Goal: Task Accomplishment & Management: Manage account settings

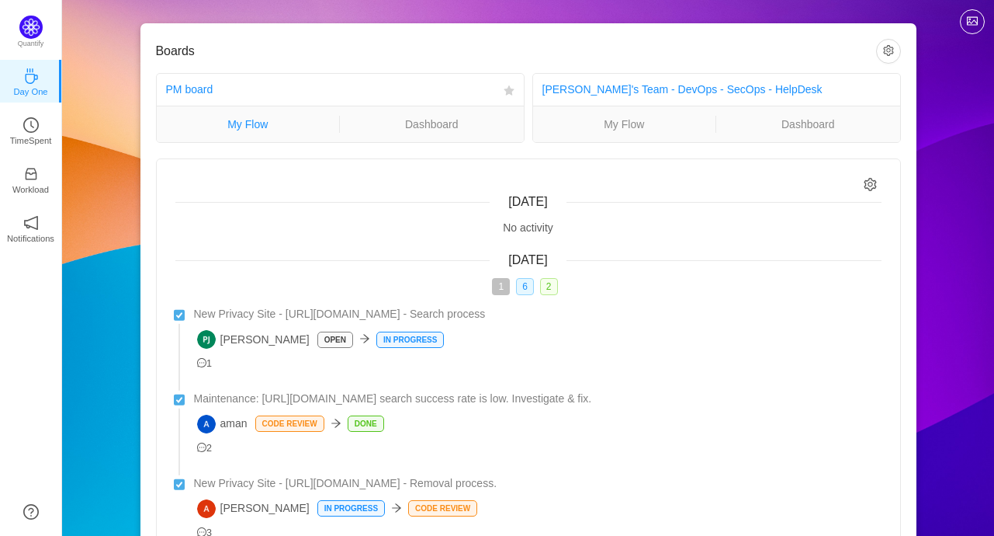
click at [270, 123] on link "My Flow" at bounding box center [248, 124] width 183 height 17
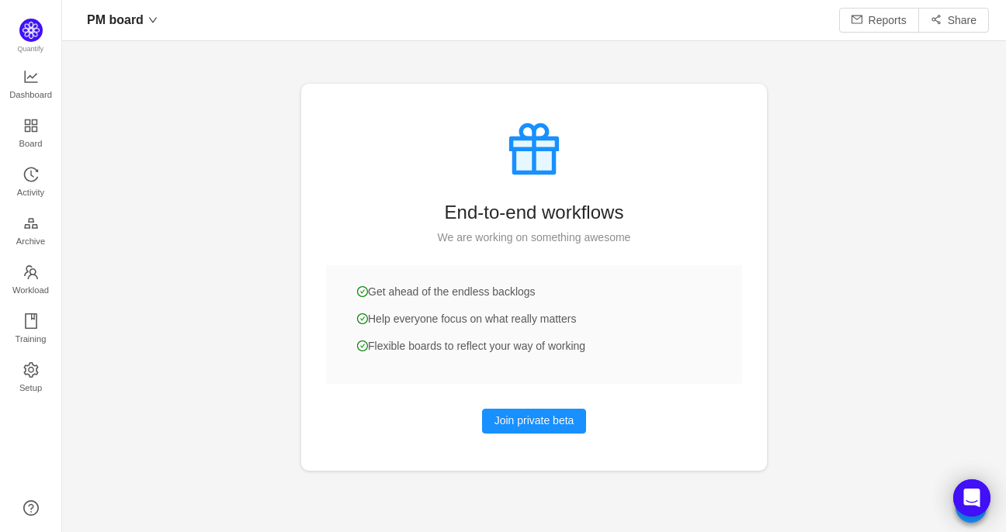
scroll to position [509, 908]
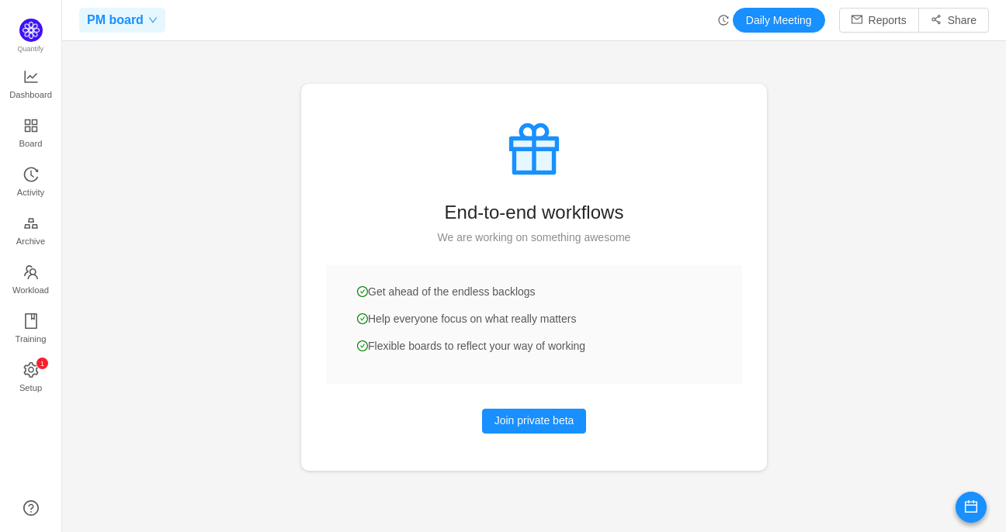
click at [151, 19] on icon "icon: down" at bounding box center [152, 20] width 9 height 9
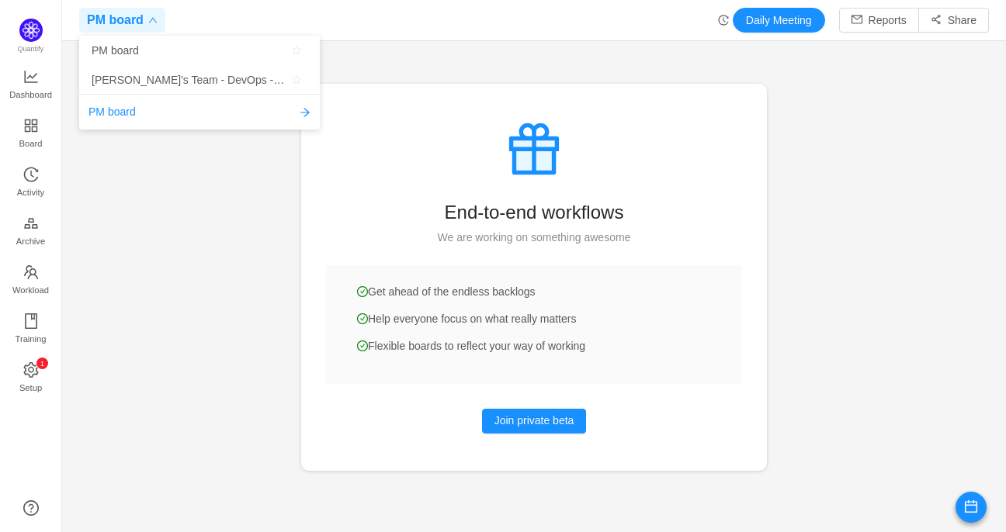
click at [151, 19] on icon "icon: down" at bounding box center [153, 20] width 8 height 5
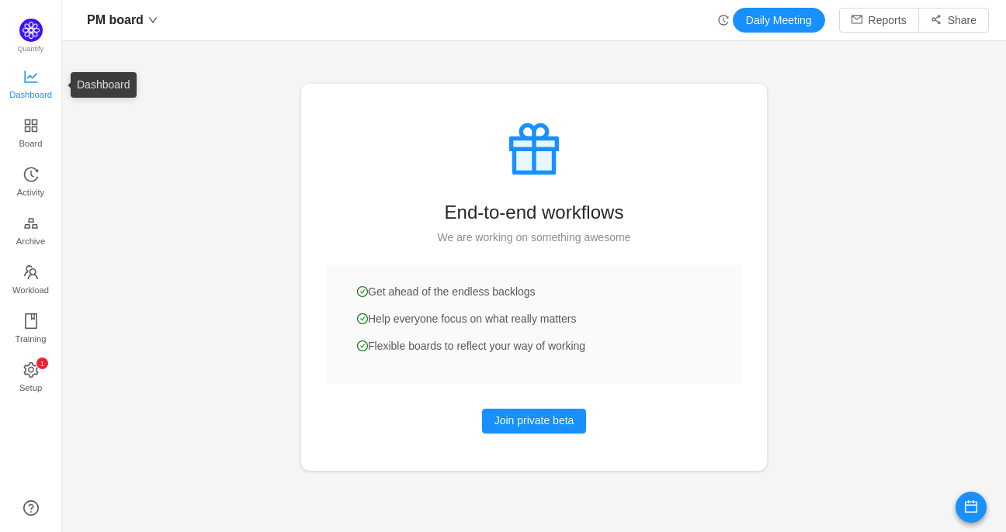
click at [36, 77] on icon "icon: line-chart" at bounding box center [31, 77] width 16 height 16
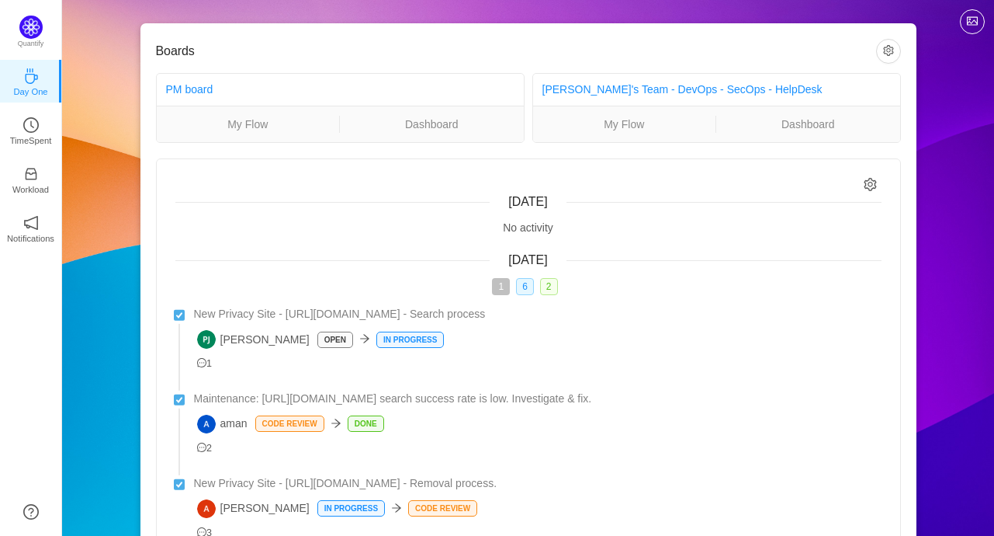
click at [870, 183] on icon "icon: setting" at bounding box center [870, 184] width 13 height 13
click at [22, 134] on p "TimeSpent" at bounding box center [31, 141] width 42 height 14
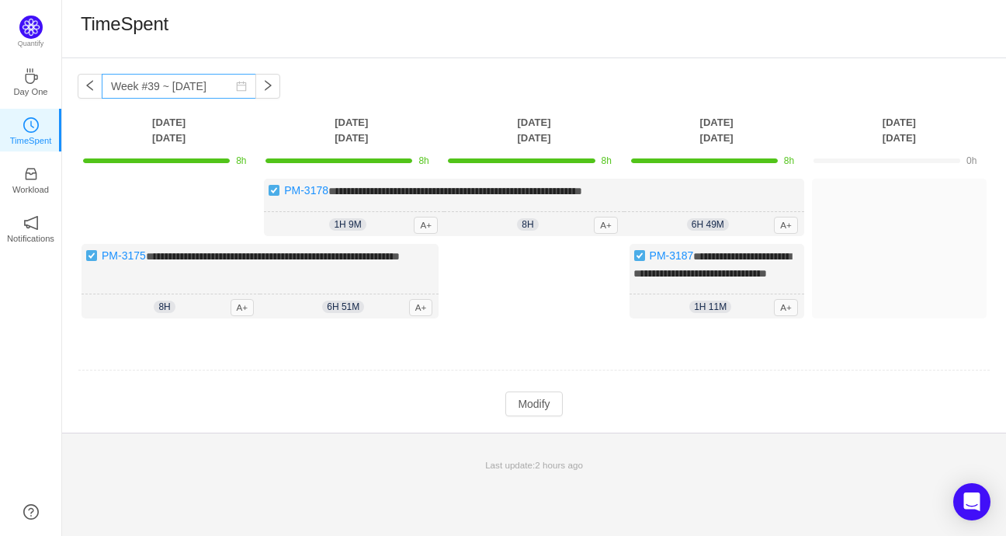
click at [237, 88] on icon "icon: calendar" at bounding box center [242, 86] width 10 height 10
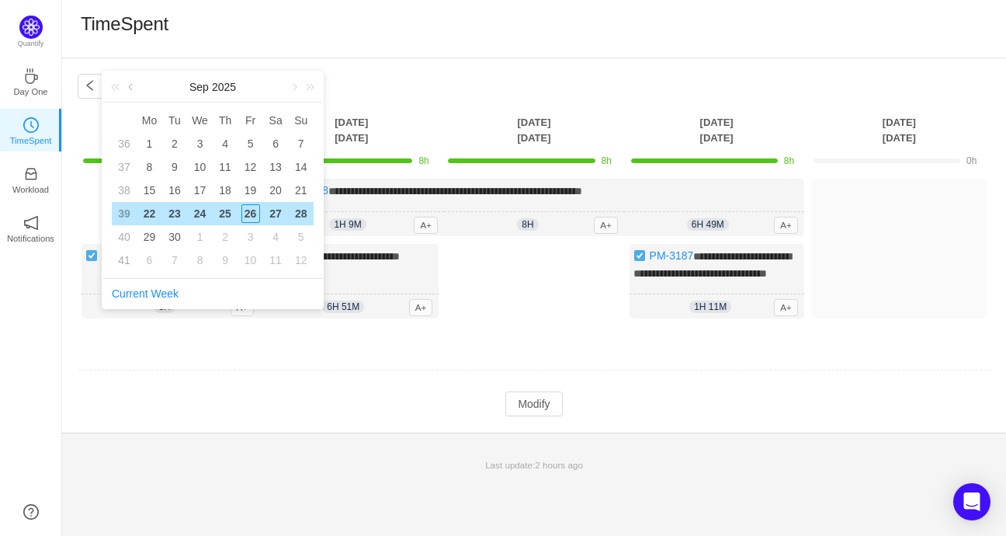
click at [131, 85] on link at bounding box center [132, 86] width 14 height 31
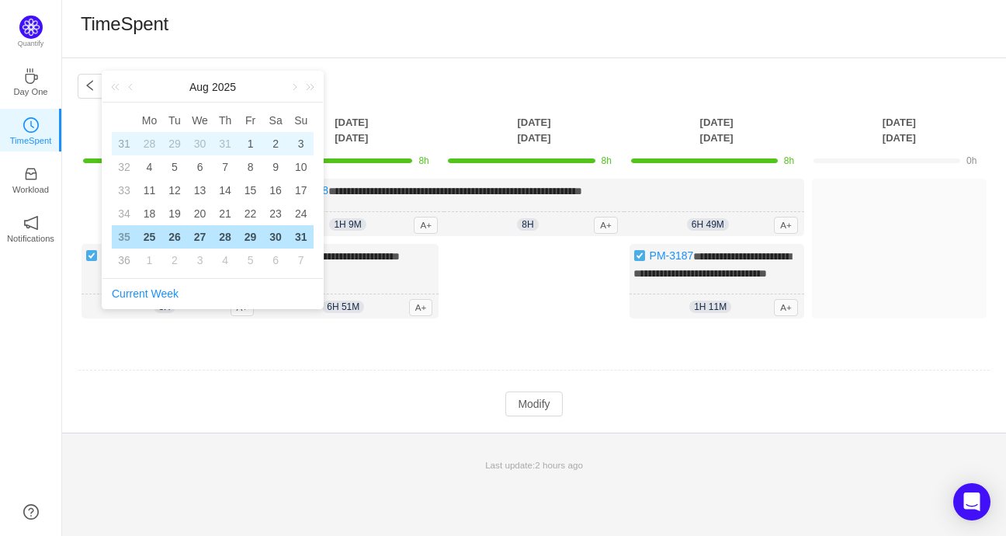
click at [255, 139] on div "1" at bounding box center [250, 143] width 19 height 19
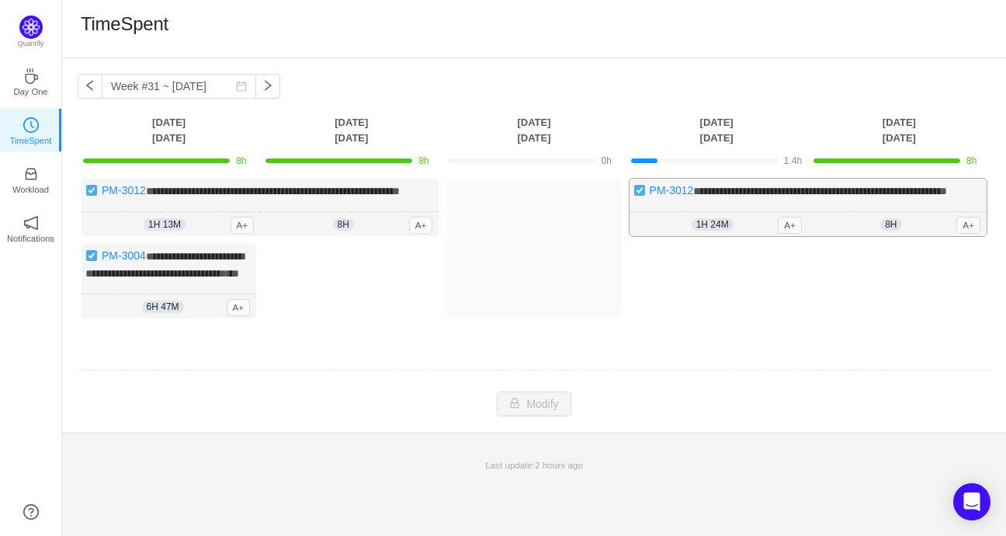
click at [744, 193] on span "**********" at bounding box center [820, 191] width 254 height 11
click at [907, 237] on div "8h 8h 0m A+" at bounding box center [897, 224] width 179 height 25
click at [933, 186] on span "**********" at bounding box center [820, 191] width 254 height 11
click at [705, 188] on span "**********" at bounding box center [820, 191] width 254 height 11
click at [668, 189] on link "PM-3012" at bounding box center [672, 190] width 44 height 12
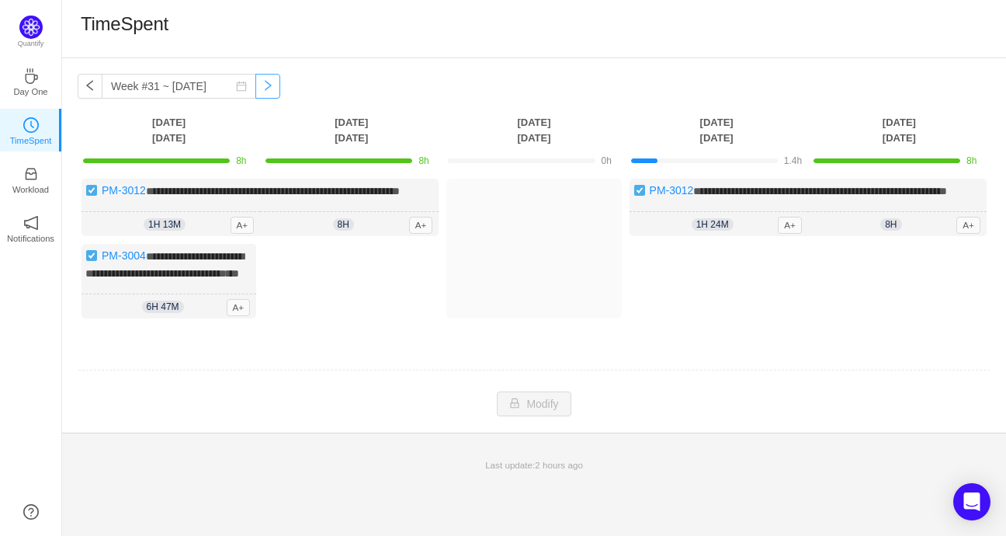
click at [255, 85] on button "button" at bounding box center [267, 86] width 25 height 25
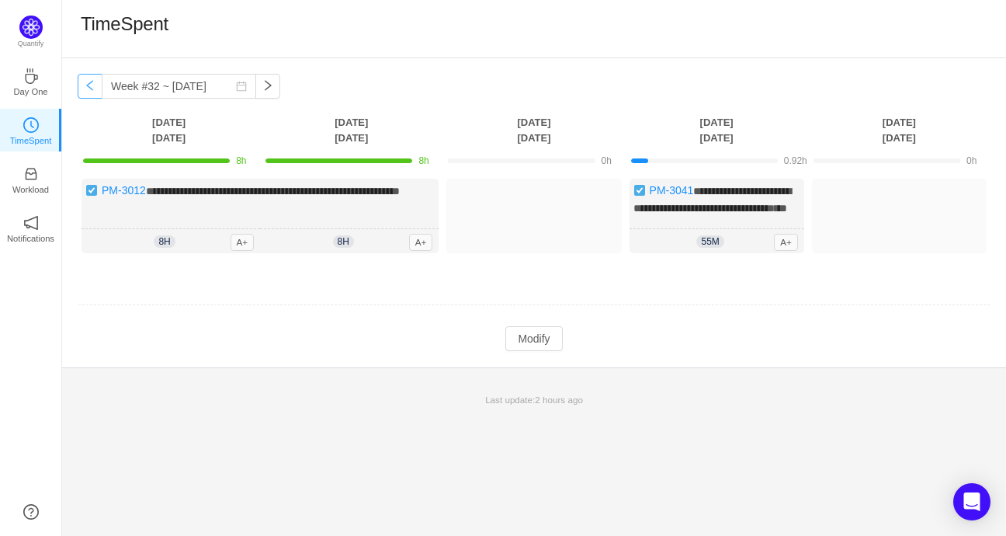
click at [90, 91] on button "button" at bounding box center [90, 86] width 25 height 25
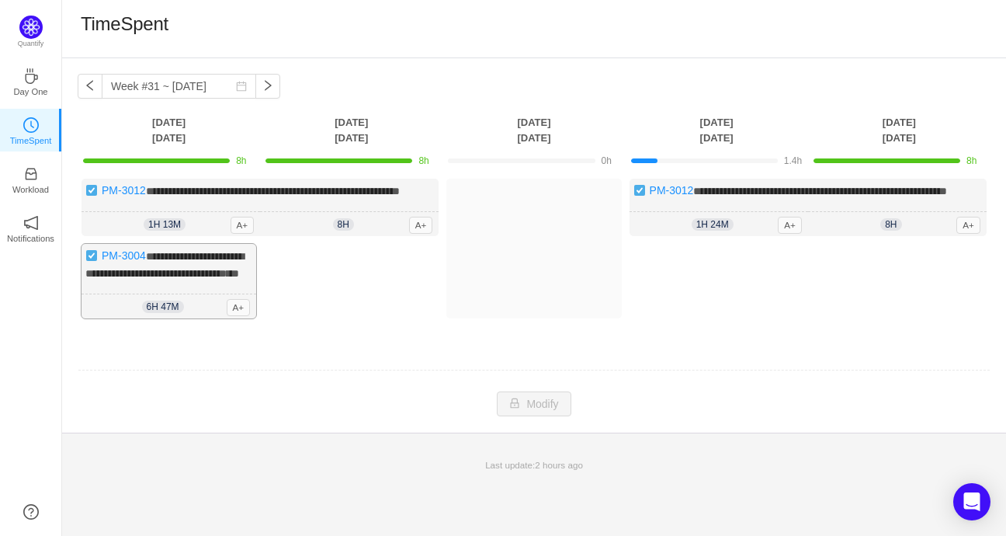
click at [159, 279] on span "**********" at bounding box center [164, 265] width 158 height 28
click at [237, 85] on icon "icon: calendar" at bounding box center [242, 86] width 10 height 10
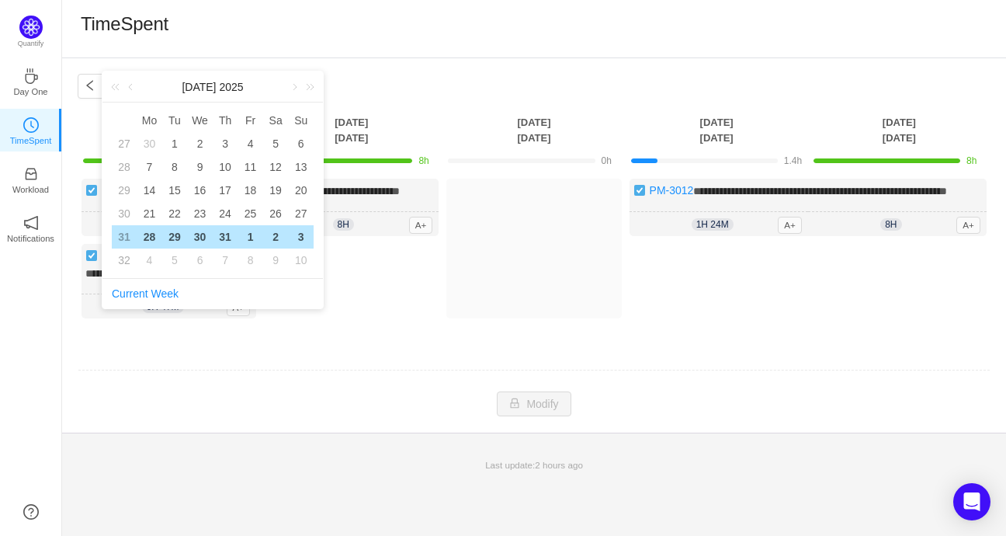
click at [275, 236] on div "2" at bounding box center [275, 236] width 19 height 19
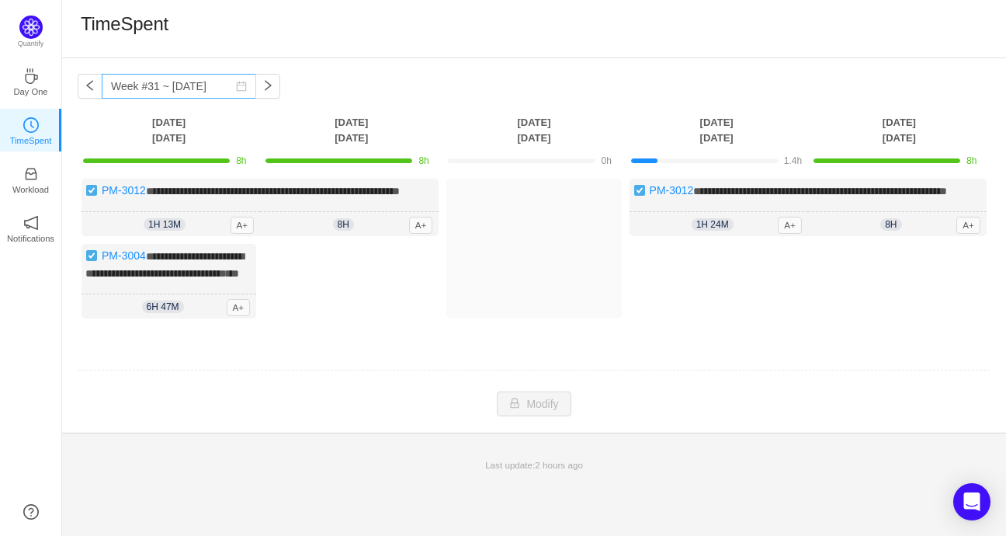
click at [237, 90] on icon "icon: calendar" at bounding box center [242, 86] width 10 height 10
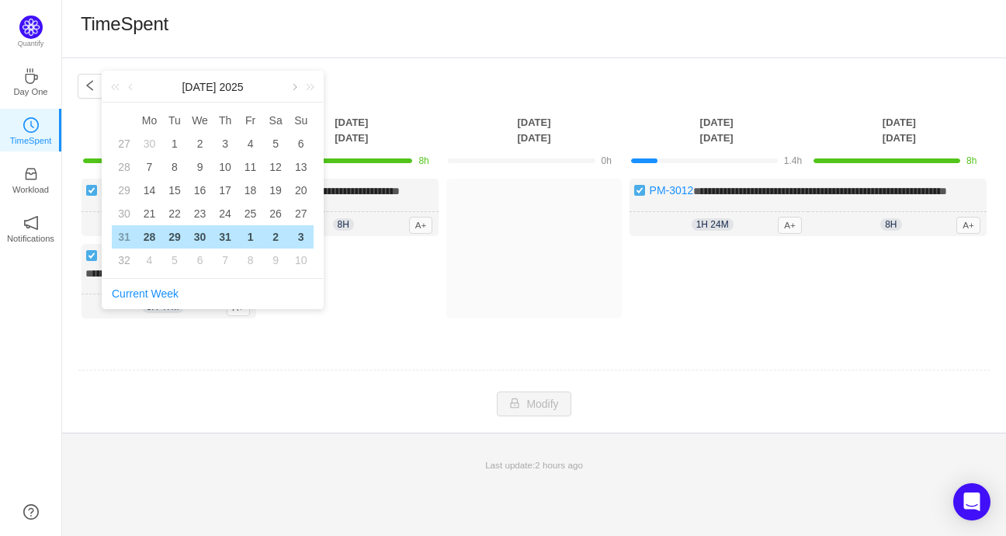
click at [295, 81] on link at bounding box center [293, 86] width 14 height 31
click at [153, 166] on div "4" at bounding box center [149, 167] width 19 height 19
type input "Week #32 ~ Aug 04"
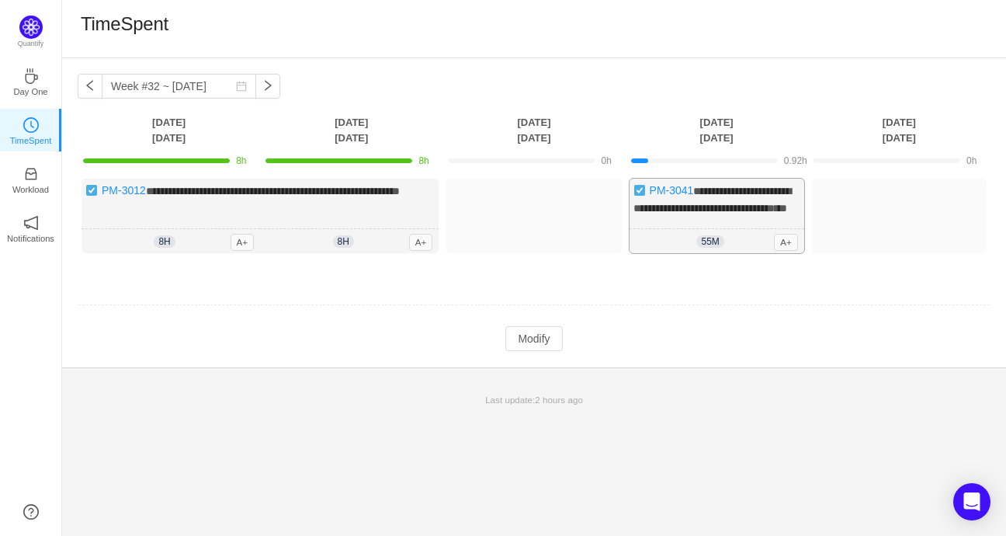
click at [708, 248] on span "55m" at bounding box center [709, 241] width 27 height 12
click at [704, 206] on span "**********" at bounding box center [712, 200] width 158 height 28
click at [540, 351] on button "Modify" at bounding box center [533, 338] width 57 height 25
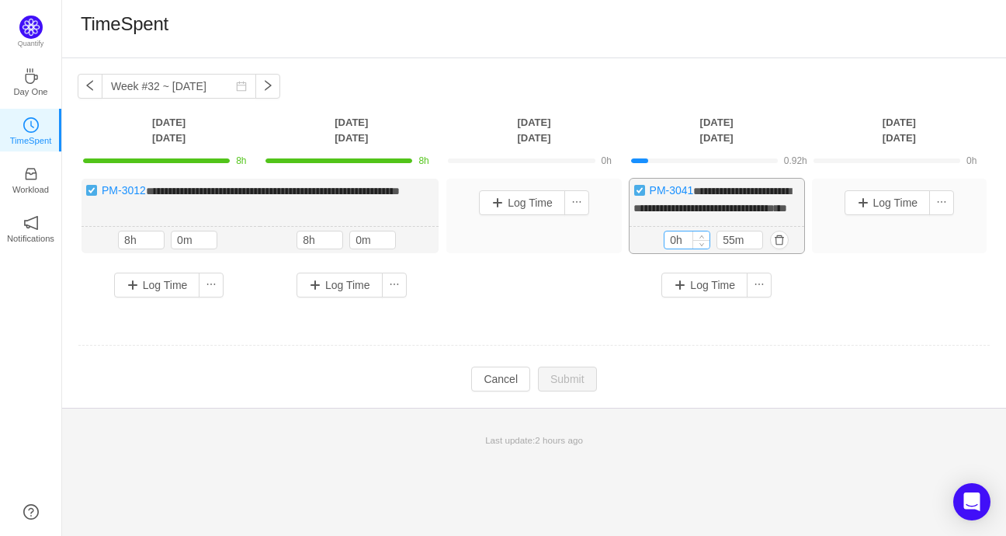
click at [691, 248] on input "0h" at bounding box center [686, 239] width 45 height 17
click at [664, 249] on div "0h" at bounding box center [687, 240] width 47 height 19
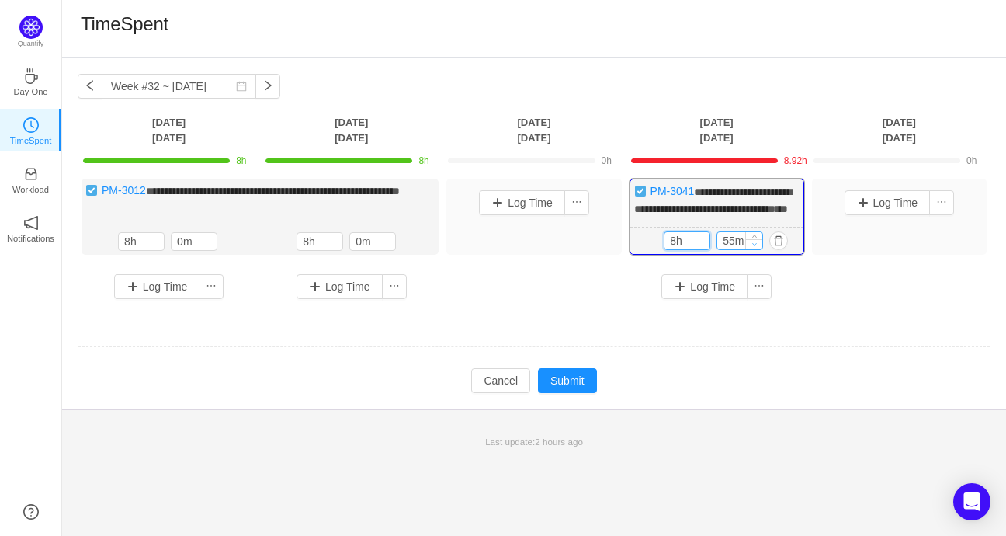
type input "8h"
drag, startPoint x: 749, startPoint y: 256, endPoint x: 718, endPoint y: 252, distance: 31.3
click at [717, 250] on div "45m" at bounding box center [739, 240] width 47 height 19
drag, startPoint x: 739, startPoint y: 252, endPoint x: 717, endPoint y: 252, distance: 21.7
click at [717, 249] on input "45m" at bounding box center [739, 240] width 45 height 17
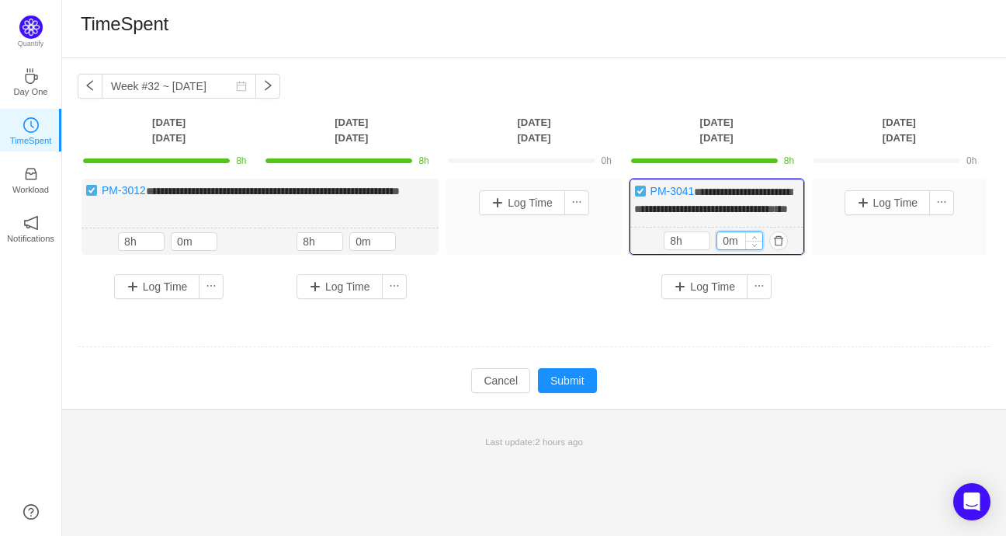
type input "0m"
click at [580, 393] on button "Submit" at bounding box center [567, 380] width 59 height 25
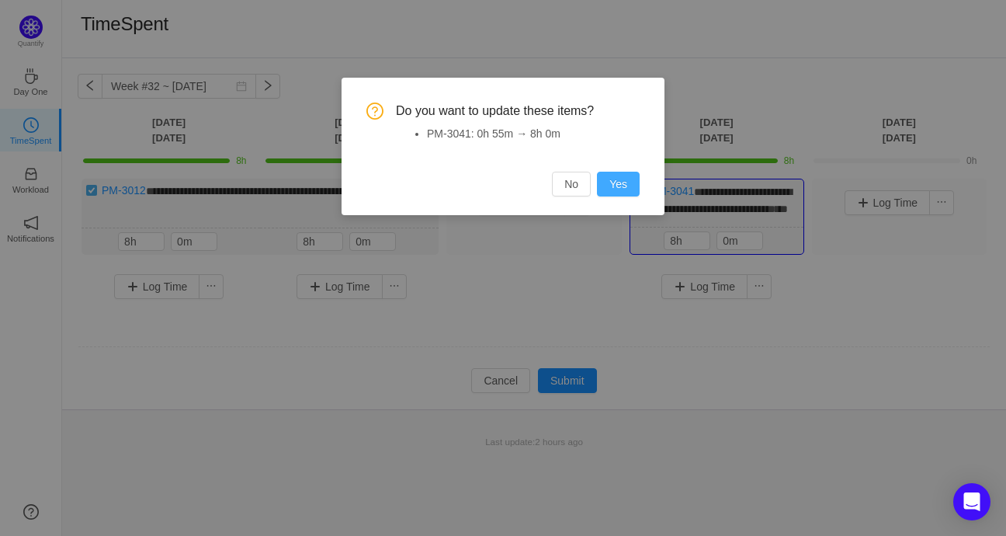
click at [623, 183] on button "Yes" at bounding box center [618, 184] width 43 height 25
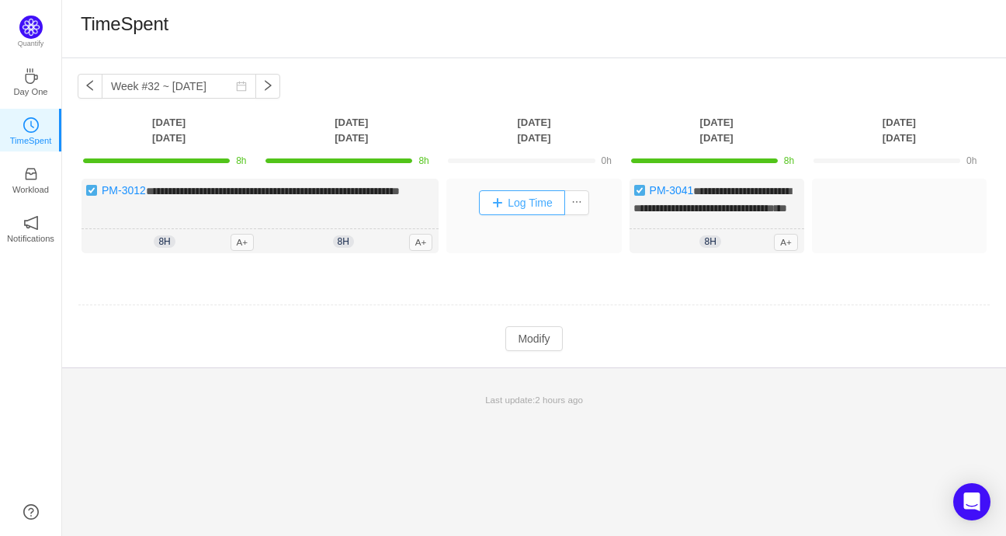
click at [526, 200] on button "Log Time" at bounding box center [522, 202] width 86 height 25
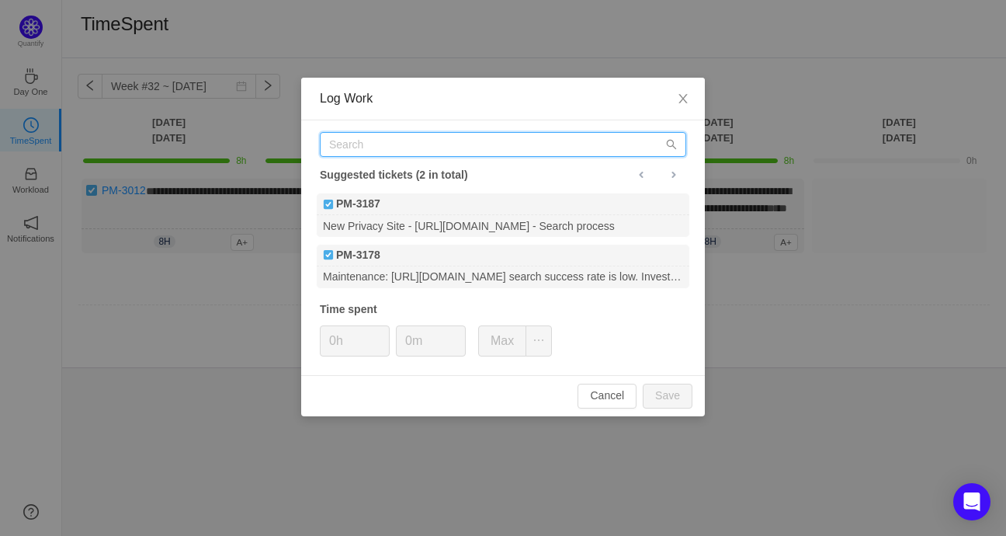
click at [411, 148] on input "text" at bounding box center [503, 144] width 366 height 25
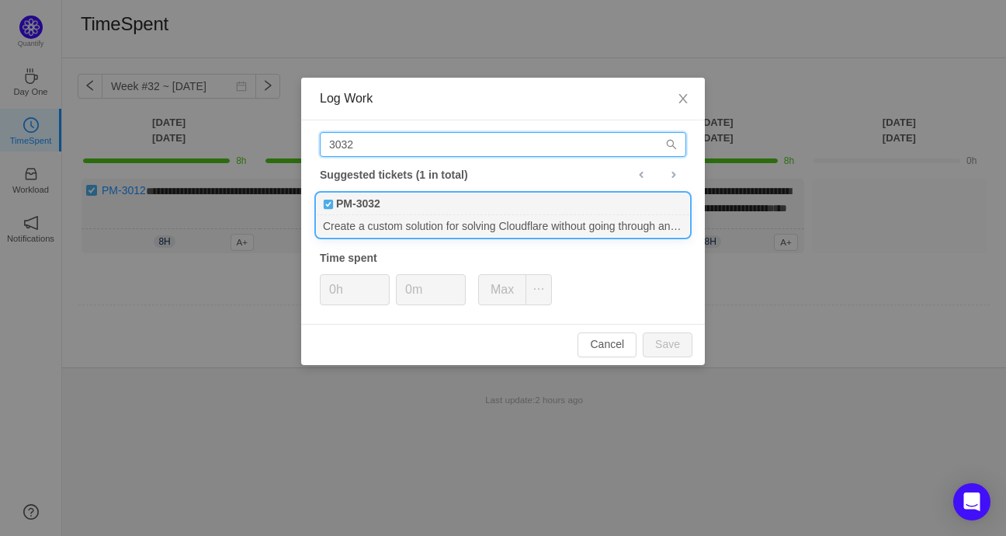
type input "3032"
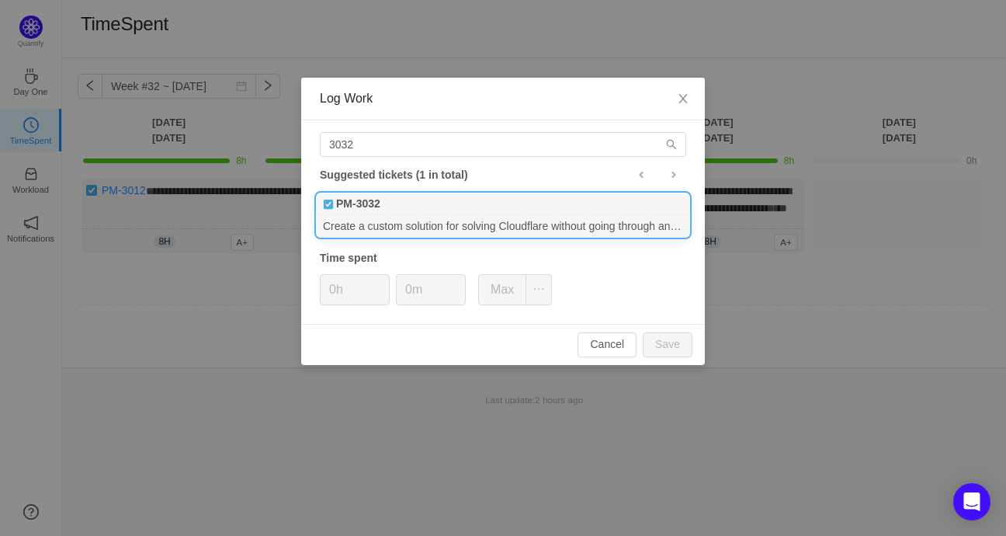
click at [424, 209] on div "PM-3032" at bounding box center [503, 204] width 373 height 22
drag, startPoint x: 671, startPoint y: 341, endPoint x: 652, endPoint y: 355, distance: 23.9
click at [672, 341] on button "Save" at bounding box center [668, 344] width 50 height 25
type input "0h"
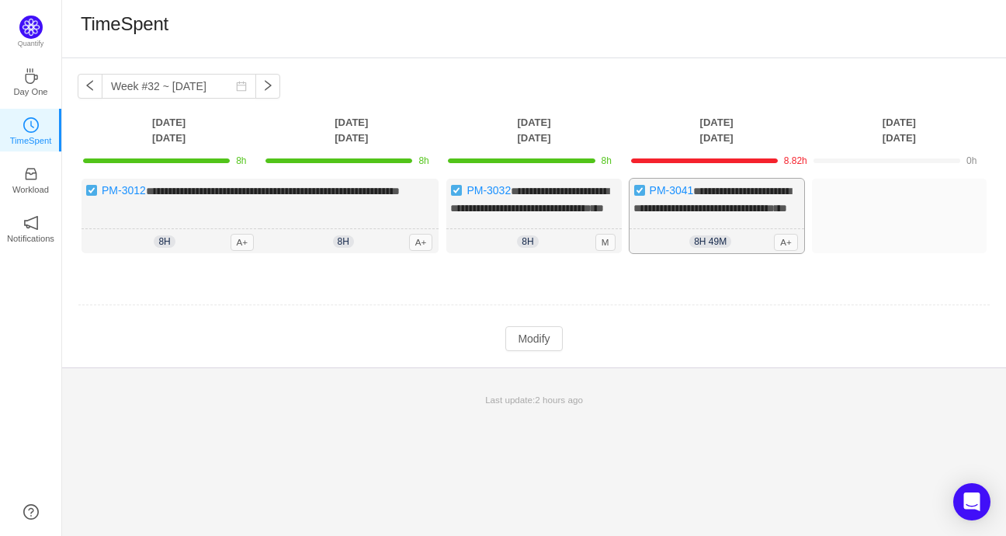
click at [757, 208] on span "**********" at bounding box center [712, 200] width 158 height 28
click at [770, 254] on div "8h 49m 8h 0m A+" at bounding box center [716, 241] width 175 height 25
click at [547, 350] on button "Modify" at bounding box center [533, 338] width 57 height 25
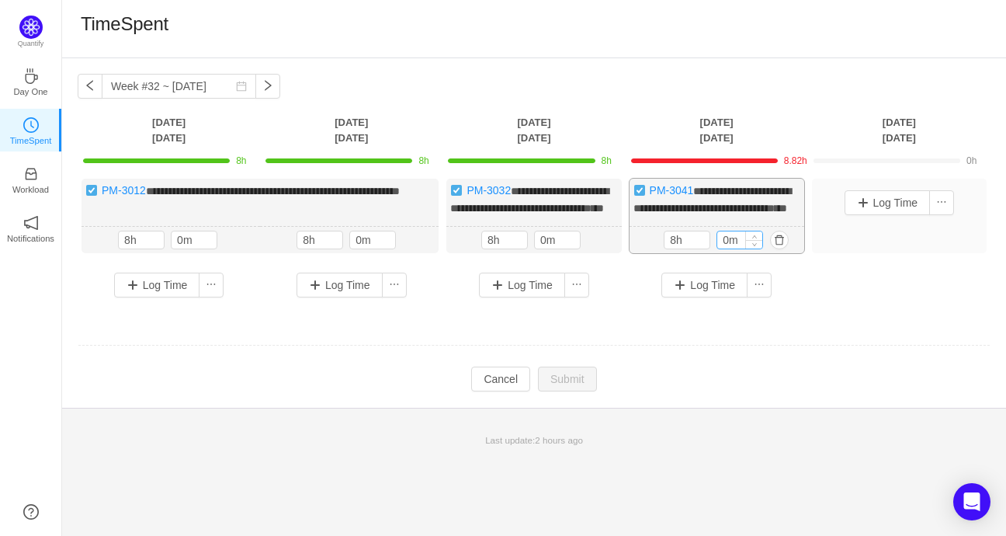
click at [740, 248] on input "0m" at bounding box center [739, 239] width 45 height 17
drag, startPoint x: 740, startPoint y: 258, endPoint x: 715, endPoint y: 255, distance: 25.8
click at [715, 249] on div "8h 0m" at bounding box center [717, 240] width 106 height 19
type input "0m"
click at [782, 249] on button "button" at bounding box center [779, 240] width 19 height 19
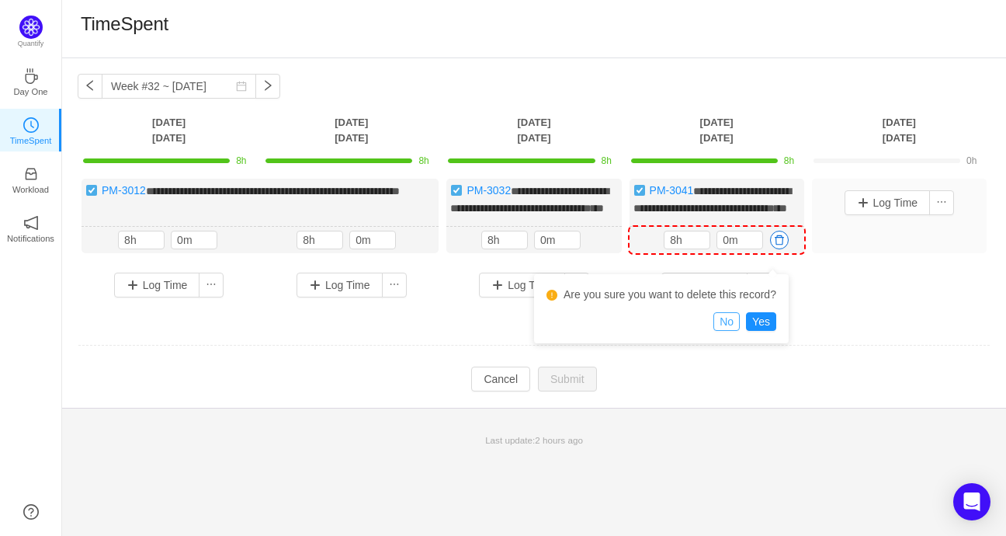
click at [729, 315] on button "No" at bounding box center [726, 321] width 26 height 19
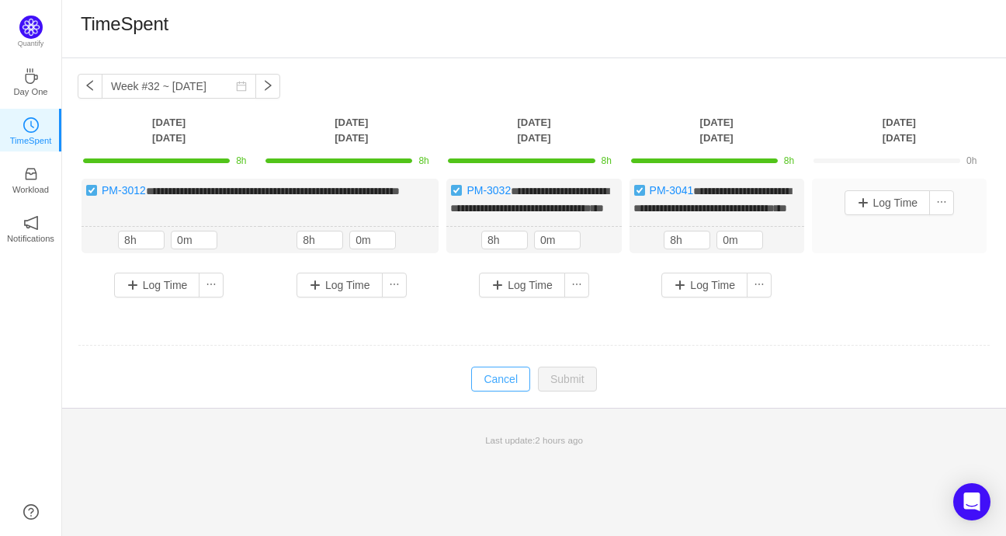
click at [505, 391] on button "Cancel" at bounding box center [500, 378] width 59 height 25
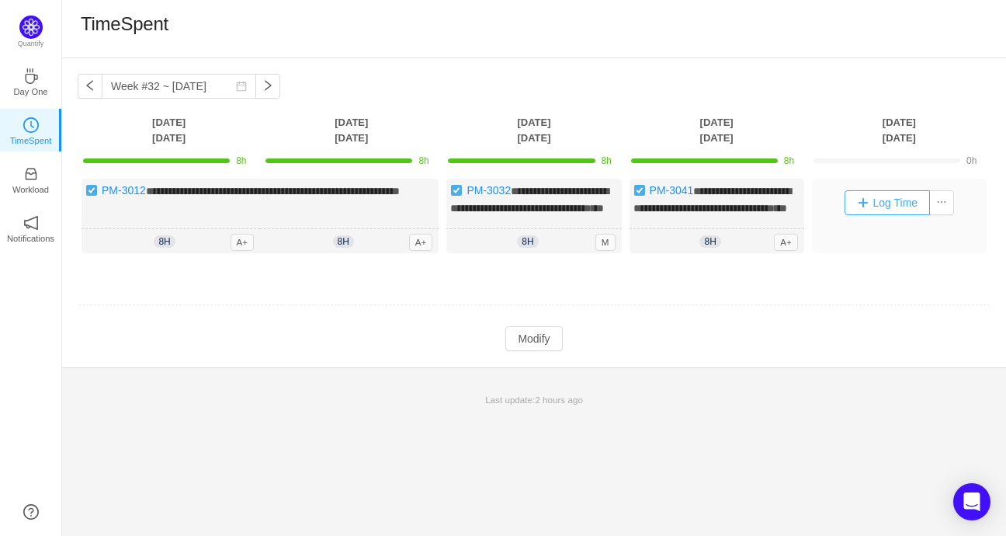
click at [875, 201] on button "Log Time" at bounding box center [887, 202] width 86 height 25
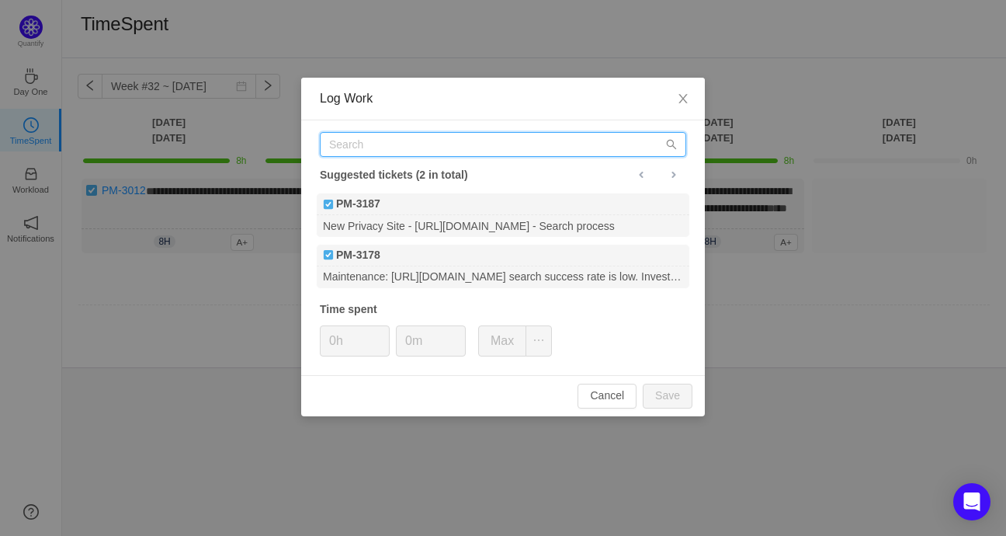
click at [476, 146] on input "text" at bounding box center [503, 144] width 366 height 25
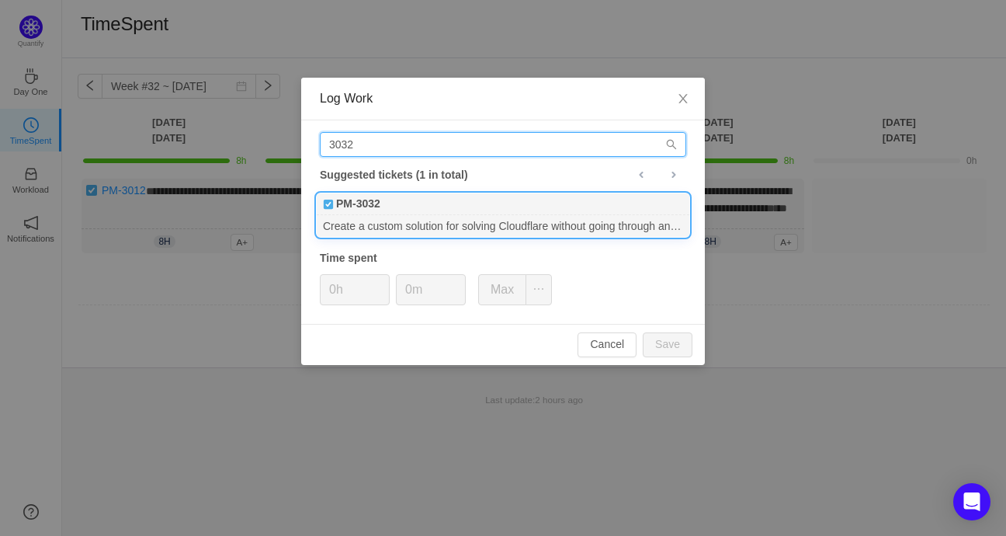
type input "3032"
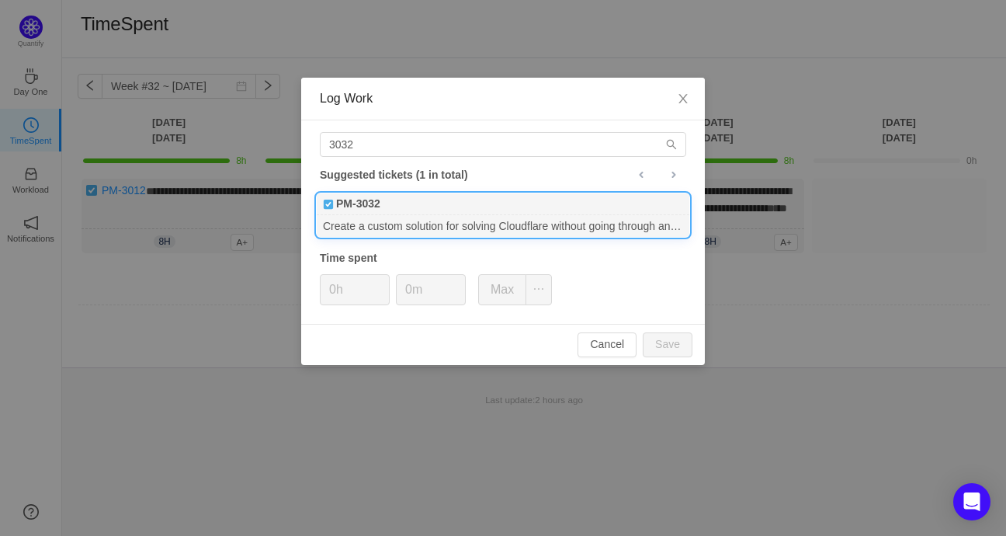
click at [418, 219] on div "Create a custom solution for solving Cloudflare without going through any captc…" at bounding box center [503, 225] width 373 height 21
click at [674, 344] on button "Save" at bounding box center [668, 344] width 50 height 25
type input "0h"
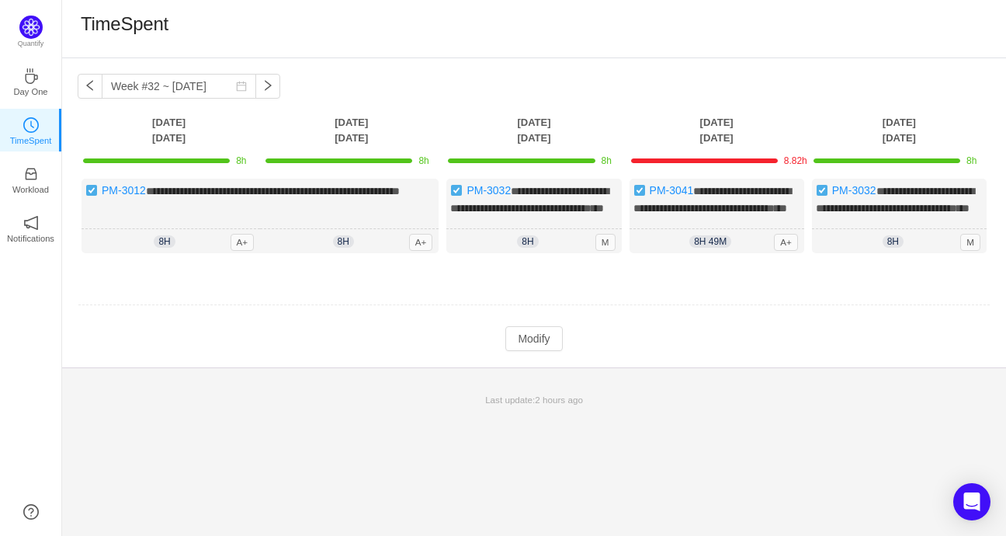
click at [680, 352] on td "Modify Cancel Submit" at bounding box center [534, 338] width 913 height 26
click at [739, 218] on div "**********" at bounding box center [716, 216] width 175 height 75
click at [541, 351] on button "Modify" at bounding box center [533, 338] width 57 height 25
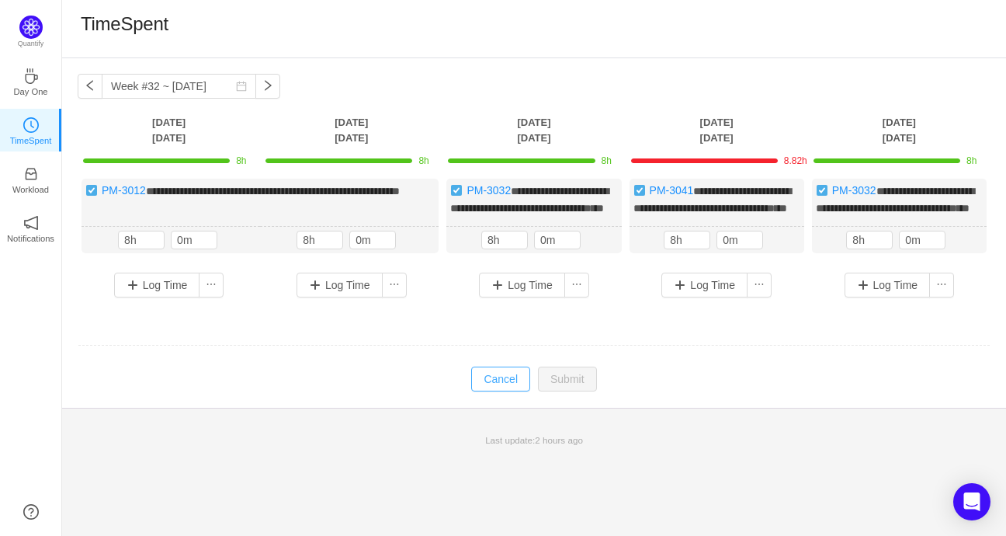
click at [509, 389] on button "Cancel" at bounding box center [500, 378] width 59 height 25
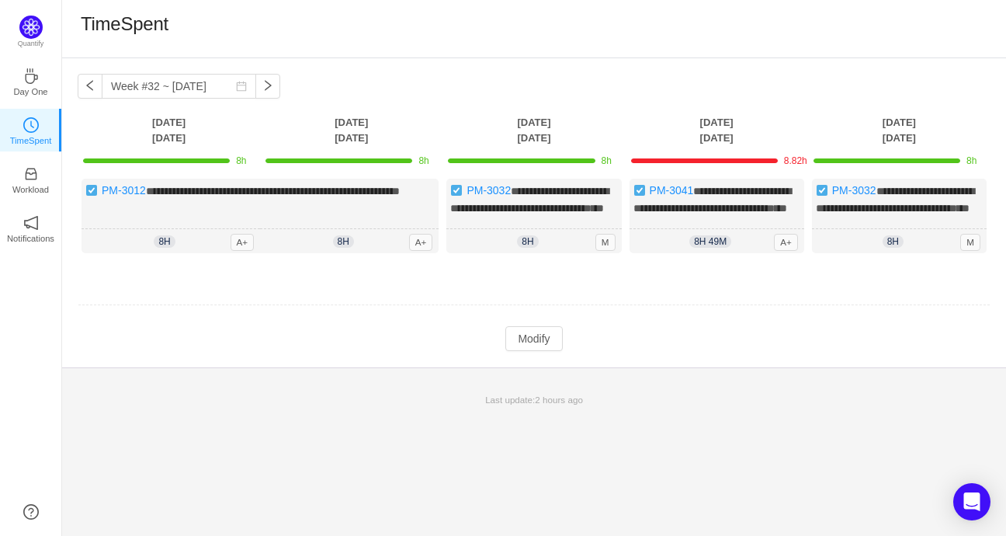
click at [661, 317] on td at bounding box center [534, 306] width 913 height 40
click at [260, 84] on button "button" at bounding box center [267, 86] width 25 height 25
type input "Week #33 ~ Aug 11"
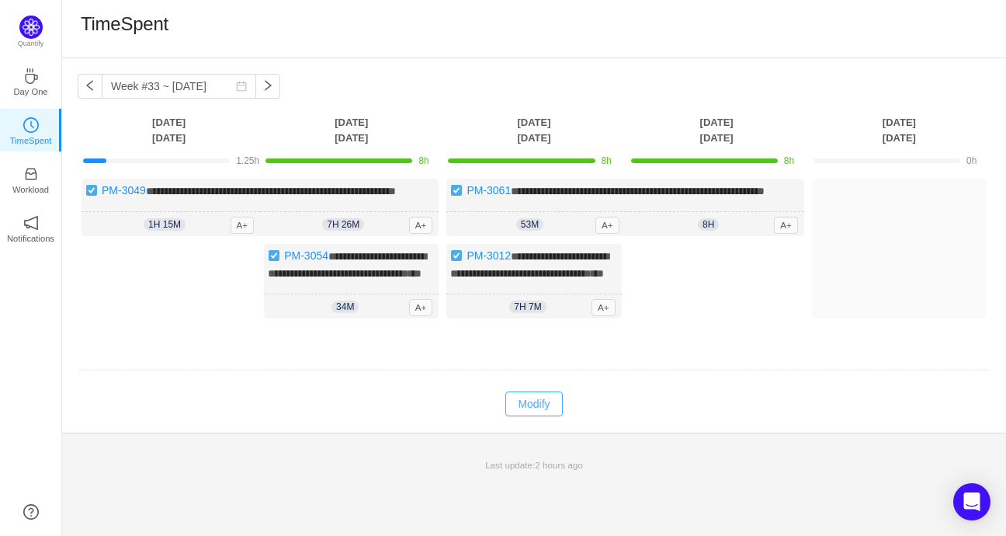
click at [535, 416] on button "Modify" at bounding box center [533, 403] width 57 height 25
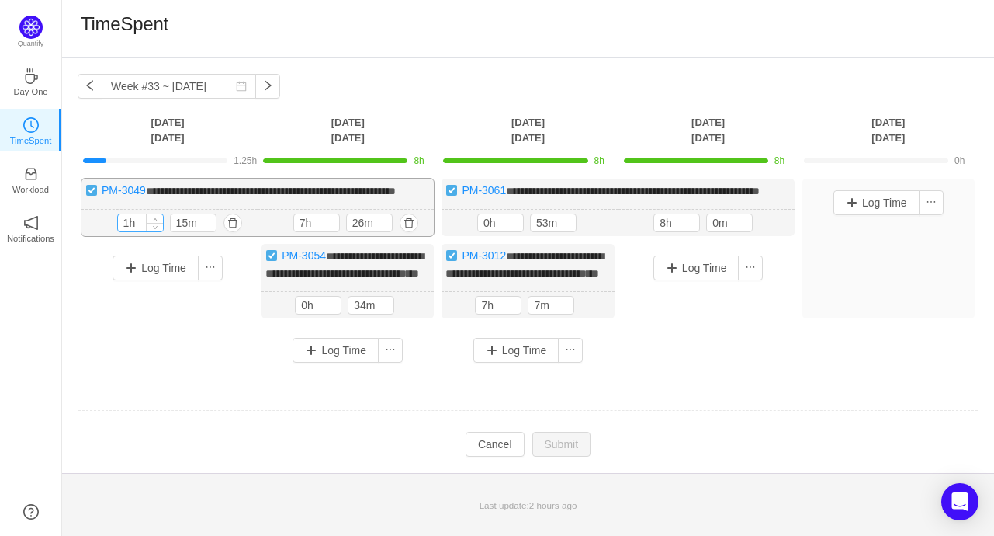
click at [143, 231] on input "1h" at bounding box center [140, 222] width 45 height 17
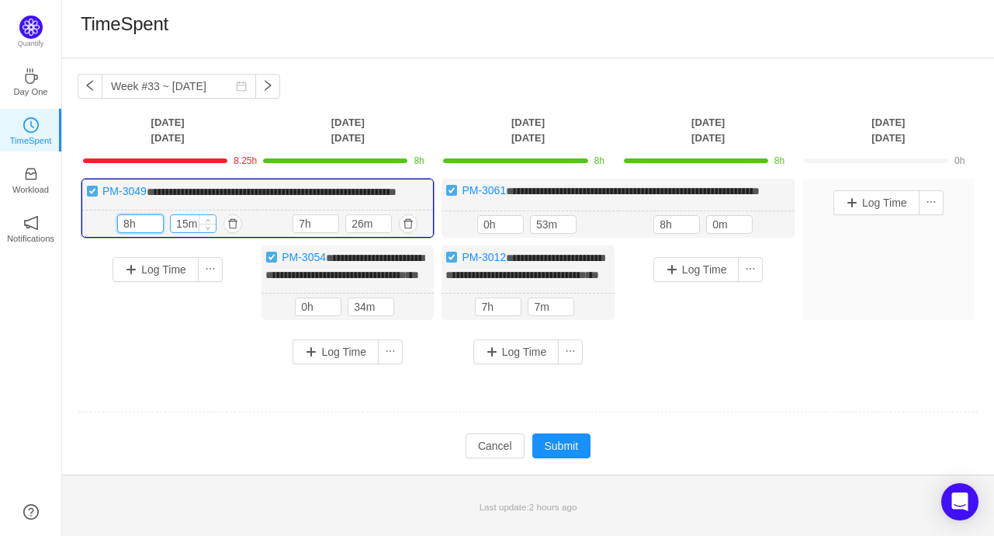
type input "8h"
drag, startPoint x: 192, startPoint y: 238, endPoint x: 174, endPoint y: 238, distance: 18.6
click at [174, 232] on input "15m" at bounding box center [193, 223] width 45 height 17
type input "0m"
click at [410, 233] on button "button" at bounding box center [408, 223] width 19 height 19
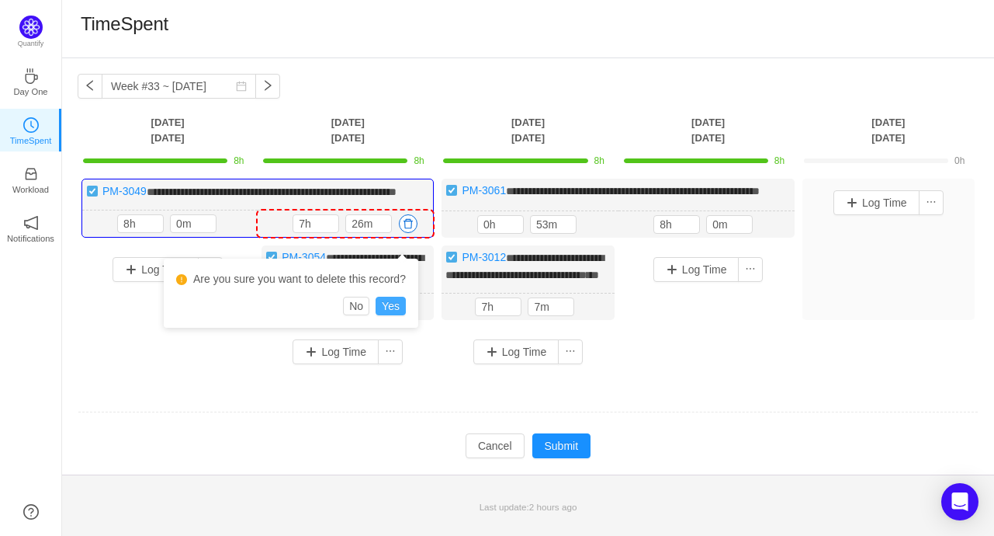
click at [390, 303] on button "Yes" at bounding box center [391, 306] width 30 height 19
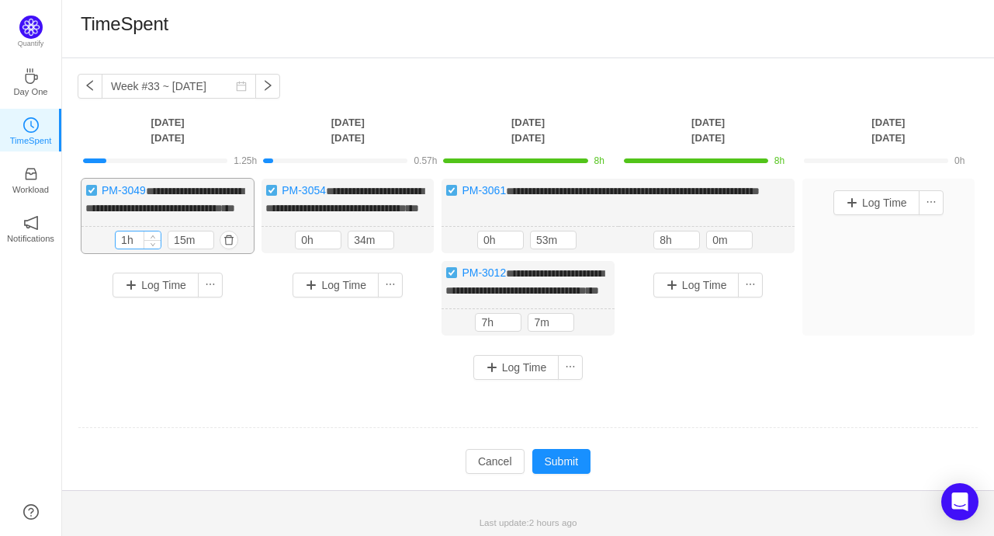
click at [137, 248] on input "1h" at bounding box center [138, 239] width 45 height 17
drag, startPoint x: 137, startPoint y: 252, endPoint x: 120, endPoint y: 253, distance: 17.1
click at [120, 248] on input "1h" at bounding box center [138, 239] width 45 height 17
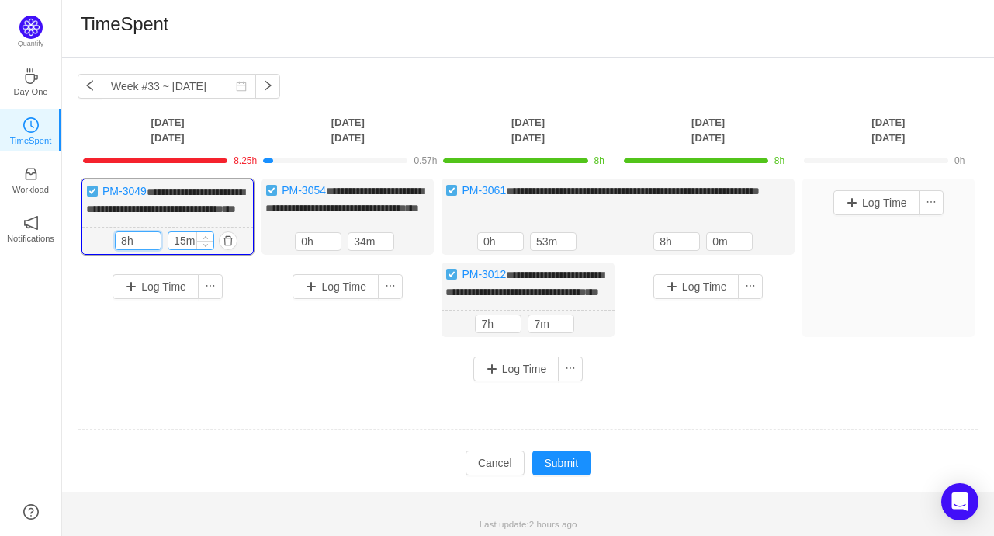
type input "8h"
drag, startPoint x: 194, startPoint y: 257, endPoint x: 165, endPoint y: 258, distance: 29.5
click at [165, 250] on div "8h 15m" at bounding box center [168, 240] width 106 height 19
type input "0m"
click at [321, 250] on input "0h" at bounding box center [318, 241] width 45 height 17
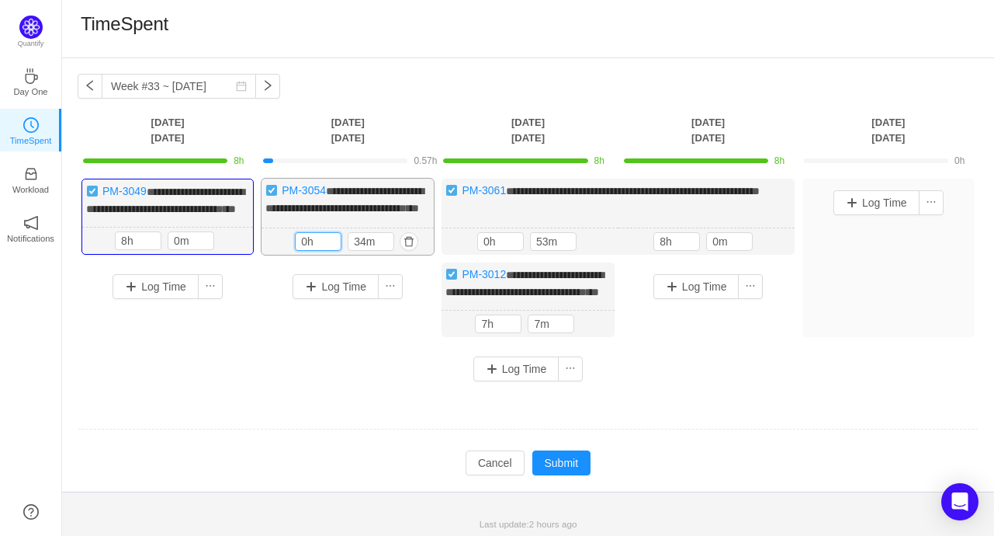
drag, startPoint x: 321, startPoint y: 256, endPoint x: 290, endPoint y: 256, distance: 31.0
click at [290, 255] on div "34m 0h 34m" at bounding box center [348, 241] width 172 height 27
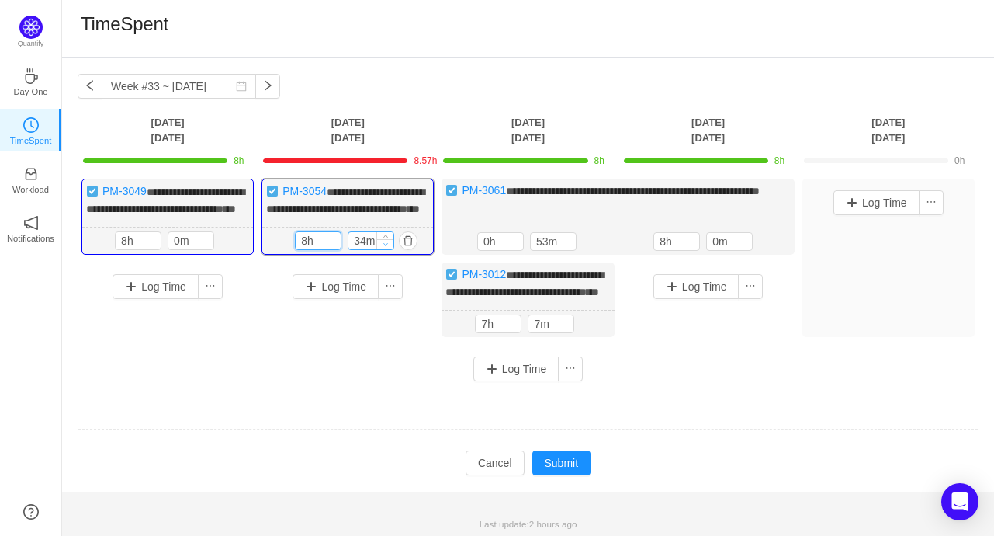
type input "8h"
drag, startPoint x: 378, startPoint y: 257, endPoint x: 345, endPoint y: 259, distance: 33.5
click at [345, 250] on div "8h 24m" at bounding box center [348, 240] width 106 height 19
drag, startPoint x: 371, startPoint y: 258, endPoint x: 348, endPoint y: 258, distance: 23.3
click at [349, 249] on input "24m" at bounding box center [371, 240] width 45 height 17
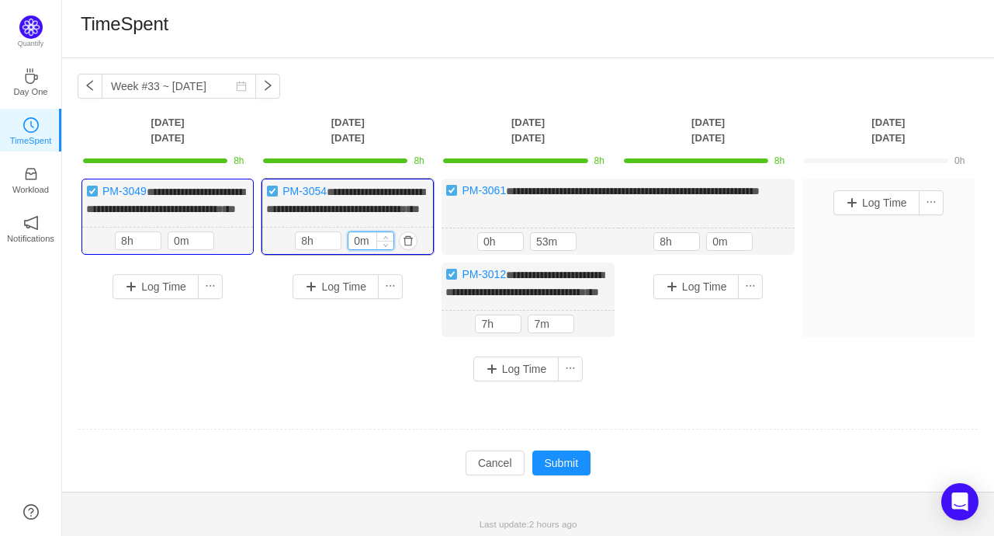
type input "0m"
click at [562, 475] on button "Submit" at bounding box center [561, 462] width 59 height 25
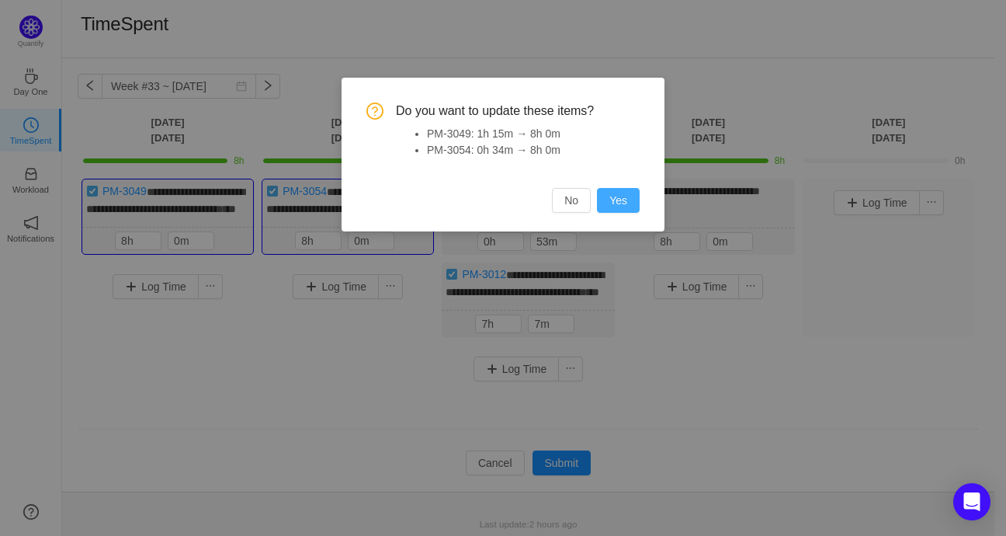
click at [624, 203] on button "Yes" at bounding box center [618, 200] width 43 height 25
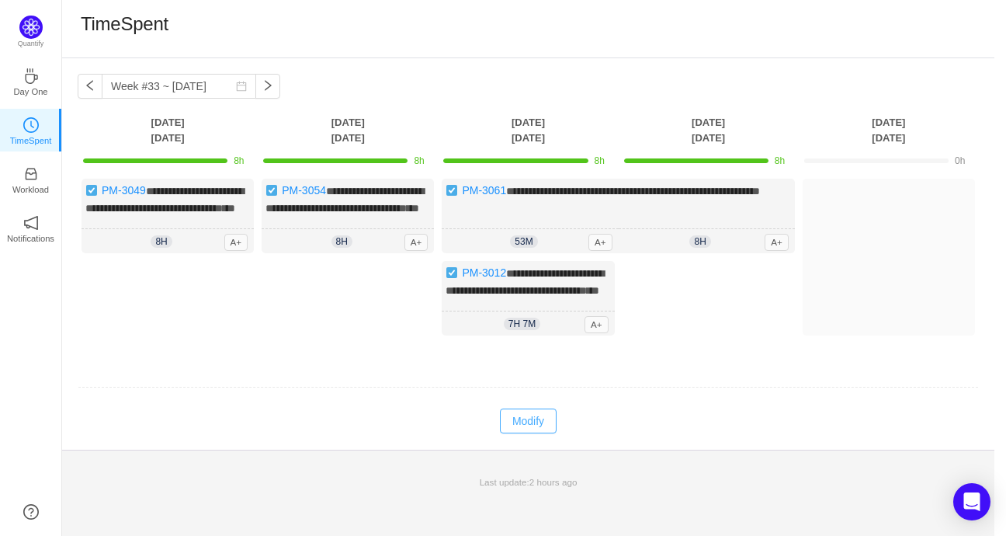
click at [531, 433] on button "Modify" at bounding box center [528, 420] width 57 height 25
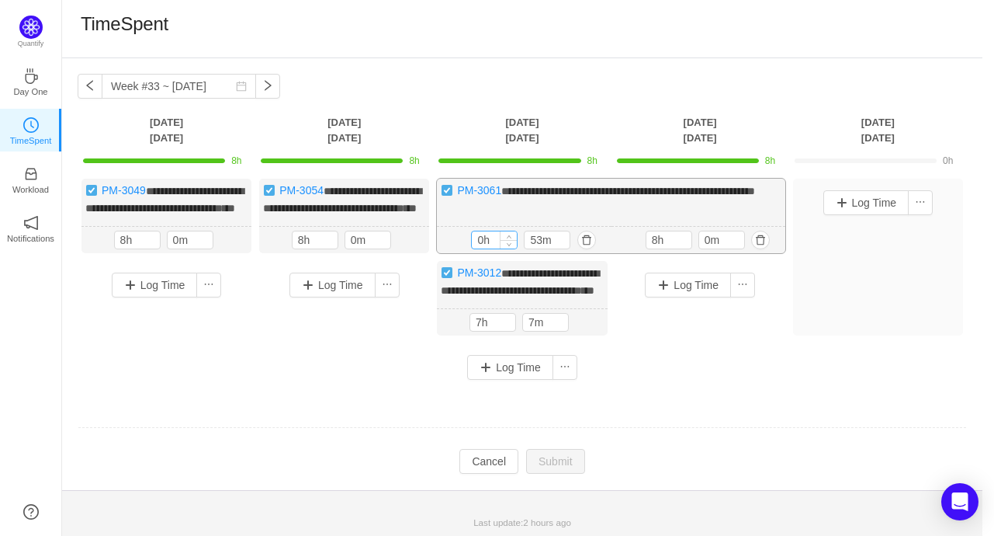
click at [495, 248] on input "0h" at bounding box center [494, 239] width 45 height 17
drag, startPoint x: 480, startPoint y: 256, endPoint x: 458, endPoint y: 252, distance: 22.1
click at [466, 254] on div "53m 0h 53m" at bounding box center [524, 240] width 174 height 27
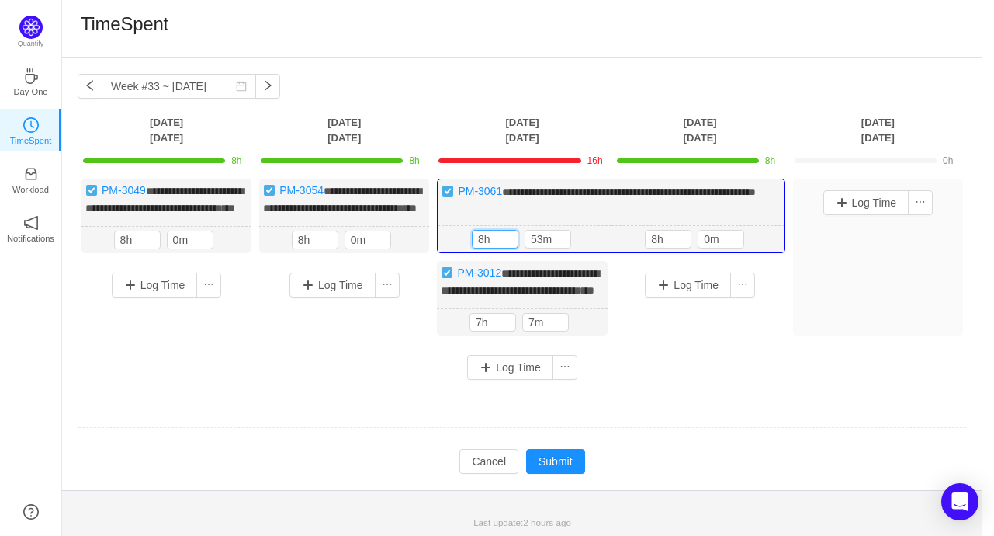
type input "8h"
drag, startPoint x: 543, startPoint y: 253, endPoint x: 500, endPoint y: 254, distance: 43.5
click at [500, 248] on div "8h 53m" at bounding box center [525, 239] width 106 height 19
type input "0m"
click at [580, 331] on button "button" at bounding box center [583, 322] width 19 height 19
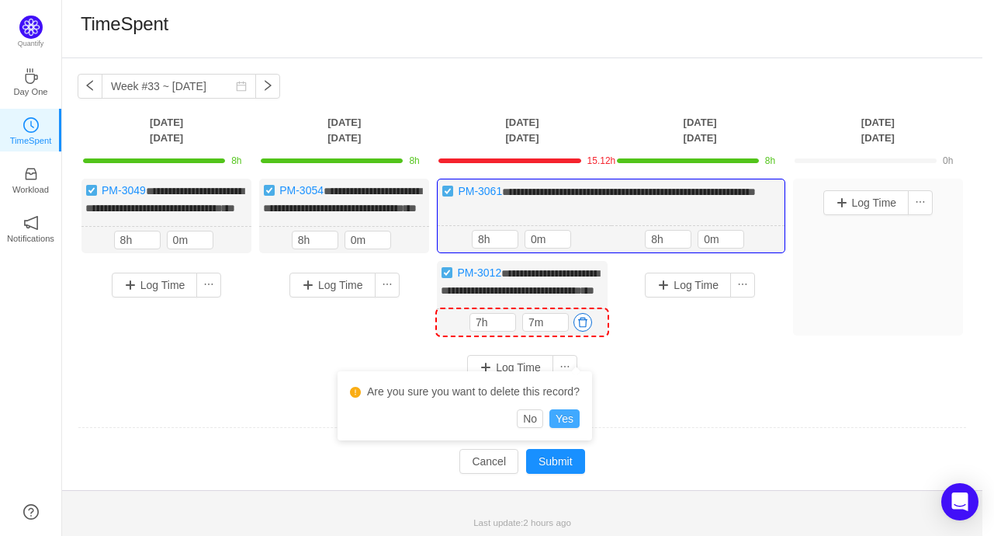
click at [573, 418] on button "Yes" at bounding box center [565, 418] width 30 height 19
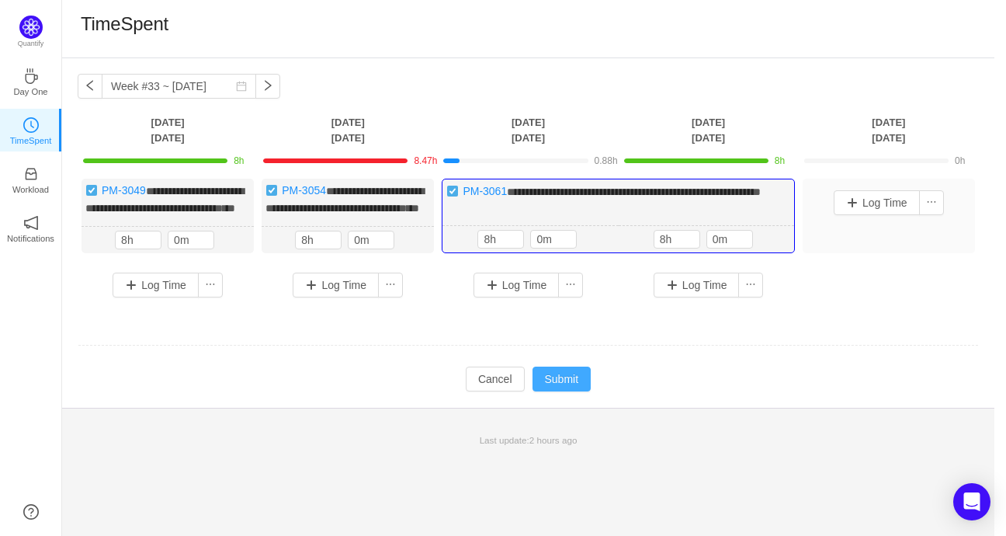
click at [570, 391] on button "Submit" at bounding box center [561, 378] width 59 height 25
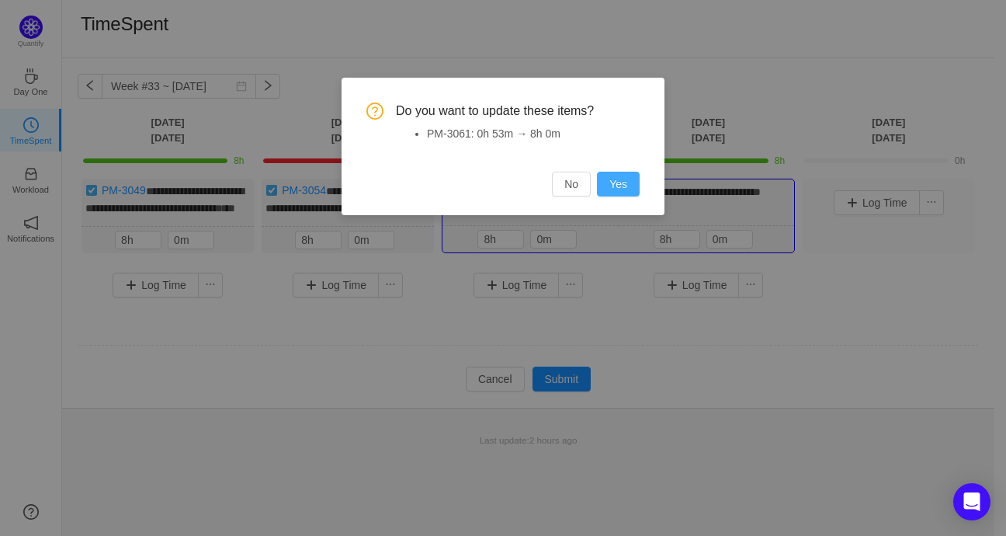
click at [624, 183] on button "Yes" at bounding box center [618, 184] width 43 height 25
type input "0h"
type input "53m"
type input "28m"
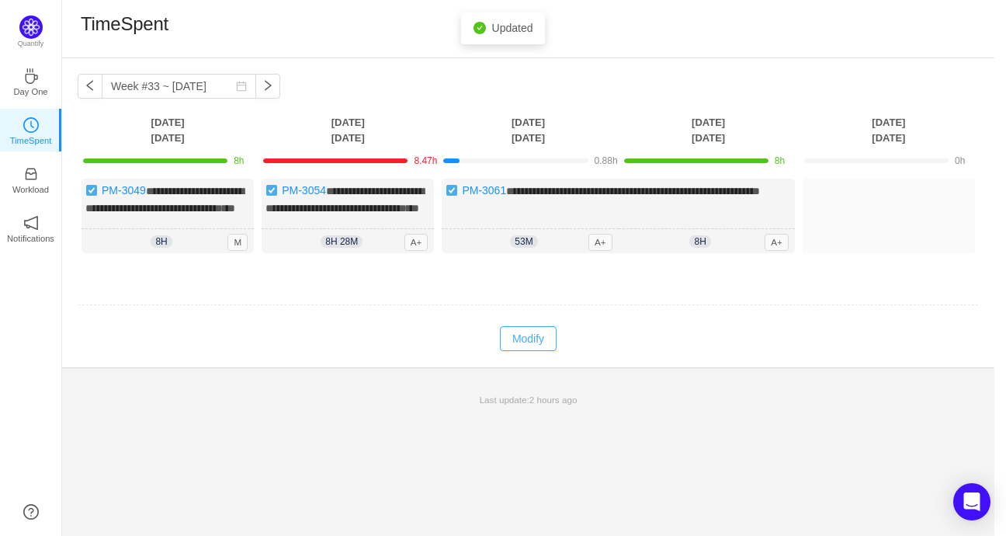
click at [537, 346] on button "Modify" at bounding box center [528, 338] width 57 height 25
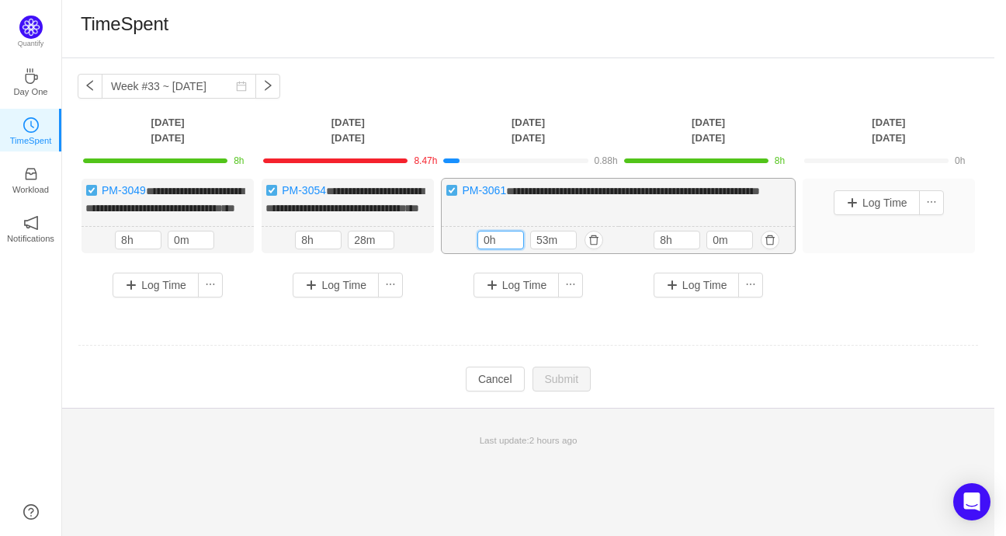
drag, startPoint x: 505, startPoint y: 255, endPoint x: 460, endPoint y: 256, distance: 45.0
click at [460, 254] on div "53m 0h 53m" at bounding box center [530, 240] width 176 height 27
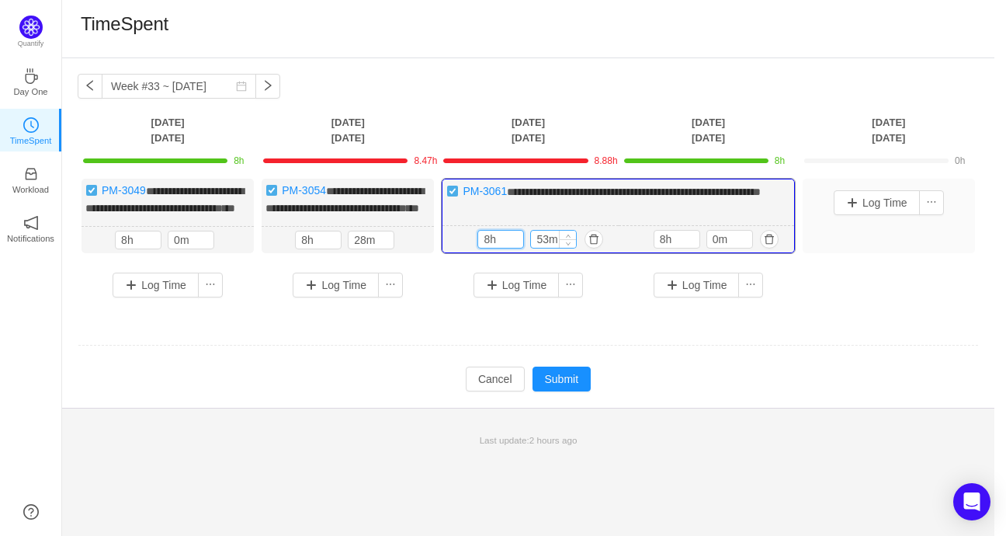
type input "8h"
drag, startPoint x: 543, startPoint y: 254, endPoint x: 522, endPoint y: 254, distance: 21.0
click at [525, 248] on div "8h 43m" at bounding box center [530, 239] width 106 height 19
drag, startPoint x: 553, startPoint y: 258, endPoint x: 526, endPoint y: 255, distance: 27.3
click at [526, 248] on div "8h 43m" at bounding box center [530, 239] width 106 height 19
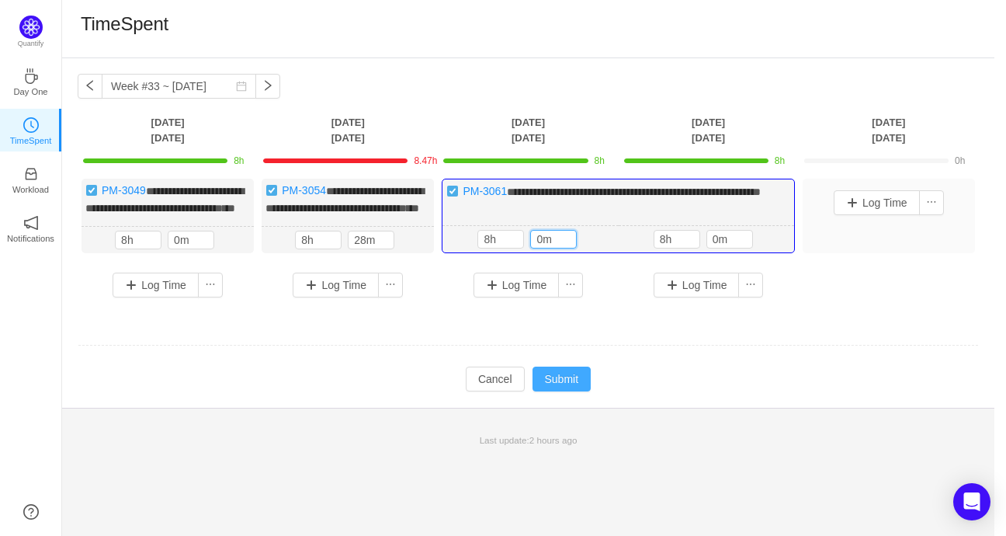
type input "0m"
click at [564, 389] on button "Submit" at bounding box center [561, 378] width 59 height 25
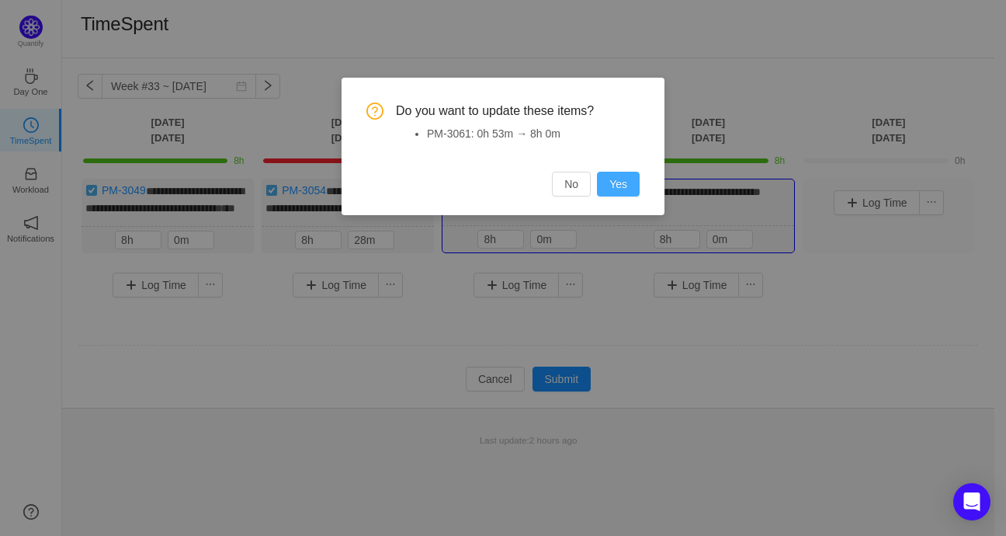
click at [626, 179] on button "Yes" at bounding box center [618, 184] width 43 height 25
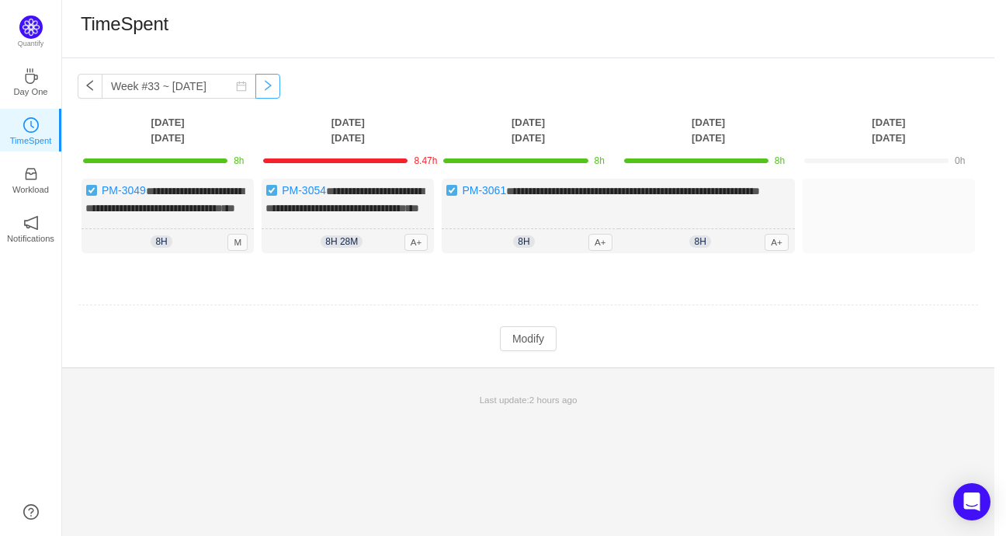
click at [255, 86] on button "button" at bounding box center [267, 86] width 25 height 25
type input "Week #34 ~ Aug 18"
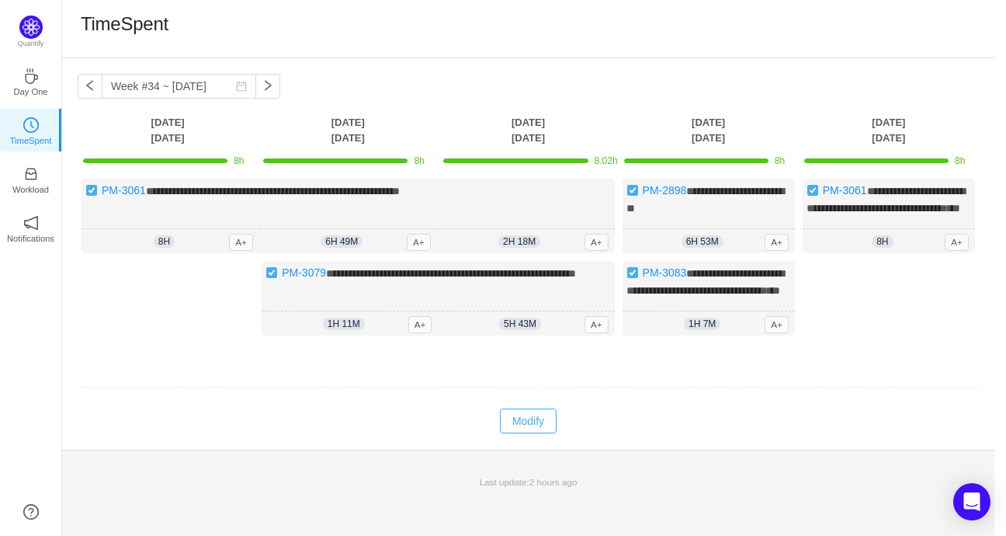
click at [525, 433] on button "Modify" at bounding box center [528, 420] width 57 height 25
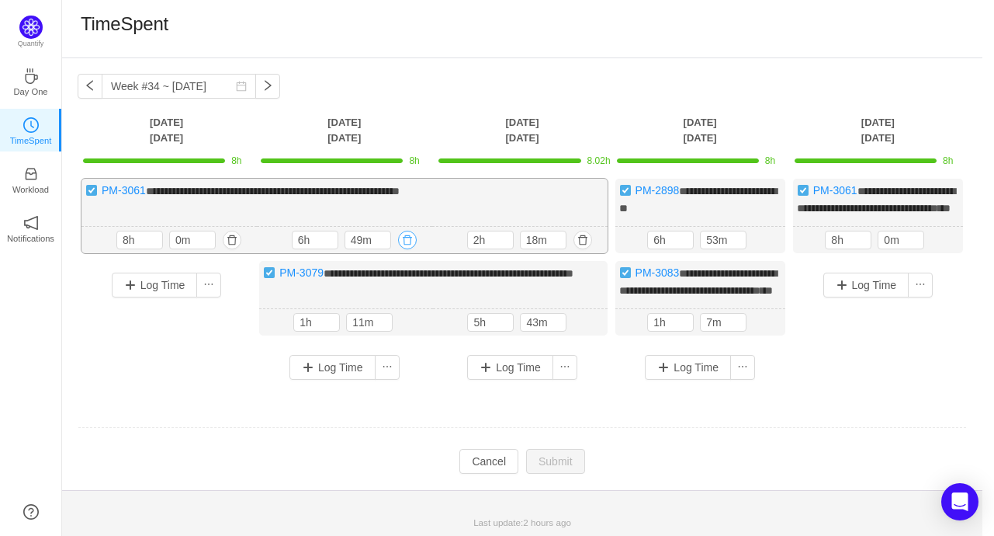
click at [409, 249] on button "button" at bounding box center [407, 240] width 19 height 19
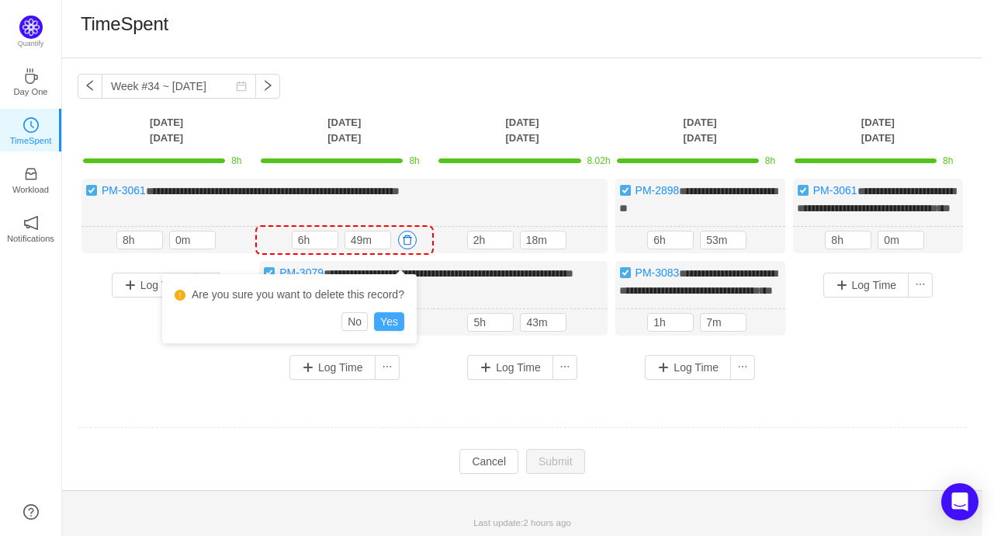
click at [384, 321] on button "Yes" at bounding box center [389, 321] width 30 height 19
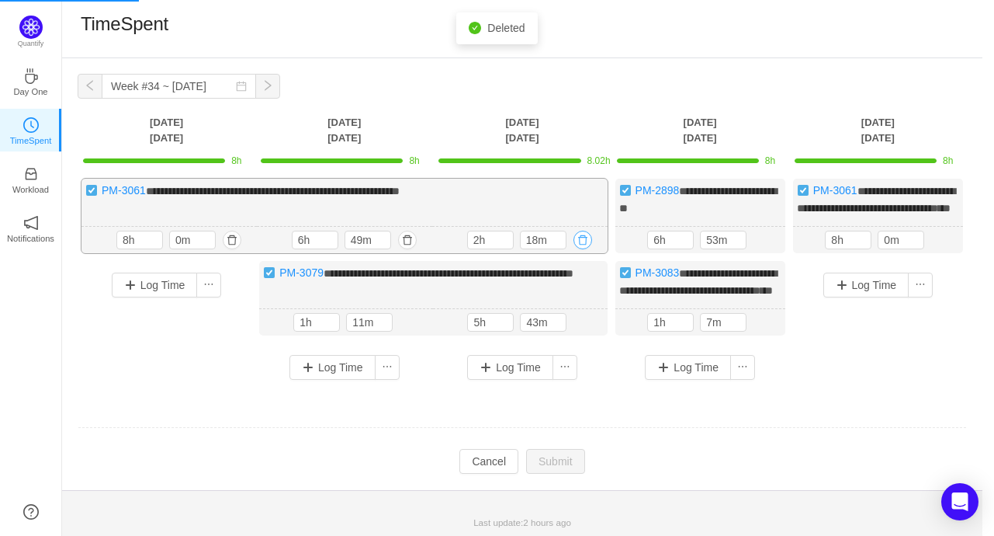
click at [587, 249] on button "button" at bounding box center [583, 240] width 19 height 19
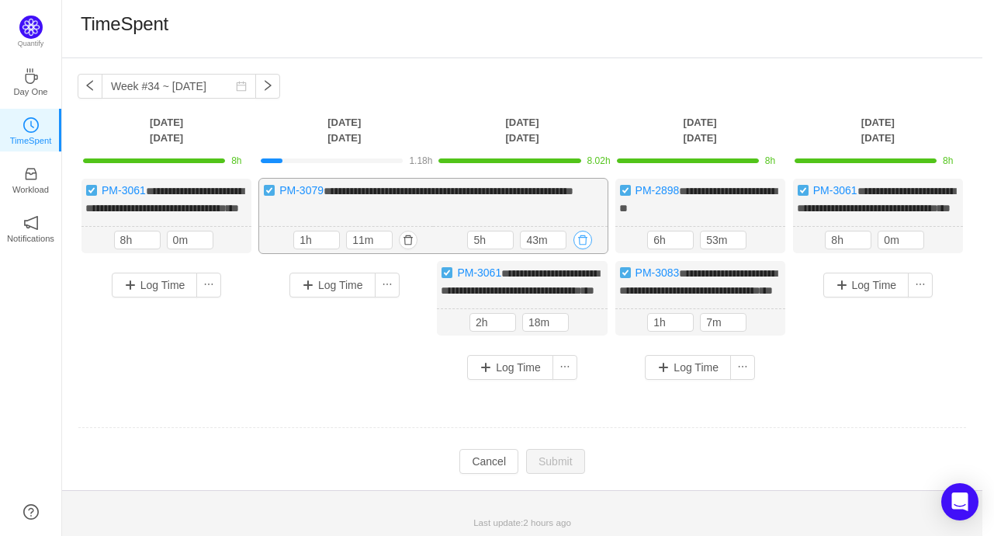
click at [582, 249] on button "button" at bounding box center [583, 240] width 19 height 19
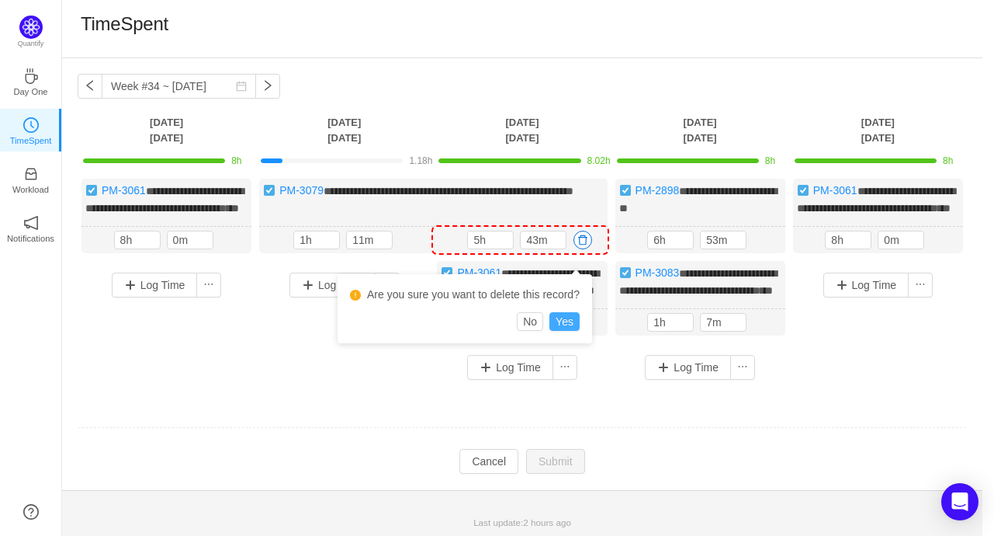
click at [564, 319] on button "Yes" at bounding box center [565, 321] width 30 height 19
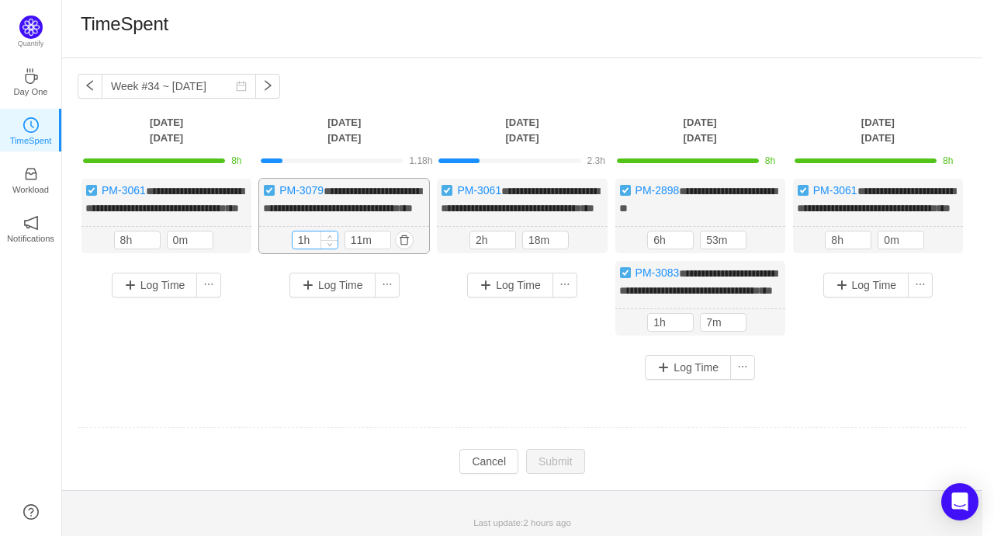
click at [315, 248] on input "1h" at bounding box center [315, 239] width 45 height 17
drag, startPoint x: 315, startPoint y: 255, endPoint x: 296, endPoint y: 256, distance: 19.4
click at [296, 248] on input "1h" at bounding box center [315, 239] width 45 height 17
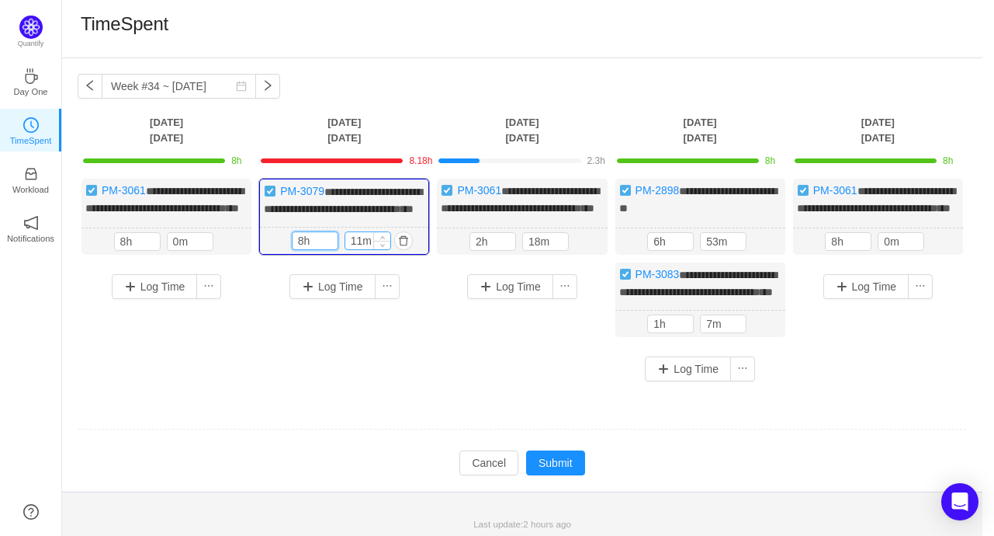
type input "8h"
drag, startPoint x: 373, startPoint y: 256, endPoint x: 330, endPoint y: 256, distance: 42.7
click at [330, 250] on div "8h 11m" at bounding box center [345, 240] width 106 height 19
type input "0m"
drag, startPoint x: 491, startPoint y: 255, endPoint x: 463, endPoint y: 255, distance: 27.9
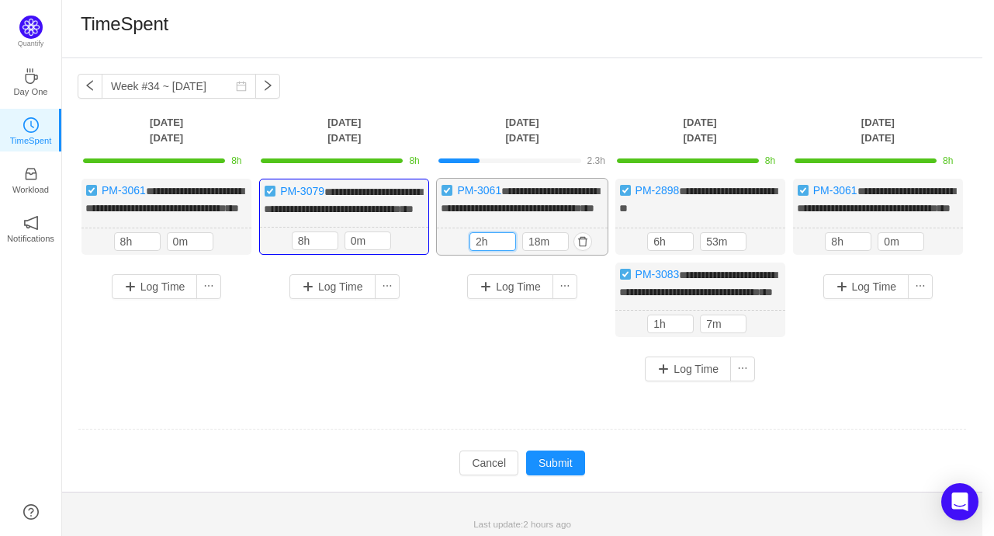
click at [463, 255] on div "2h 18m 2h 18m" at bounding box center [522, 241] width 170 height 27
type input "8h"
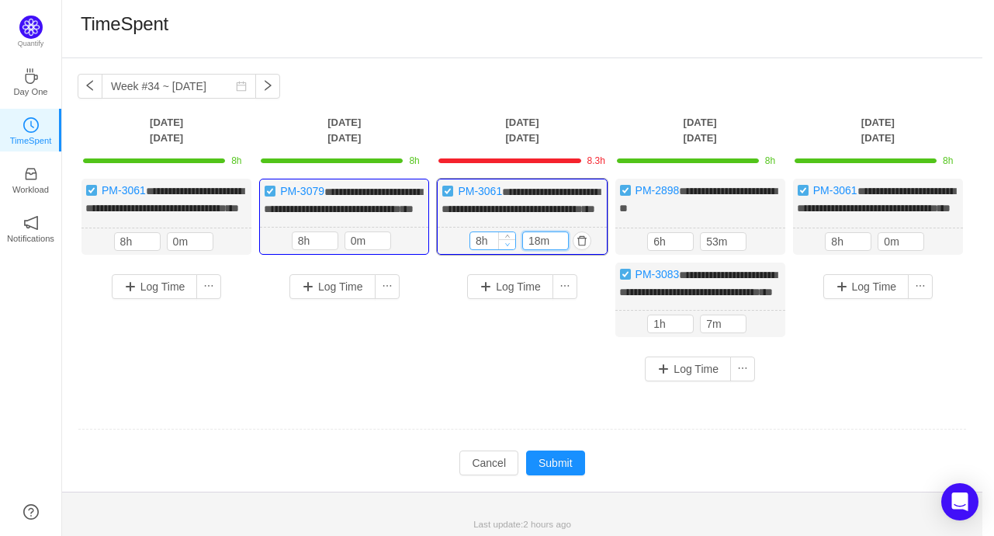
click at [506, 250] on div "8h 18m" at bounding box center [523, 240] width 106 height 19
type input "0m"
click at [582, 250] on button "button" at bounding box center [582, 240] width 19 height 19
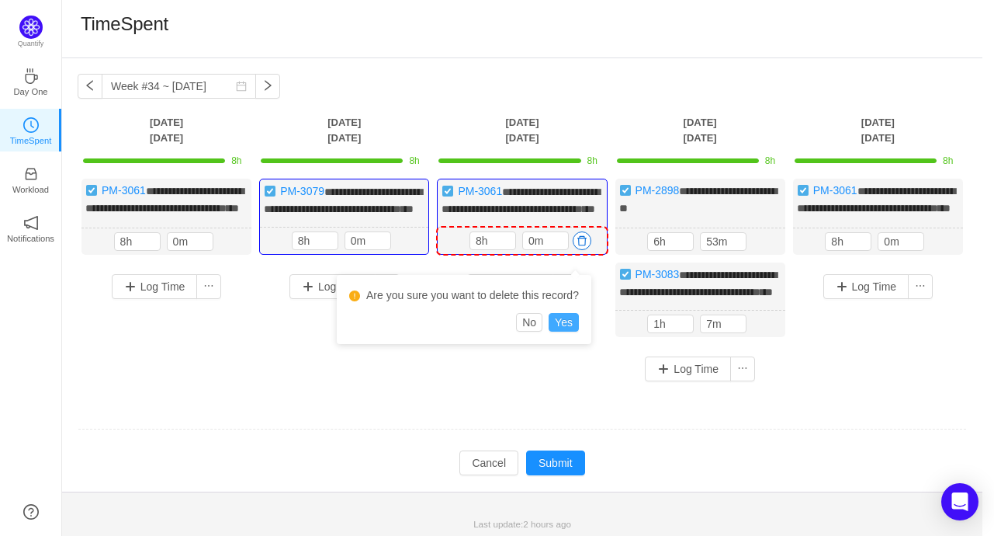
click at [567, 320] on button "Yes" at bounding box center [564, 322] width 30 height 19
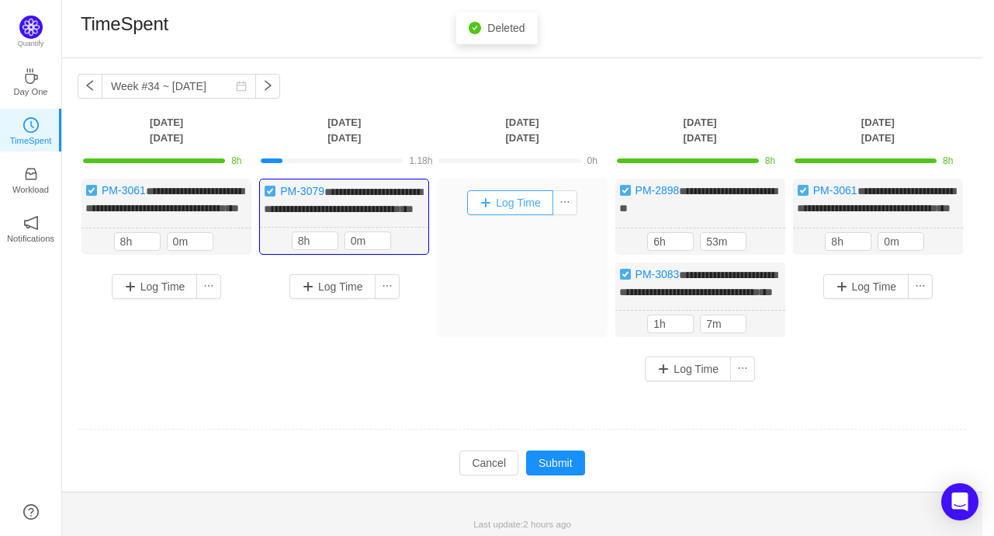
click at [509, 200] on button "Log Time" at bounding box center [510, 202] width 86 height 25
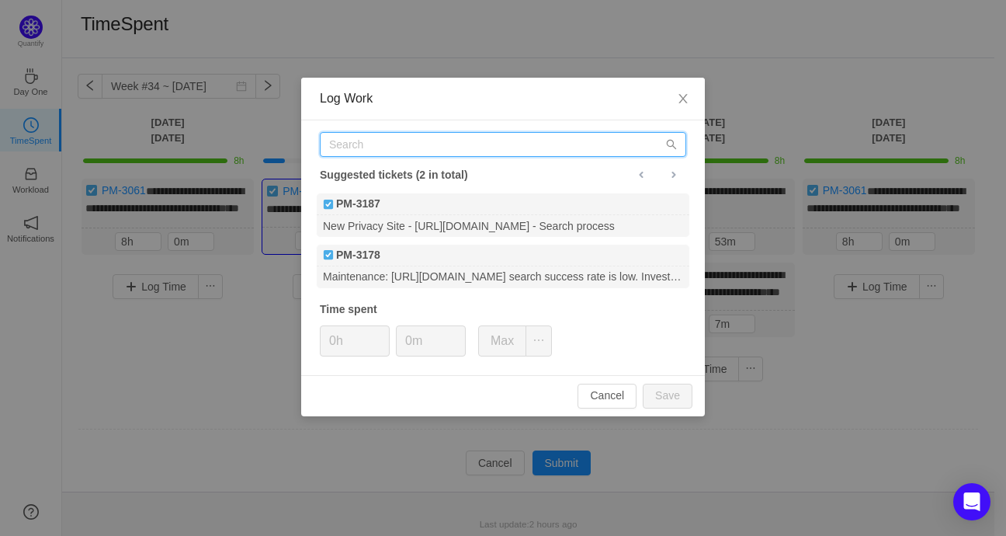
click at [406, 149] on input "text" at bounding box center [503, 144] width 366 height 25
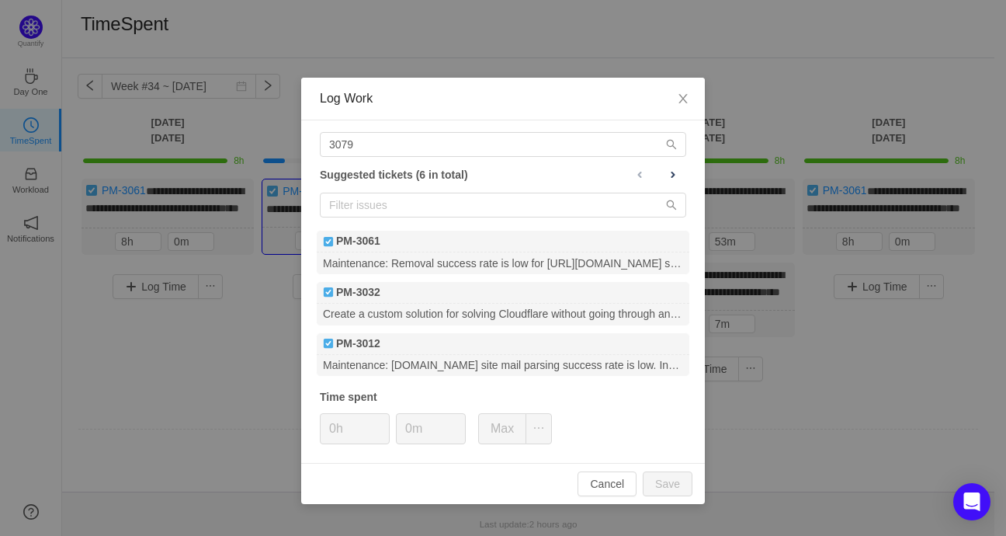
click at [413, 220] on div "3079 Suggested tickets (6 in total) PM-3061 Maintenance: Removal success rate i…" at bounding box center [503, 291] width 404 height 342
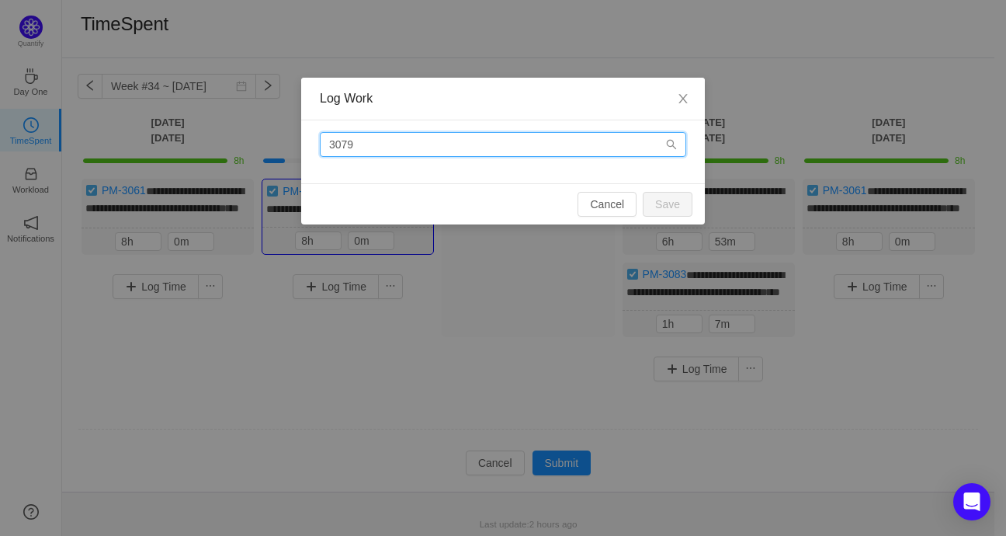
click at [385, 144] on input "3079" at bounding box center [503, 144] width 366 height 25
click at [408, 144] on input "3079" at bounding box center [503, 144] width 366 height 25
drag, startPoint x: 408, startPoint y: 144, endPoint x: 301, endPoint y: 144, distance: 107.1
click at [301, 144] on div "3079" at bounding box center [503, 151] width 404 height 63
type input "3079"
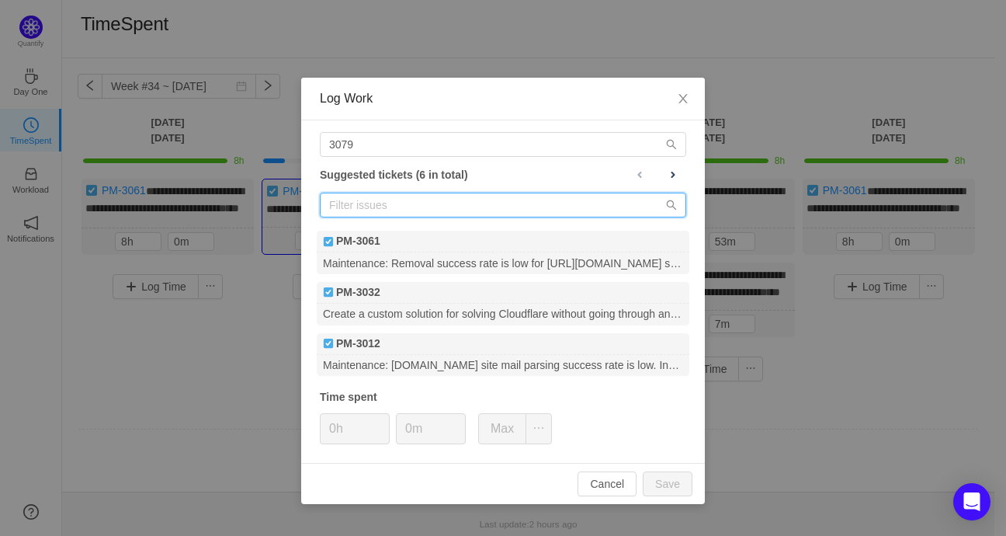
click at [404, 194] on input "text" at bounding box center [503, 204] width 366 height 25
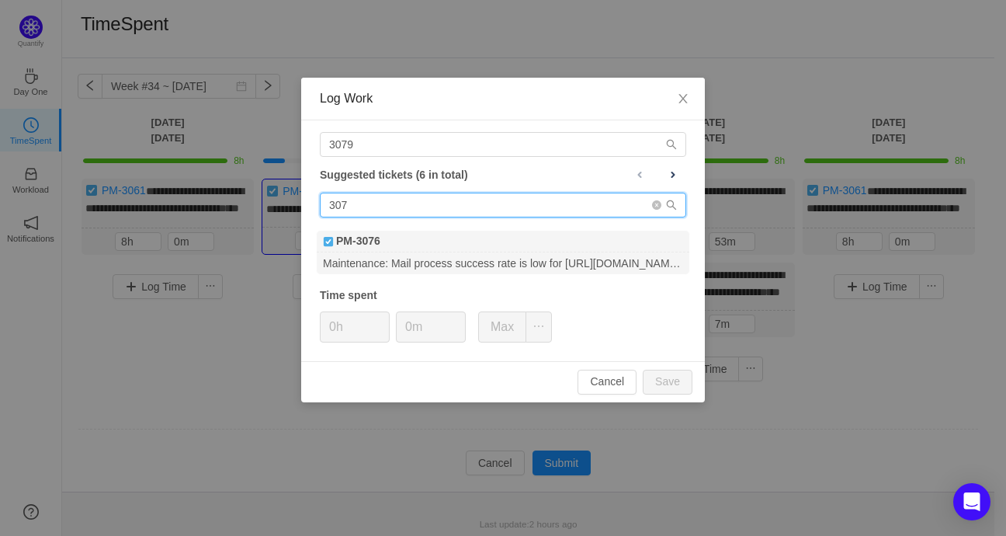
type input "3079"
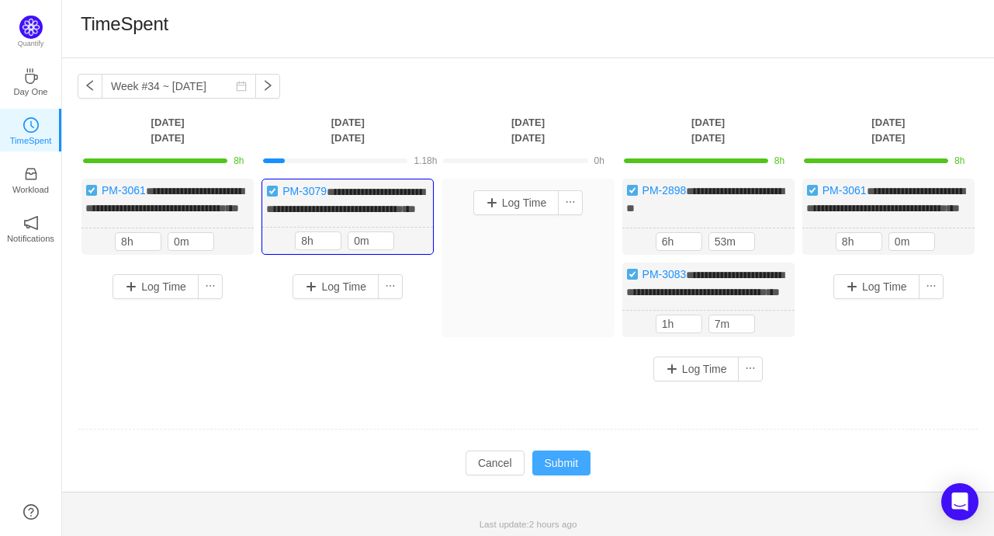
click at [565, 475] on button "Submit" at bounding box center [561, 462] width 59 height 25
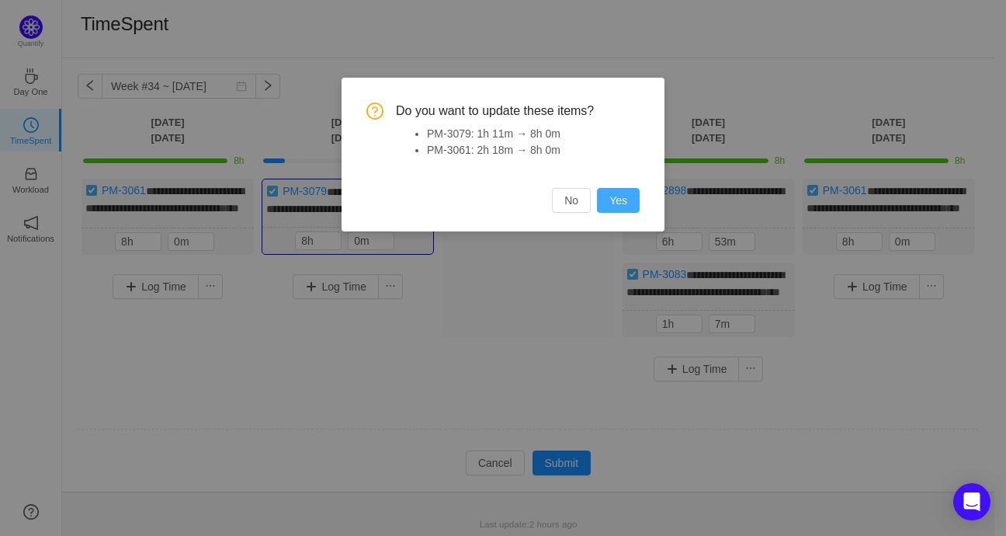
click at [626, 203] on button "Yes" at bounding box center [618, 200] width 43 height 25
type input "1h"
type input "11m"
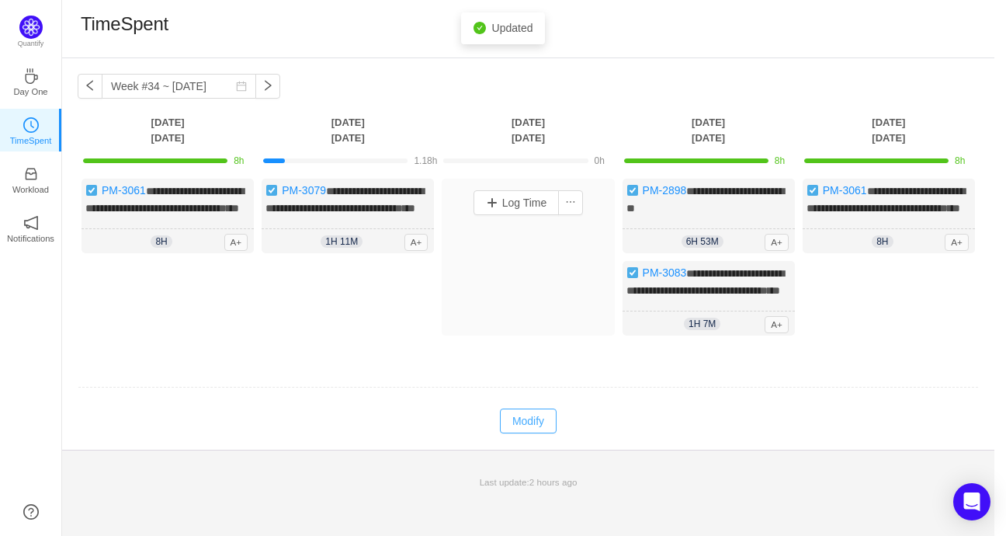
drag, startPoint x: 539, startPoint y: 451, endPoint x: 413, endPoint y: 355, distance: 157.9
click at [539, 433] on button "Modify" at bounding box center [528, 420] width 57 height 25
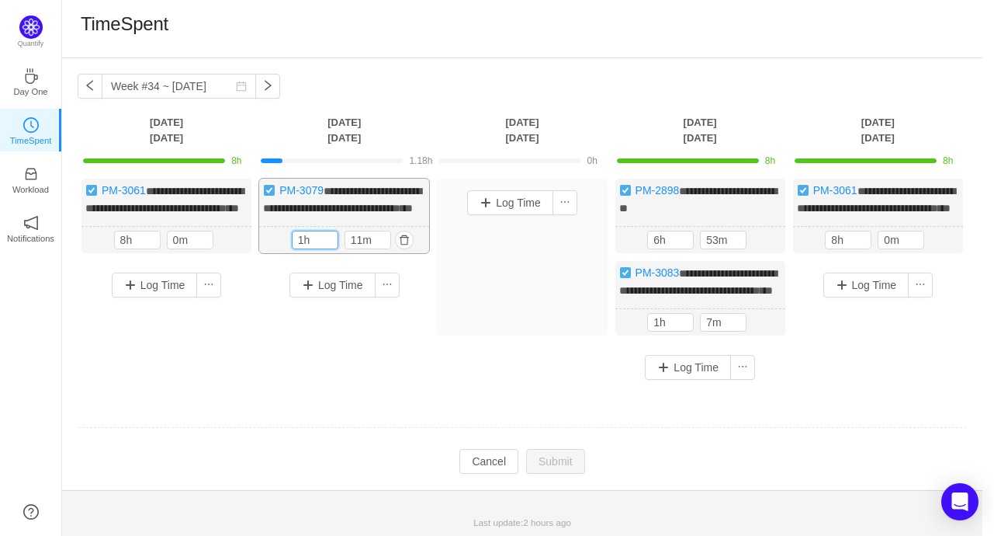
drag, startPoint x: 304, startPoint y: 252, endPoint x: 289, endPoint y: 254, distance: 15.6
click at [293, 248] on input "1h" at bounding box center [315, 239] width 45 height 17
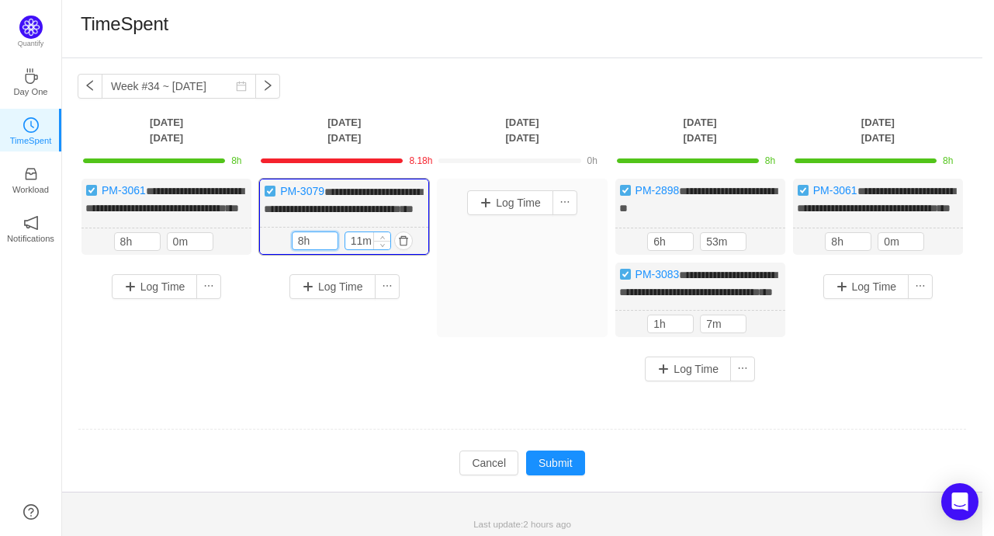
type input "8h"
drag, startPoint x: 351, startPoint y: 255, endPoint x: 338, endPoint y: 255, distance: 12.4
click at [338, 250] on div "8h 11m" at bounding box center [345, 240] width 106 height 19
type input "0m"
click at [562, 475] on button "Submit" at bounding box center [555, 462] width 59 height 25
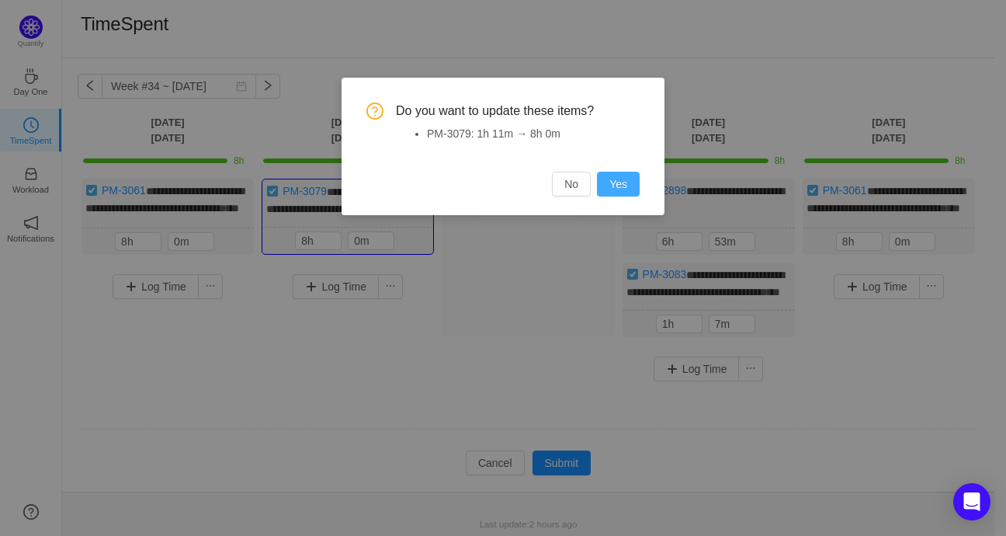
click at [616, 190] on button "Yes" at bounding box center [618, 184] width 43 height 25
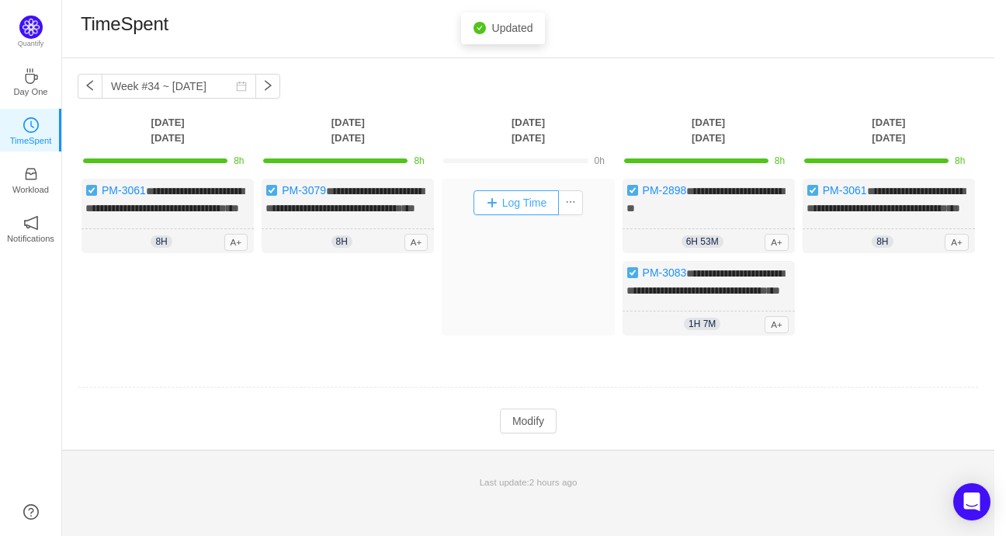
click at [533, 203] on button "Log Time" at bounding box center [516, 202] width 86 height 25
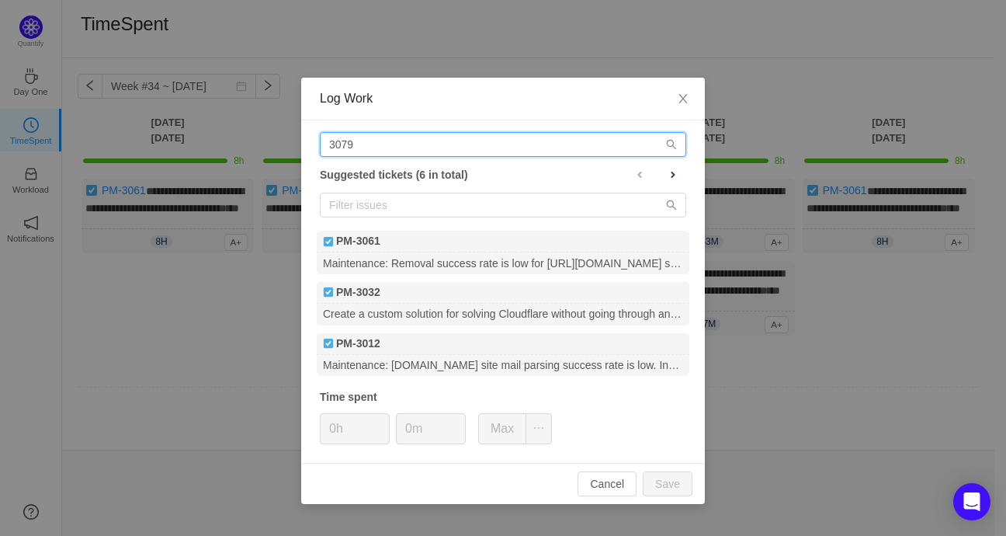
click at [419, 149] on input "3079" at bounding box center [503, 144] width 366 height 25
drag, startPoint x: 383, startPoint y: 146, endPoint x: 351, endPoint y: 147, distance: 31.8
click at [351, 147] on input "3079" at bounding box center [503, 144] width 366 height 25
drag, startPoint x: 374, startPoint y: 139, endPoint x: 294, endPoint y: 140, distance: 80.0
click at [294, 140] on div "Log Work 3079 Suggested tickets (6 in total) PM-3061 Maintenance: Removal succe…" at bounding box center [503, 268] width 1006 height 536
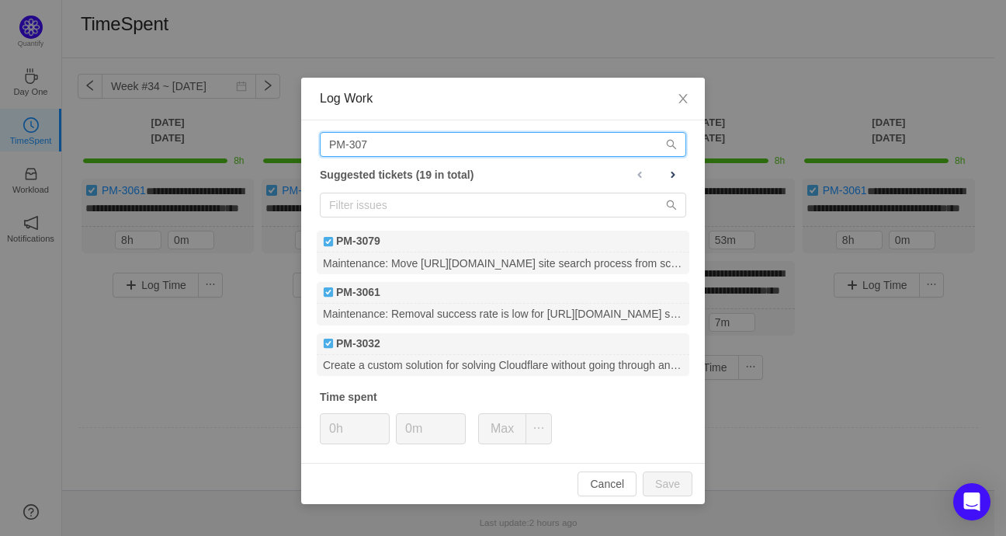
type input "PM-3079"
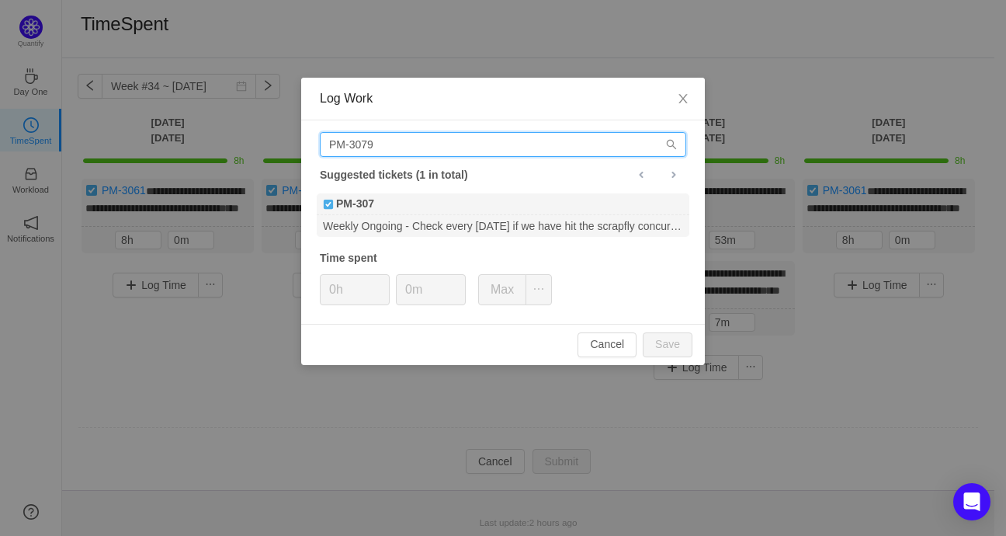
click at [421, 142] on input "PM-3079" at bounding box center [503, 144] width 366 height 25
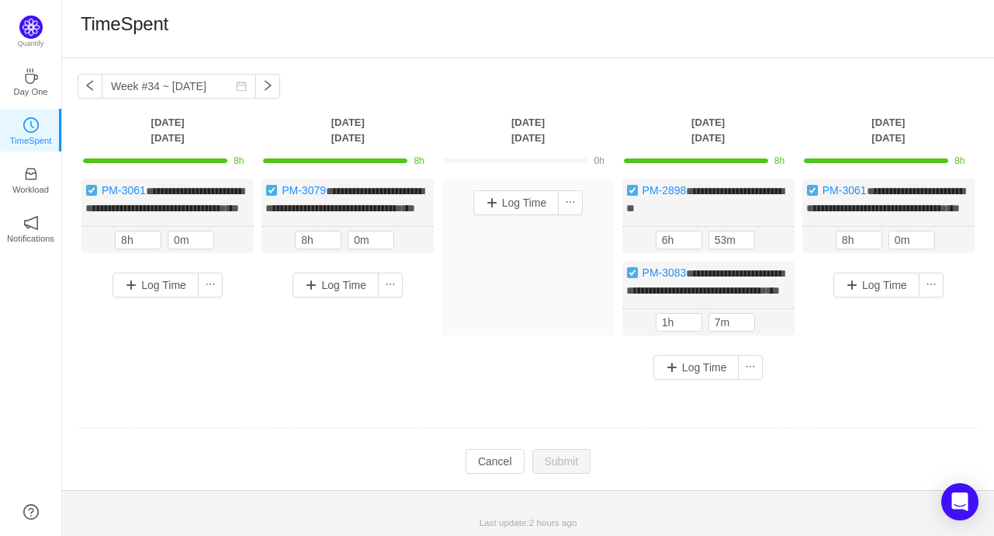
drag, startPoint x: 362, startPoint y: 196, endPoint x: 251, endPoint y: 355, distance: 192.9
click at [251, 355] on div "Log Time" at bounding box center [167, 312] width 172 height 102
click at [574, 202] on button "button" at bounding box center [570, 202] width 25 height 25
click at [545, 231] on li "Create Issue" at bounding box center [533, 232] width 96 height 25
click at [530, 200] on button "Log Time" at bounding box center [516, 202] width 86 height 25
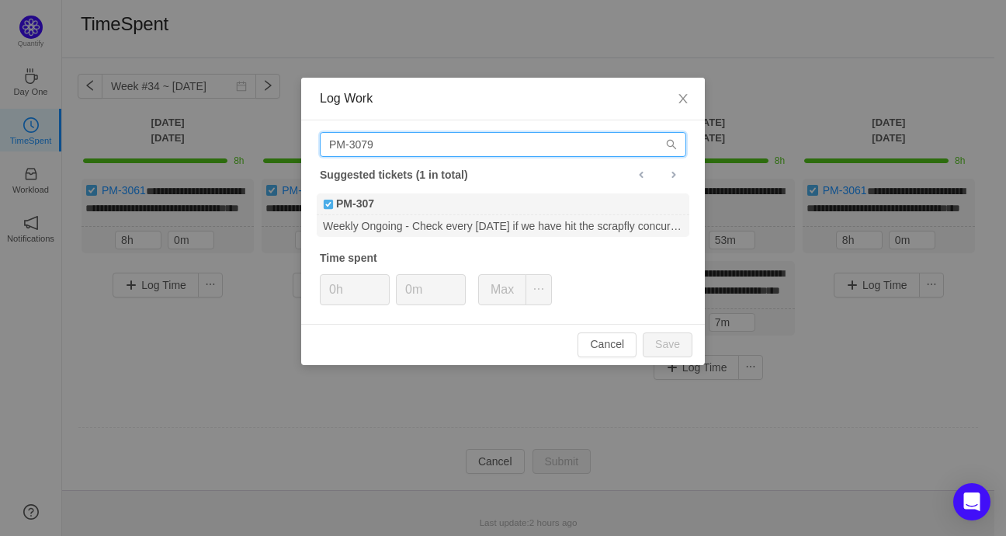
click at [401, 141] on input "PM-3079" at bounding box center [503, 144] width 366 height 25
drag, startPoint x: 401, startPoint y: 141, endPoint x: 307, endPoint y: 141, distance: 93.9
click at [307, 141] on div "PM-3079 Suggested tickets (1 in total) PM-307 Weekly Ongoing - Check every Frid…" at bounding box center [503, 221] width 404 height 203
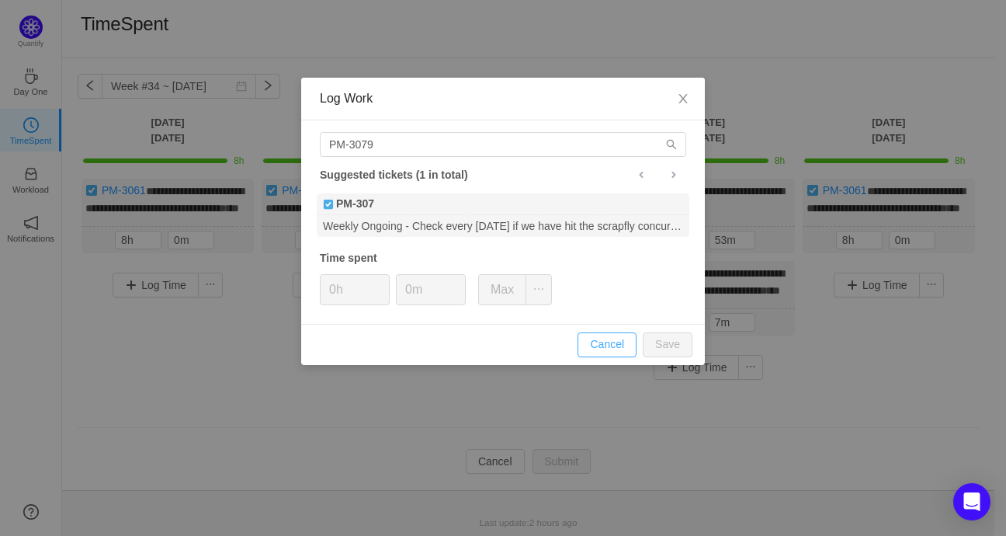
click at [607, 343] on button "Cancel" at bounding box center [606, 344] width 59 height 25
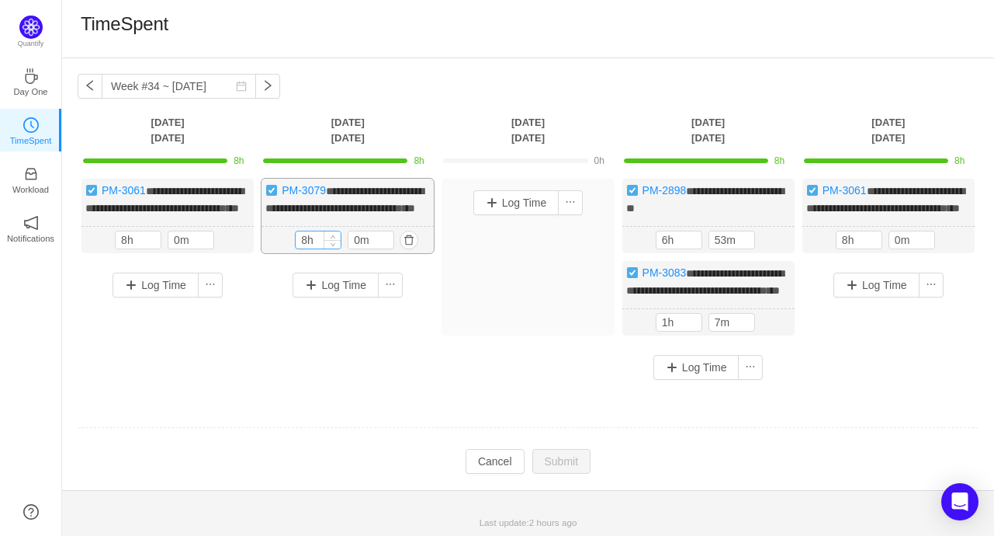
click at [316, 248] on input "8h" at bounding box center [318, 239] width 45 height 17
drag, startPoint x: 316, startPoint y: 251, endPoint x: 295, endPoint y: 252, distance: 21.0
click at [296, 248] on input "8h" at bounding box center [318, 239] width 45 height 17
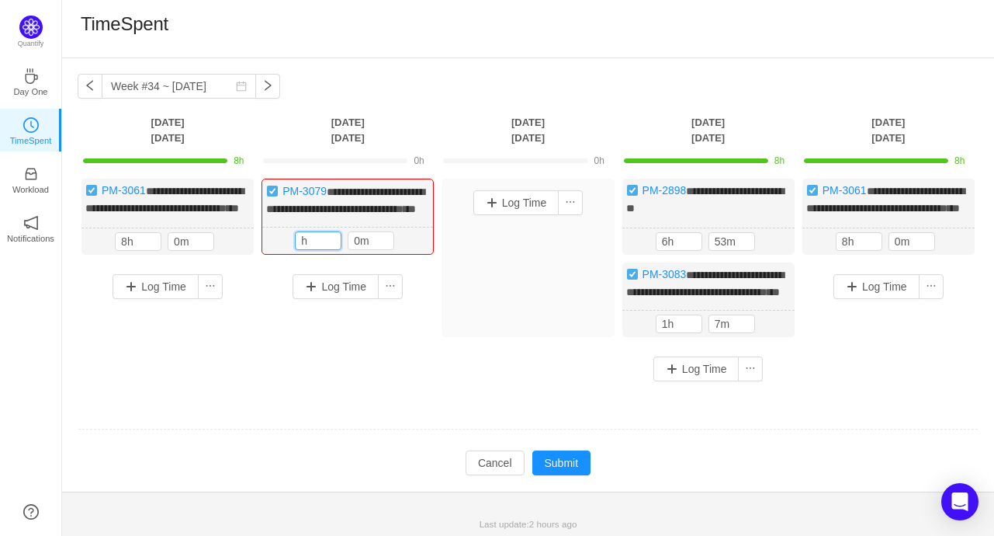
type input "8h"
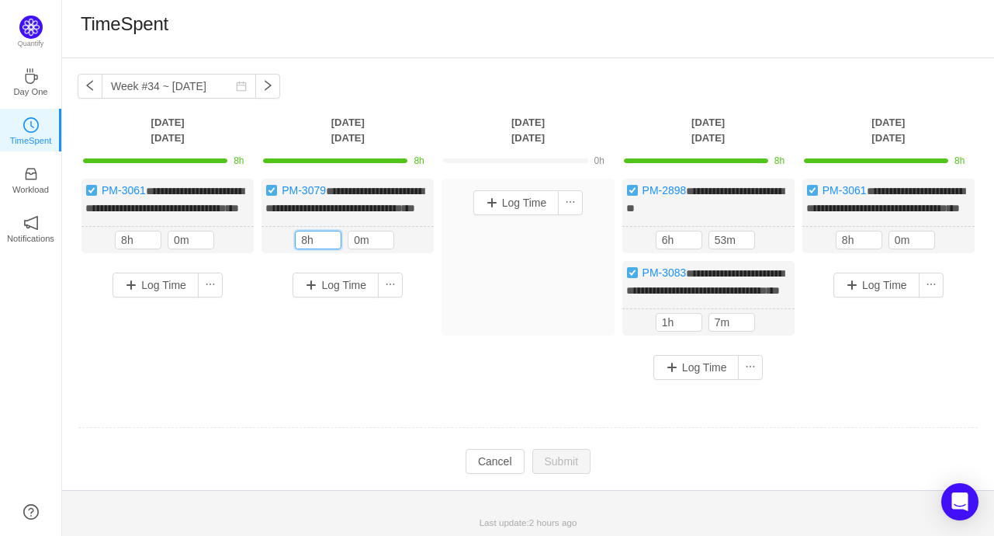
drag, startPoint x: 474, startPoint y: 305, endPoint x: 484, endPoint y: 439, distance: 133.9
click at [474, 306] on div "Log Time" at bounding box center [528, 257] width 172 height 157
click at [497, 473] on button "Cancel" at bounding box center [495, 461] width 59 height 25
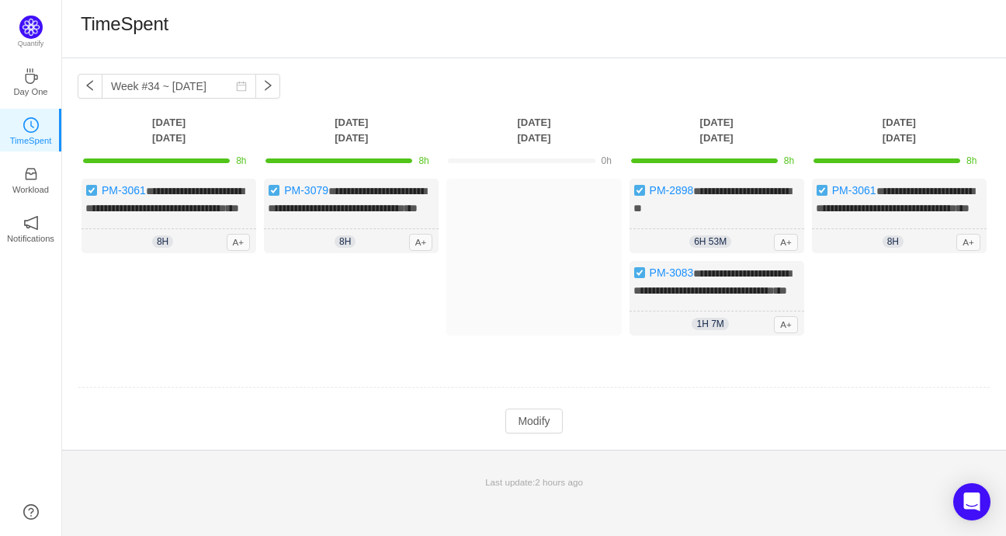
click at [0, 0] on button "Log Time" at bounding box center [0, 0] width 0 height 0
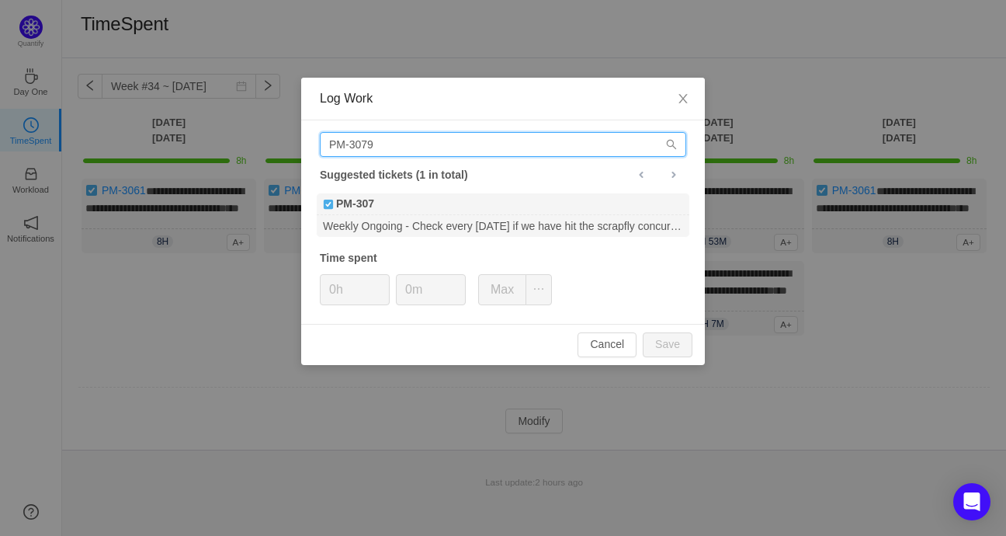
click at [422, 137] on input "PM-3079" at bounding box center [503, 144] width 366 height 25
drag, startPoint x: 418, startPoint y: 145, endPoint x: 301, endPoint y: 148, distance: 116.5
click at [301, 148] on div "PM-3079 Suggested tickets (1 in total) PM-307 Weekly Ongoing - Check every Frid…" at bounding box center [503, 221] width 404 height 203
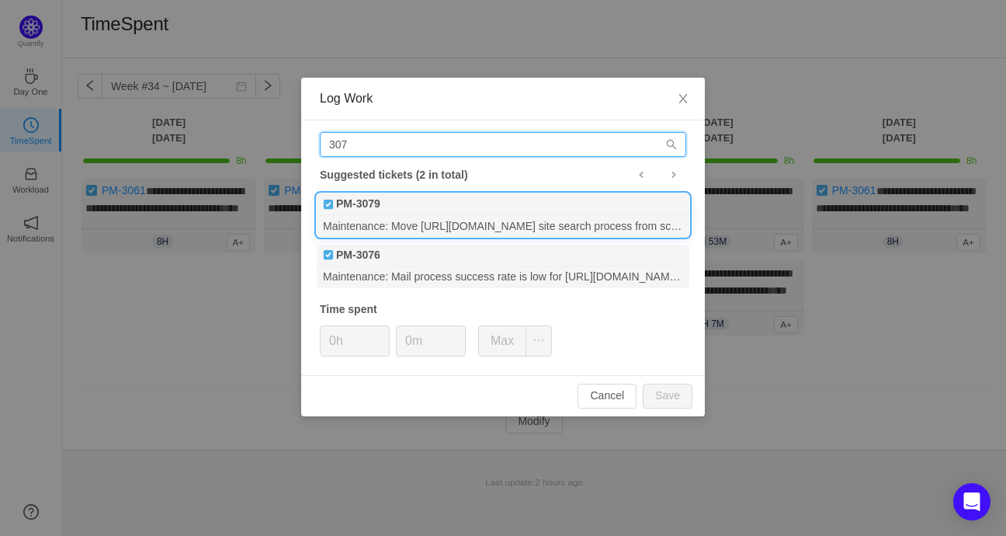
type input "307"
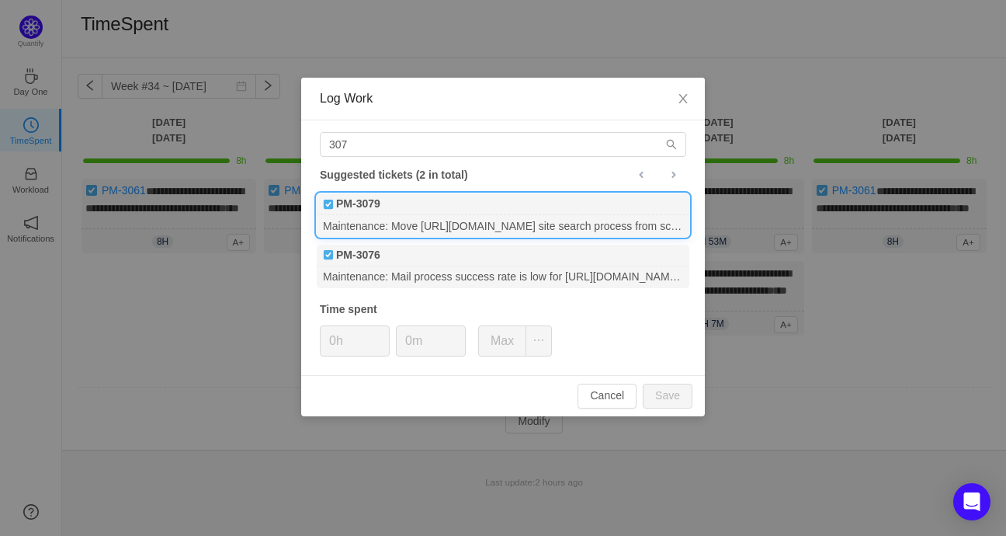
click at [425, 210] on div "PM-3079" at bounding box center [503, 204] width 373 height 22
click at [664, 394] on button "Save" at bounding box center [668, 395] width 50 height 25
type input "0h"
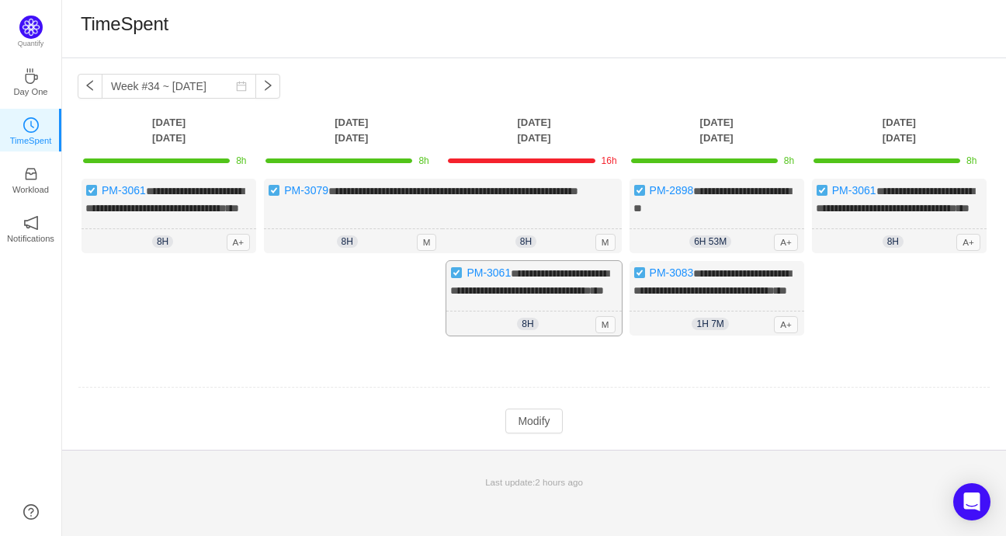
click at [549, 314] on div "**********" at bounding box center [533, 298] width 175 height 75
click at [546, 433] on button "Modify" at bounding box center [533, 420] width 57 height 25
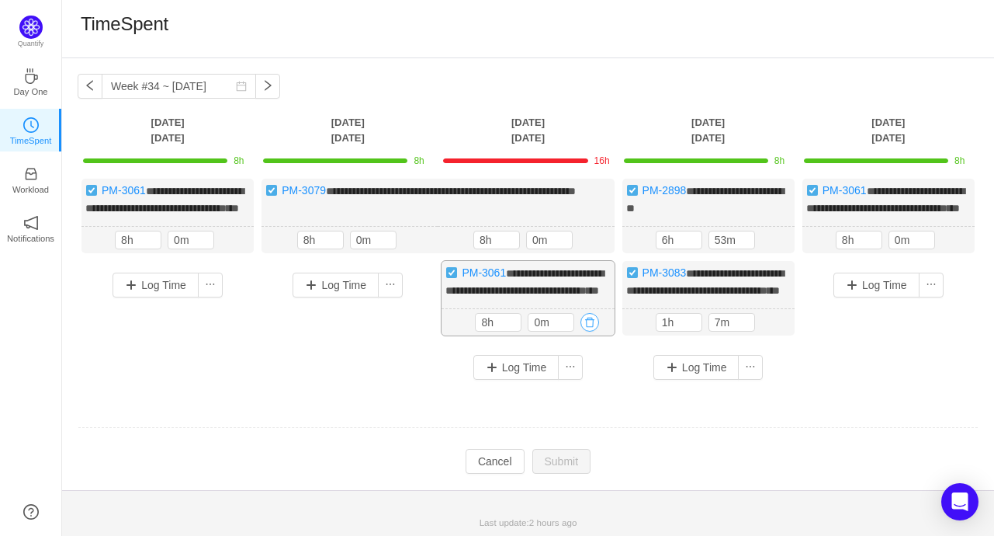
click at [589, 331] on button "button" at bounding box center [590, 322] width 19 height 19
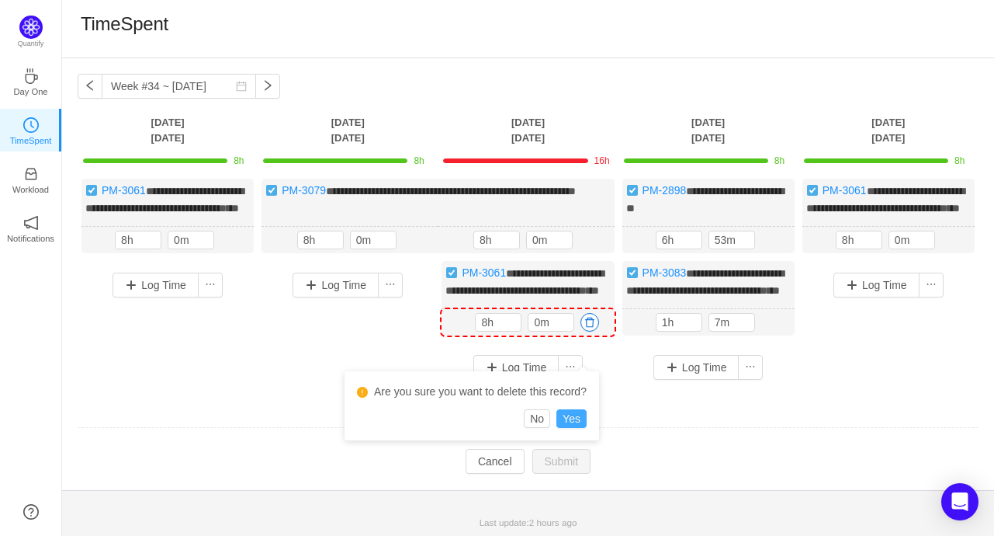
click at [579, 416] on button "Yes" at bounding box center [572, 418] width 30 height 19
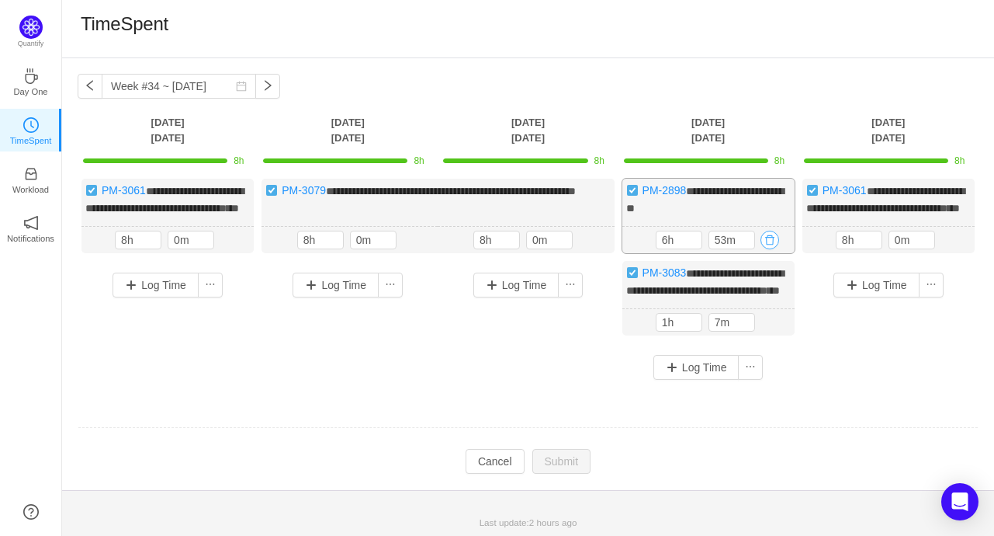
click at [767, 249] on button "button" at bounding box center [770, 240] width 19 height 19
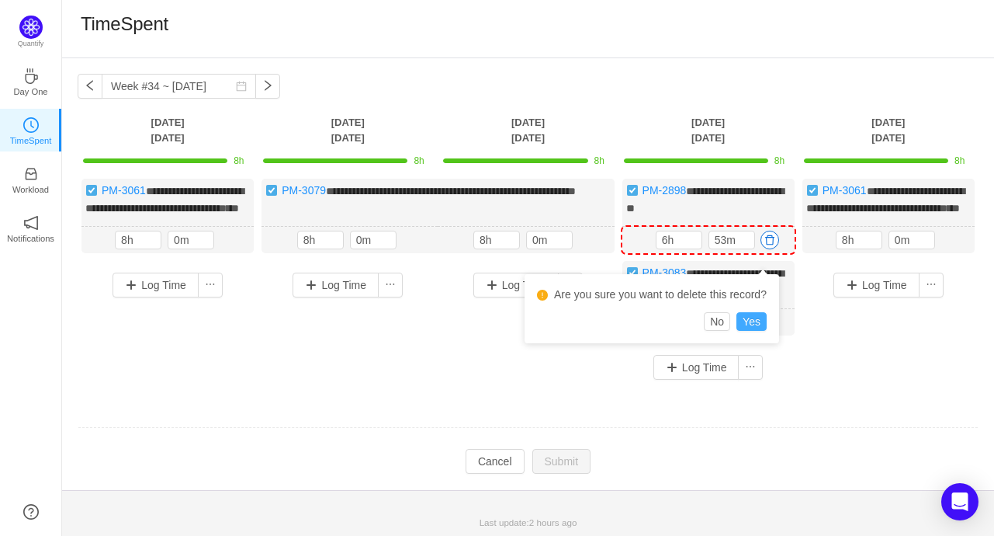
click at [754, 323] on button "Yes" at bounding box center [752, 321] width 30 height 19
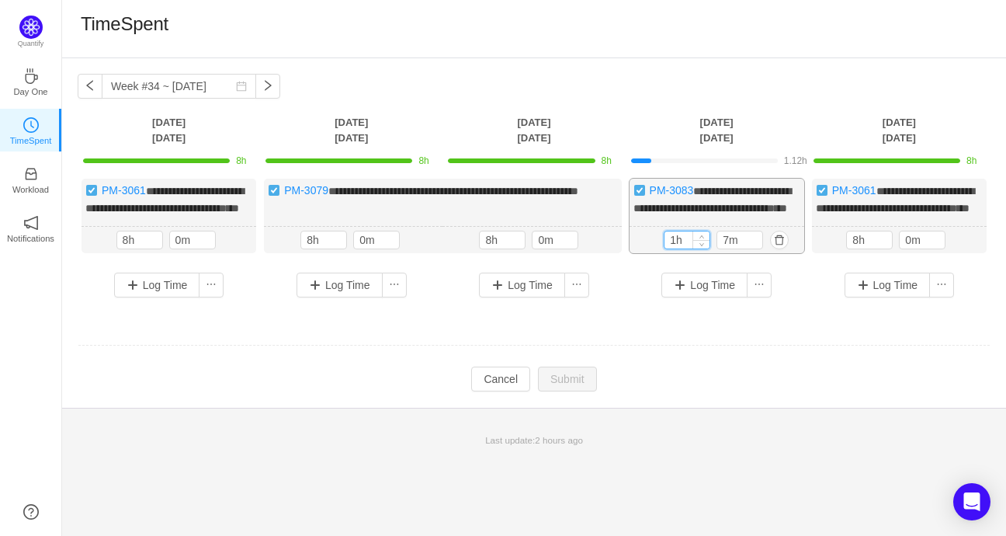
click at [686, 248] on input "1h" at bounding box center [686, 239] width 45 height 17
drag, startPoint x: 686, startPoint y: 254, endPoint x: 655, endPoint y: 256, distance: 31.1
click at [655, 254] on div "1h 7m 1h 7m" at bounding box center [716, 240] width 175 height 27
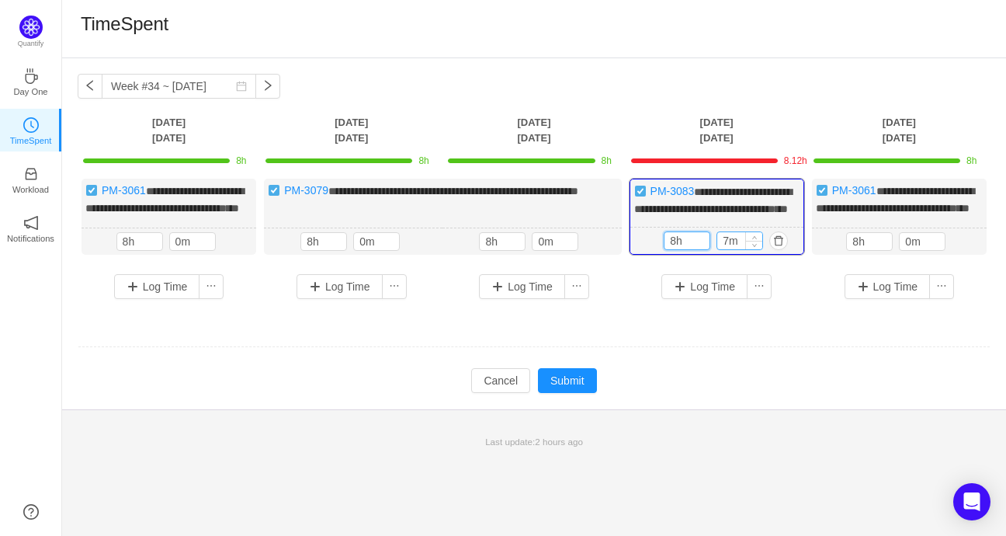
type input "8h"
drag, startPoint x: 739, startPoint y: 252, endPoint x: 709, endPoint y: 251, distance: 29.5
click at [709, 250] on div "8h 7m" at bounding box center [717, 240] width 106 height 19
type input "0m"
click at [560, 387] on button "Submit" at bounding box center [567, 380] width 59 height 25
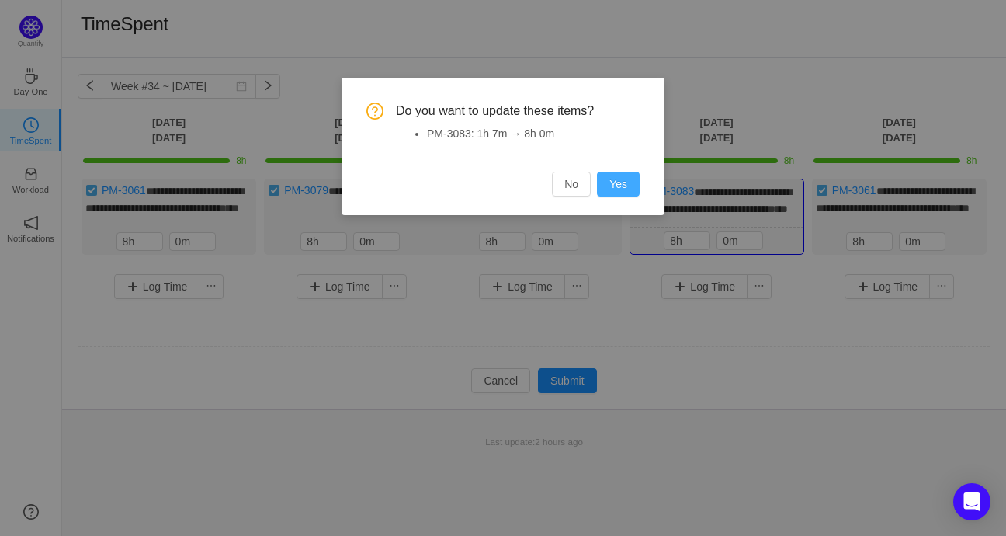
click at [623, 182] on button "Yes" at bounding box center [618, 184] width 43 height 25
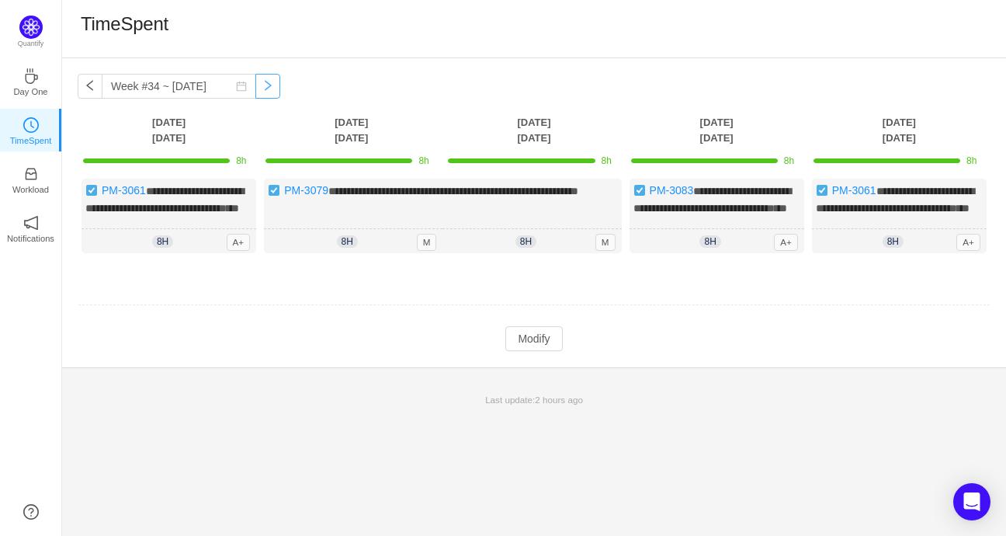
click at [262, 84] on button "button" at bounding box center [267, 86] width 25 height 25
type input "Week #35 ~ Aug 25"
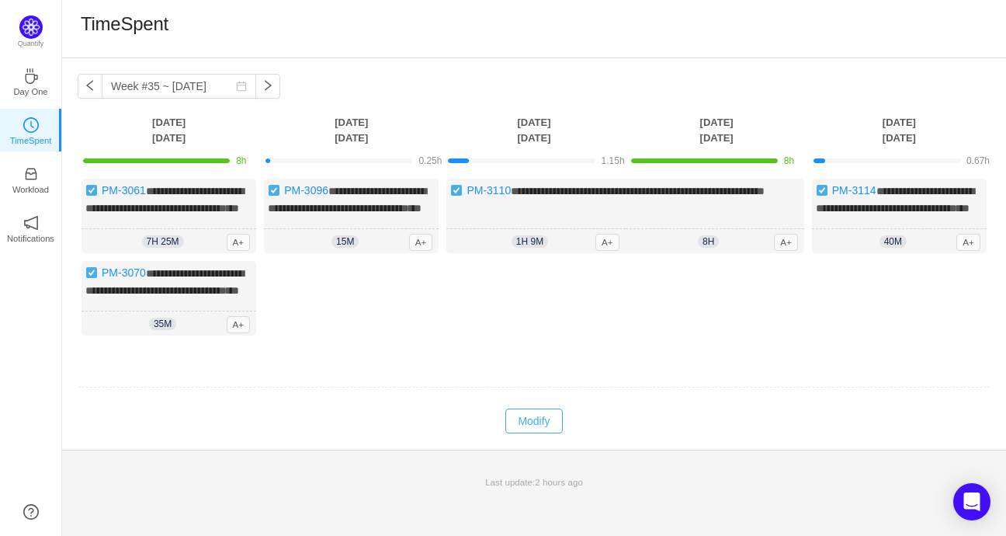
click at [543, 433] on button "Modify" at bounding box center [533, 420] width 57 height 25
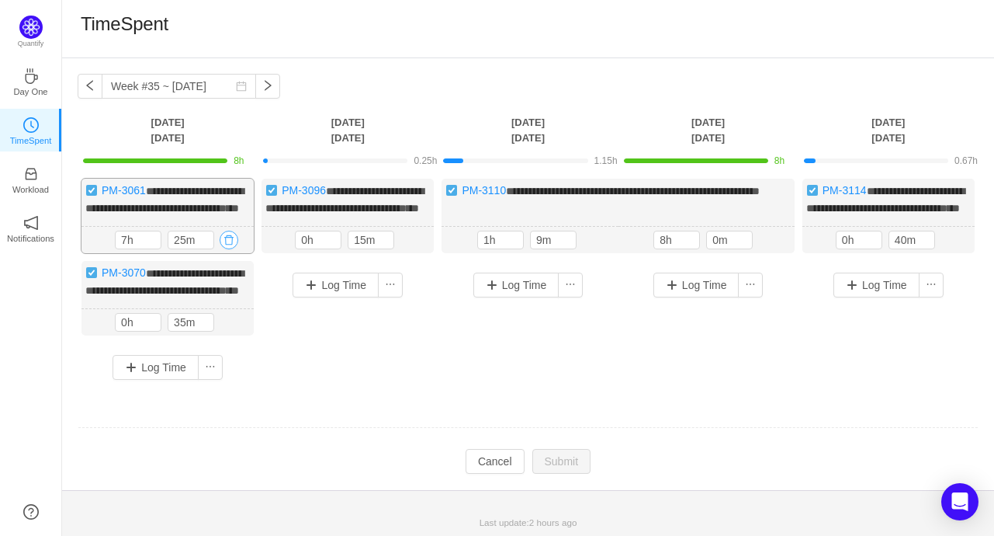
click at [230, 249] on button "button" at bounding box center [229, 240] width 19 height 19
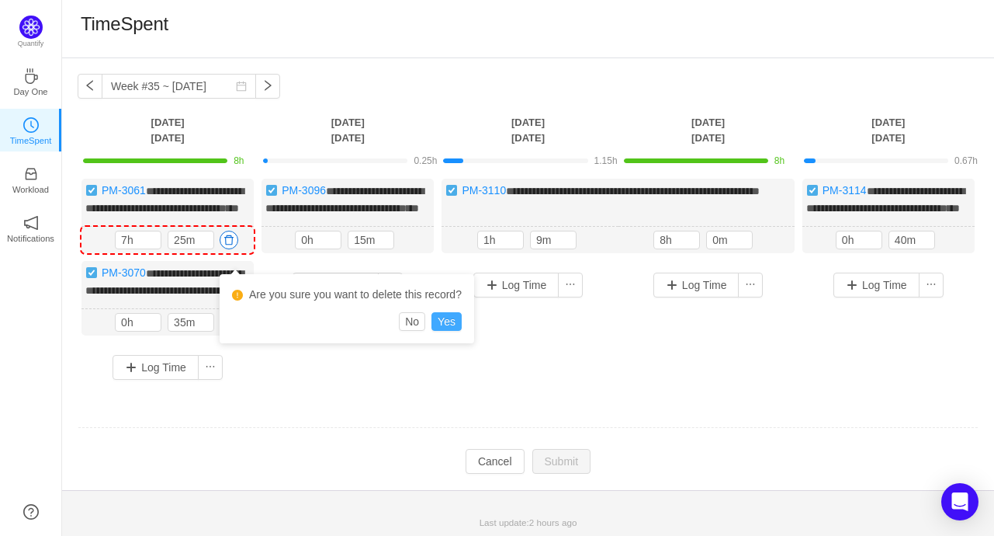
click at [436, 321] on button "Yes" at bounding box center [447, 321] width 30 height 19
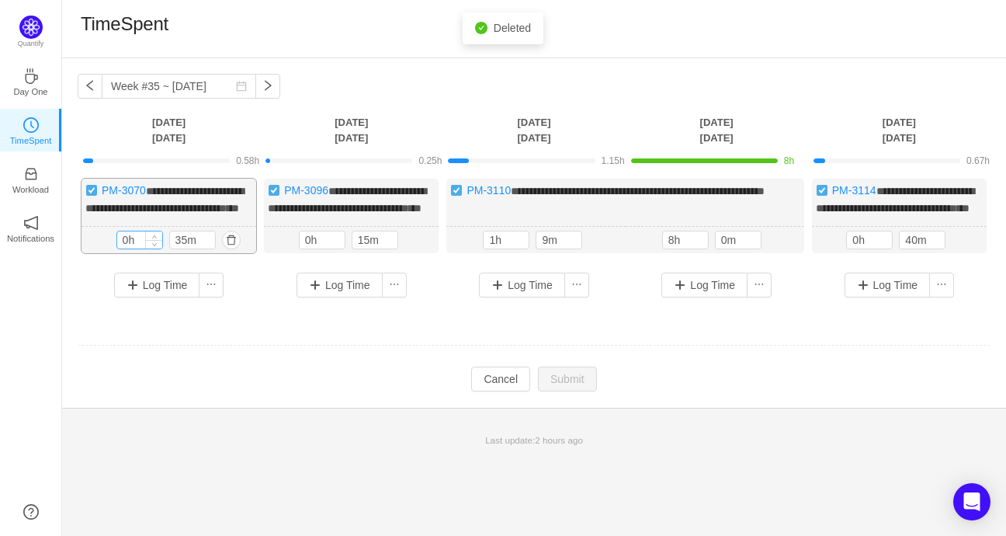
click at [138, 248] on input "0h" at bounding box center [139, 239] width 45 height 17
drag, startPoint x: 138, startPoint y: 252, endPoint x: 123, endPoint y: 255, distance: 15.7
click at [123, 248] on input "0h" at bounding box center [139, 239] width 45 height 17
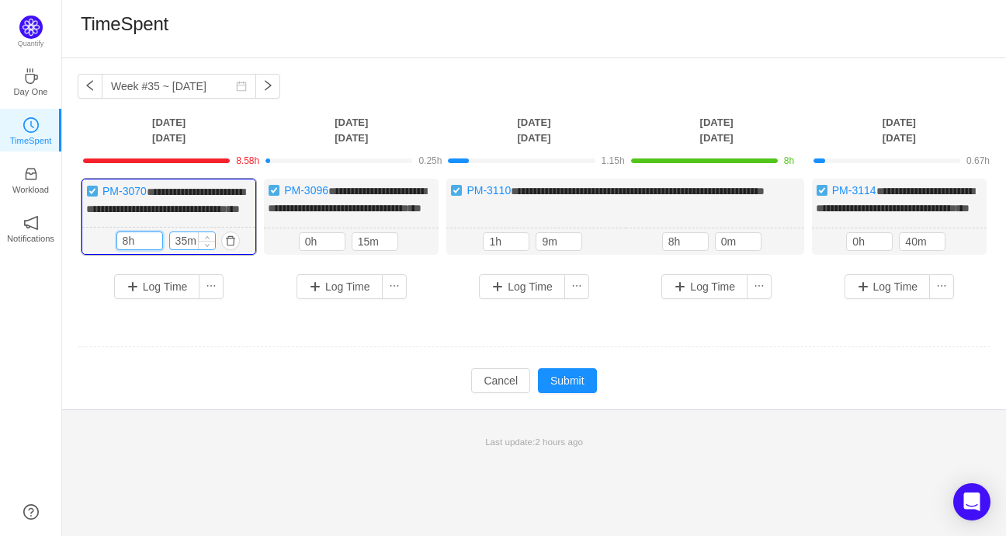
type input "8h"
drag, startPoint x: 172, startPoint y: 255, endPoint x: 164, endPoint y: 255, distance: 8.5
click at [164, 250] on div "8h 35m" at bounding box center [169, 240] width 106 height 19
type input "0m"
click at [559, 393] on button "Submit" at bounding box center [567, 380] width 59 height 25
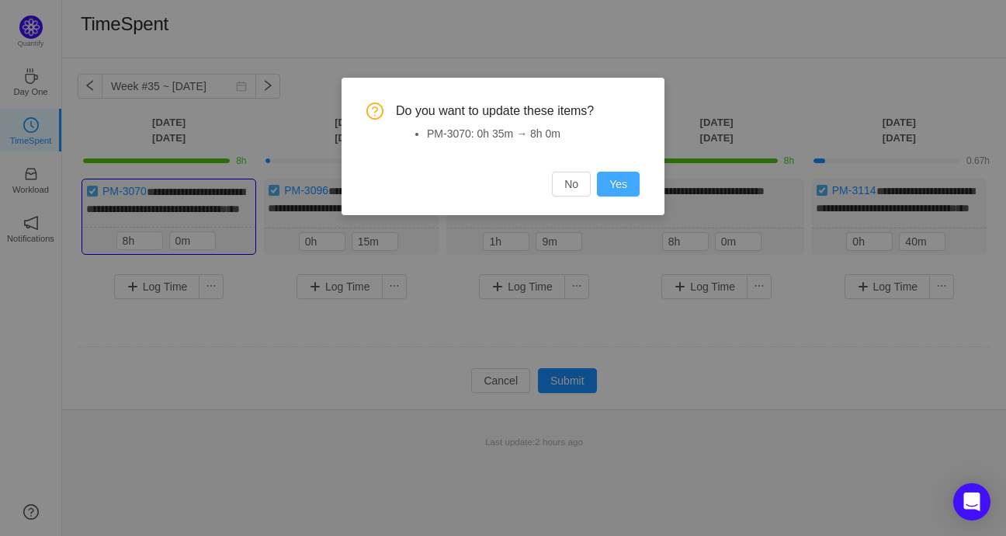
click at [623, 175] on button "Yes" at bounding box center [618, 184] width 43 height 25
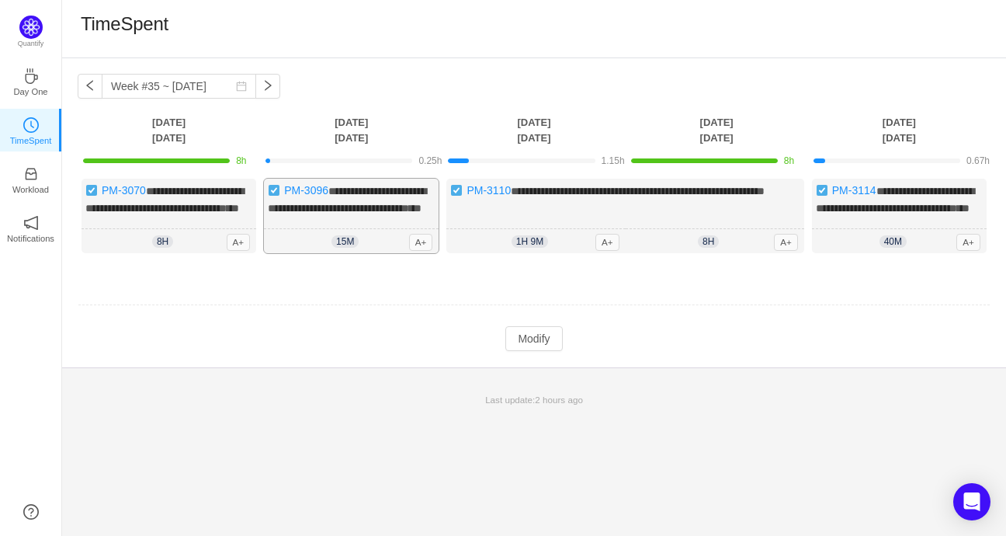
click at [383, 196] on span "**********" at bounding box center [347, 200] width 158 height 28
click at [369, 209] on span "**********" at bounding box center [347, 200] width 158 height 28
click at [554, 351] on button "Modify" at bounding box center [533, 338] width 57 height 25
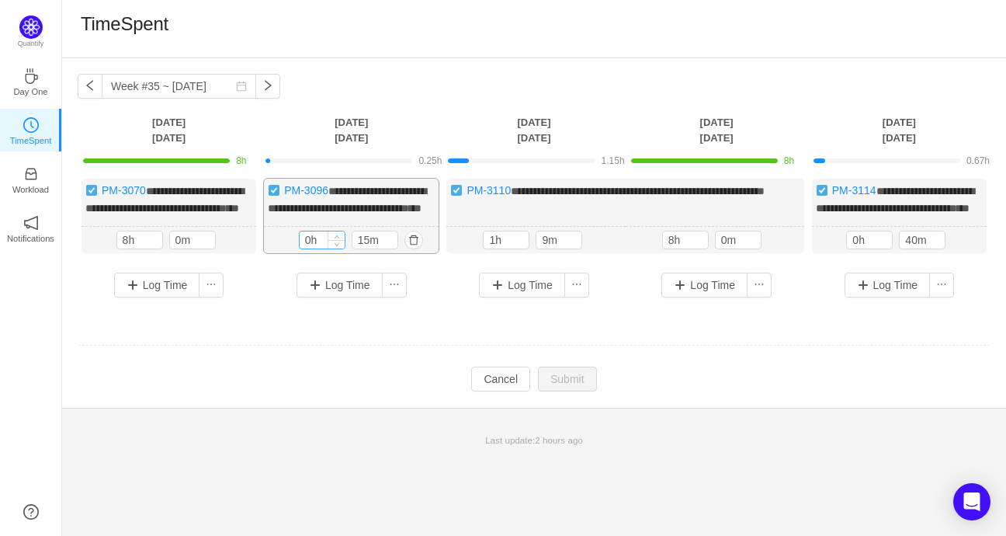
click at [325, 248] on input "0h" at bounding box center [322, 239] width 45 height 17
drag, startPoint x: 324, startPoint y: 254, endPoint x: 295, endPoint y: 255, distance: 28.7
click at [295, 254] on div "15m 0h 15m" at bounding box center [351, 240] width 175 height 27
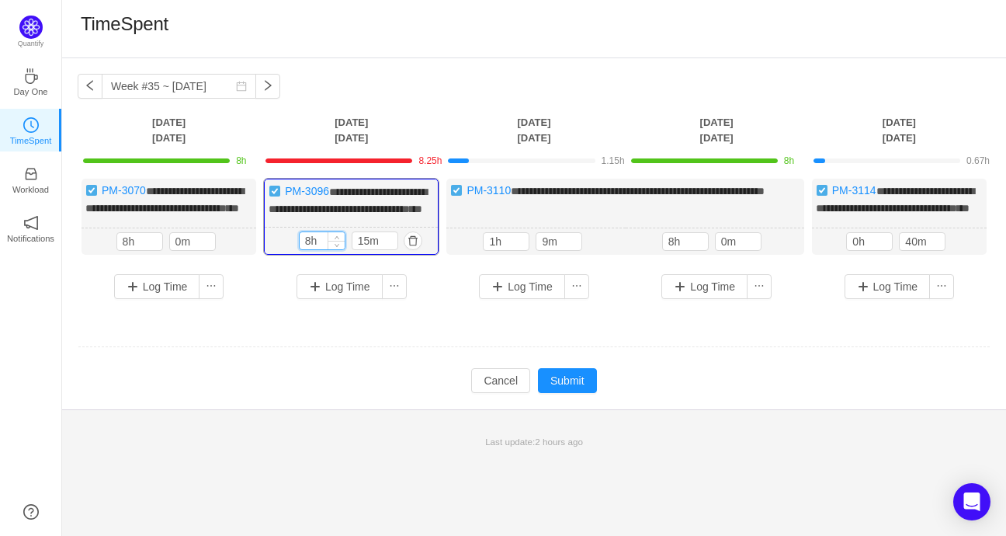
type input "8h"
type input "0m"
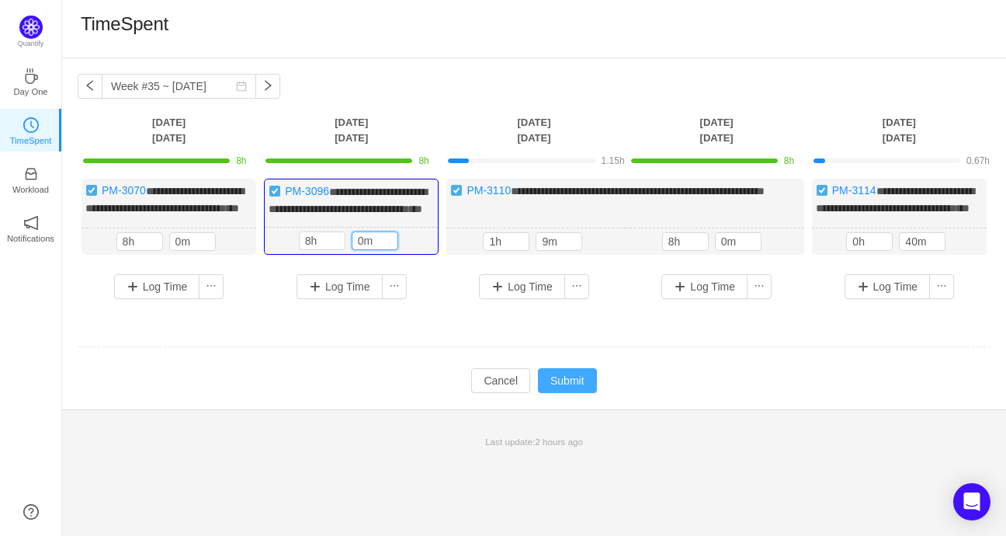
click at [571, 393] on button "Submit" at bounding box center [567, 380] width 59 height 25
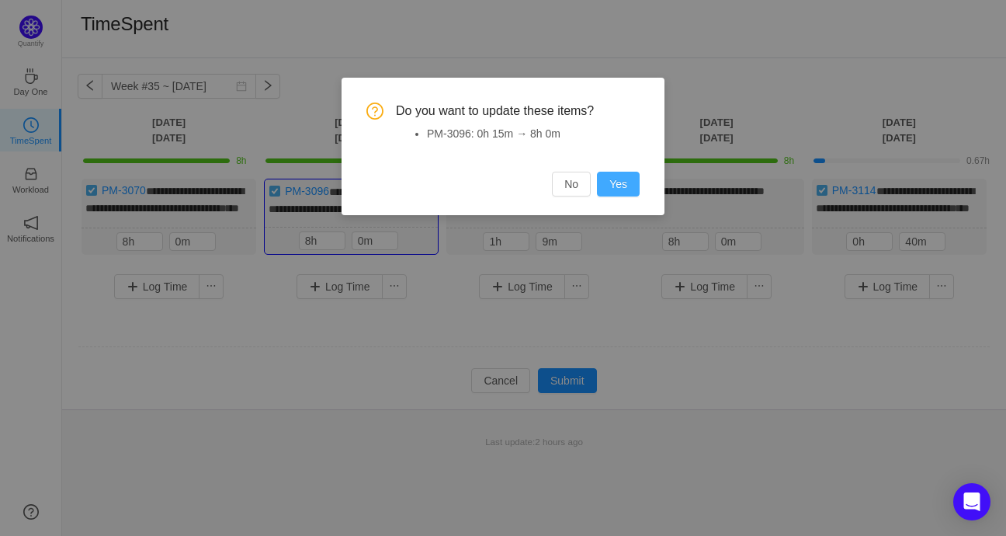
click at [624, 184] on button "Yes" at bounding box center [618, 184] width 43 height 25
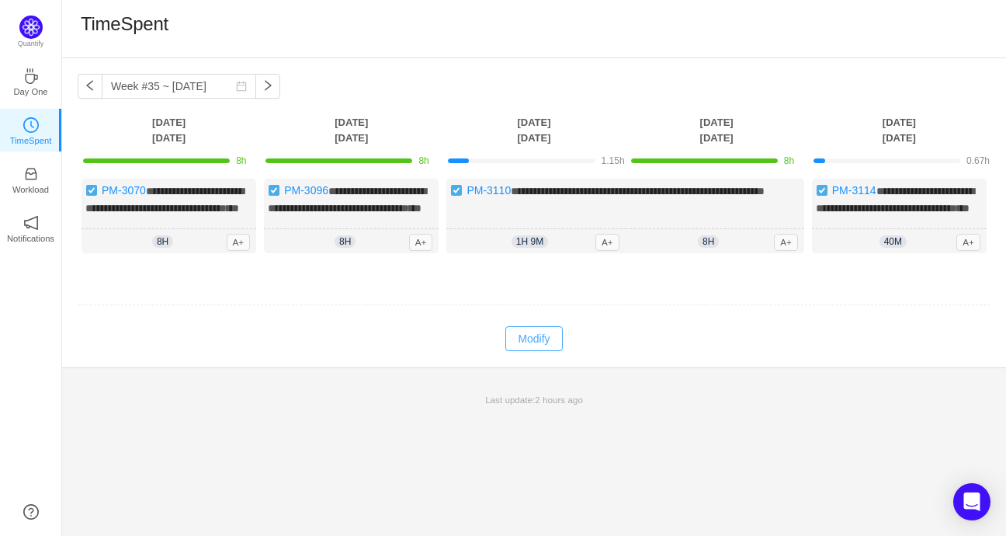
click at [528, 351] on button "Modify" at bounding box center [533, 338] width 57 height 25
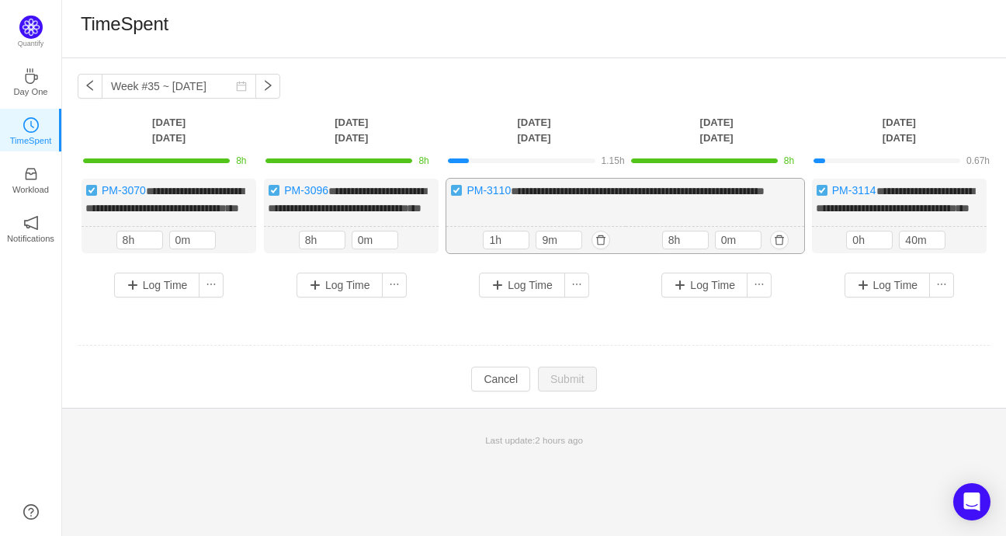
drag, startPoint x: 507, startPoint y: 255, endPoint x: 476, endPoint y: 255, distance: 31.0
click at [476, 254] on div "1h 9m 1h 9m" at bounding box center [535, 240] width 179 height 27
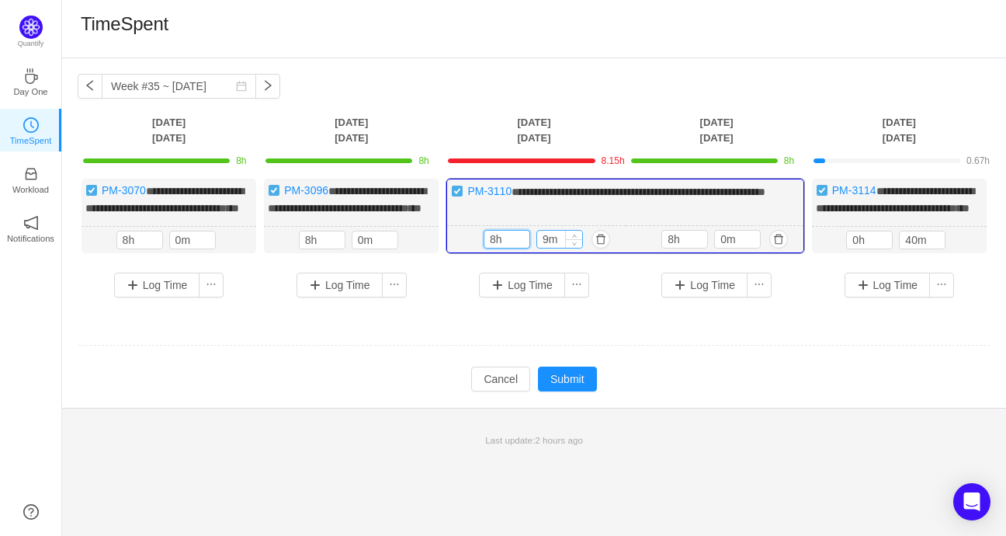
type input "8h"
drag, startPoint x: 550, startPoint y: 252, endPoint x: 531, endPoint y: 255, distance: 18.8
click at [531, 248] on div "8h 9m" at bounding box center [537, 239] width 106 height 19
type input "0m"
click at [574, 391] on button "Submit" at bounding box center [567, 378] width 59 height 25
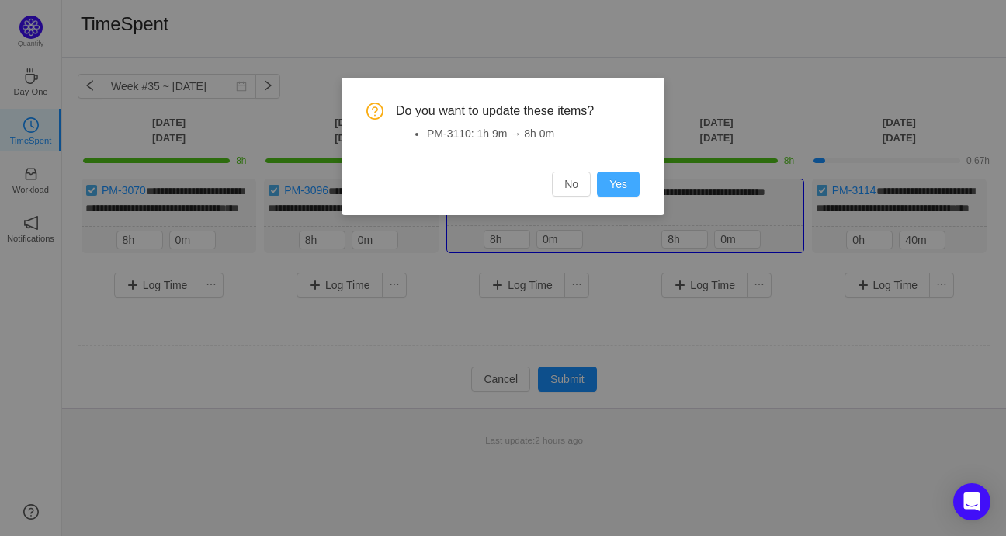
click at [633, 196] on button "Yes" at bounding box center [618, 184] width 43 height 25
click at [615, 175] on div "No Yes" at bounding box center [587, 184] width 105 height 25
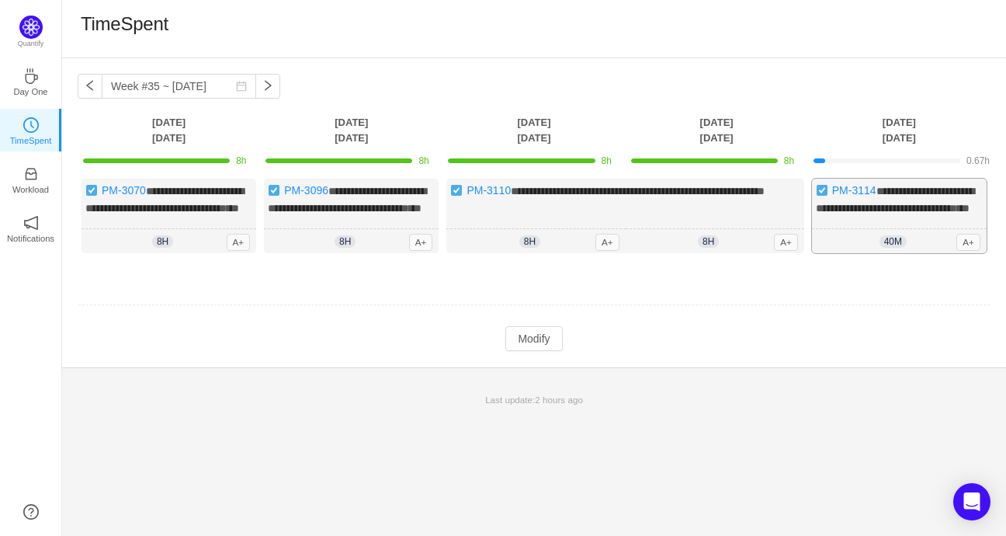
click at [890, 205] on span "**********" at bounding box center [895, 200] width 158 height 28
click at [546, 351] on button "Modify" at bounding box center [533, 338] width 57 height 25
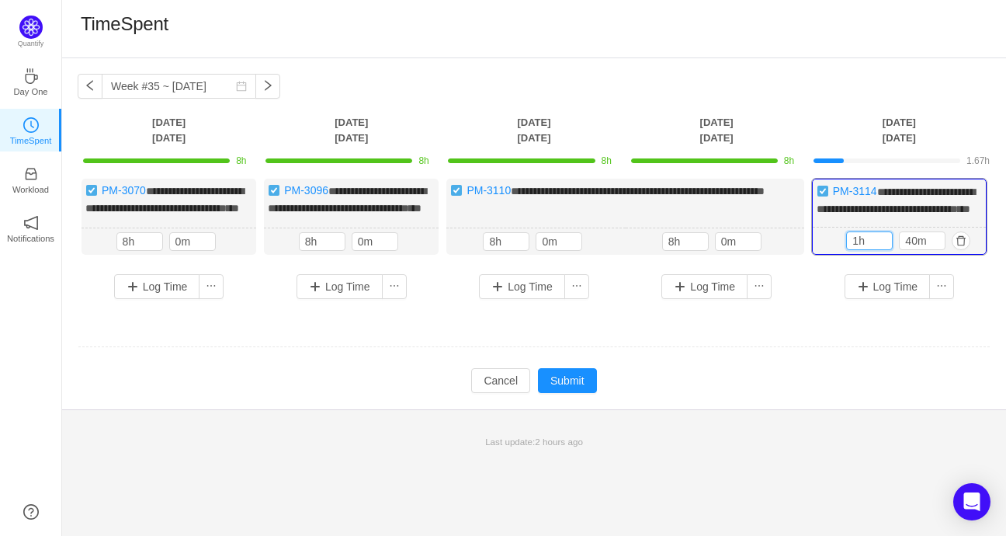
click at [842, 251] on div "1h 40m 1h 40m" at bounding box center [899, 240] width 173 height 27
drag, startPoint x: 862, startPoint y: 255, endPoint x: 841, endPoint y: 254, distance: 20.2
click at [841, 254] on div "1h 40m 1h 40m" at bounding box center [899, 240] width 173 height 27
type input "8h"
drag, startPoint x: 923, startPoint y: 255, endPoint x: 904, endPoint y: 254, distance: 18.6
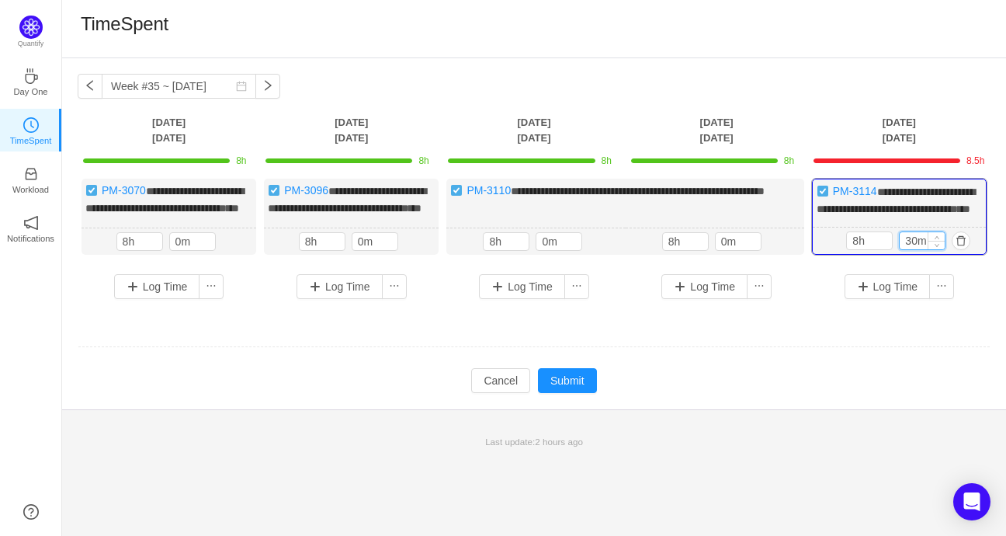
click at [904, 250] on div "30m" at bounding box center [922, 240] width 47 height 19
click at [918, 249] on input "30m" at bounding box center [922, 240] width 45 height 17
type input "0m"
click at [540, 393] on button "Submit" at bounding box center [567, 380] width 59 height 25
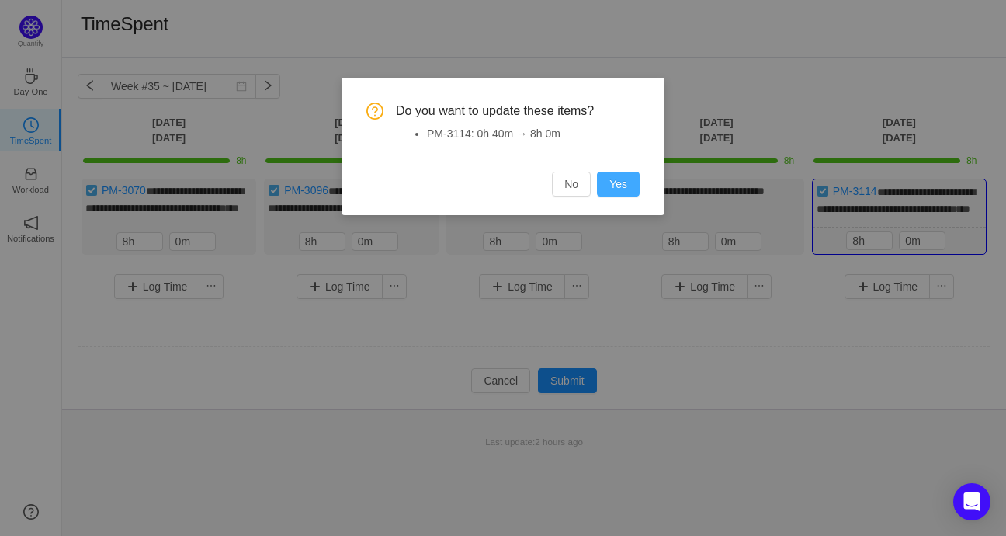
click at [632, 181] on button "Yes" at bounding box center [618, 184] width 43 height 25
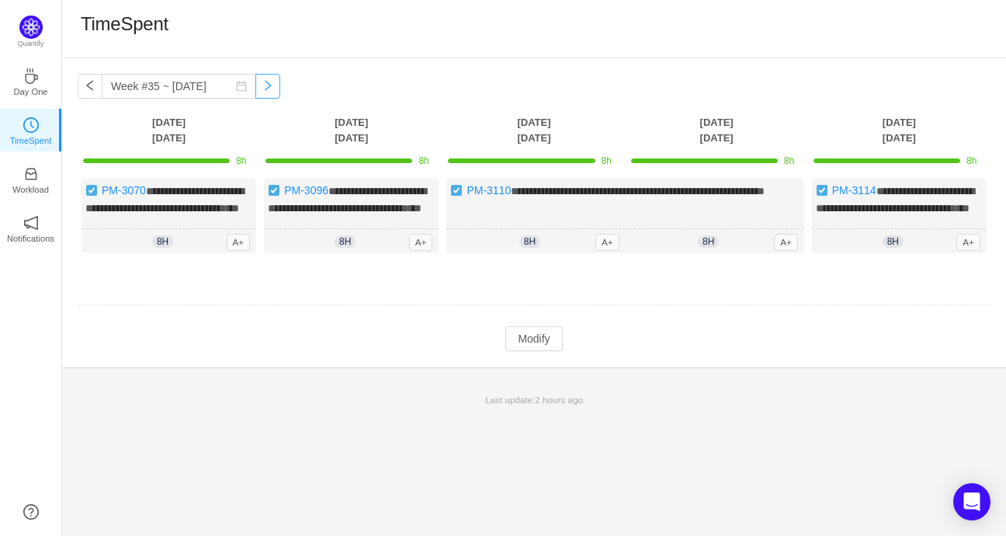
click at [259, 88] on button "button" at bounding box center [267, 86] width 25 height 25
type input "Week #36 ~ Sep 01"
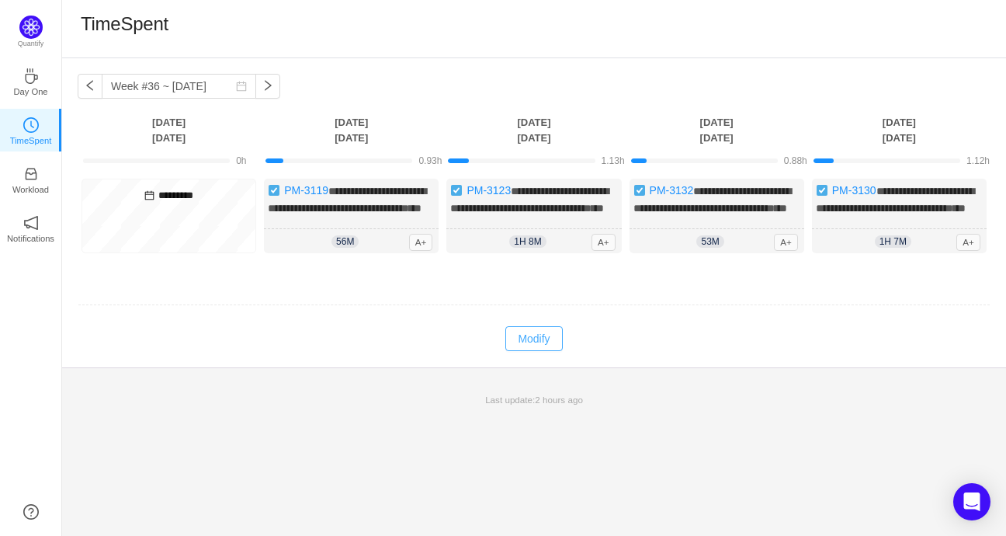
click at [538, 351] on button "Modify" at bounding box center [533, 338] width 57 height 25
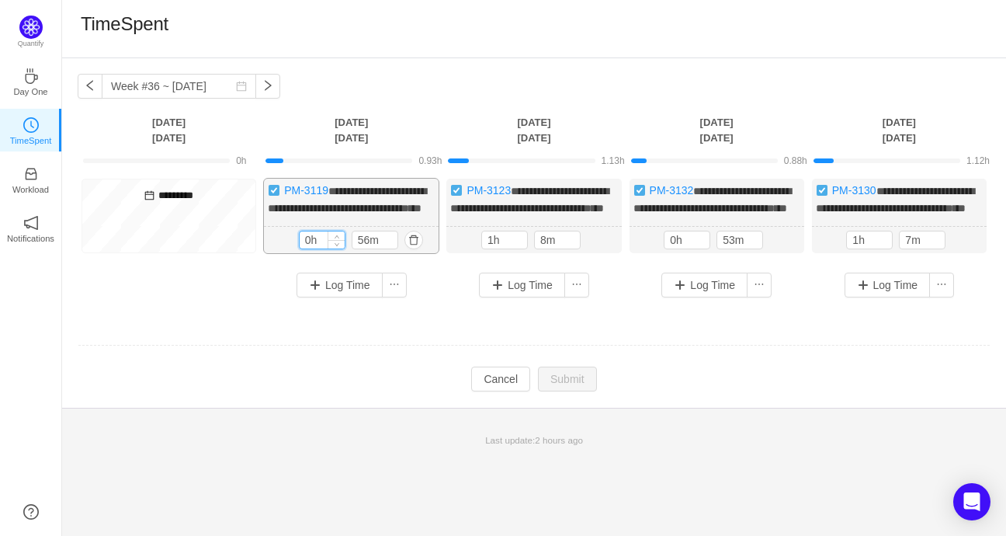
drag, startPoint x: 321, startPoint y: 255, endPoint x: 298, endPoint y: 258, distance: 22.6
click at [299, 249] on div "0h" at bounding box center [322, 240] width 47 height 19
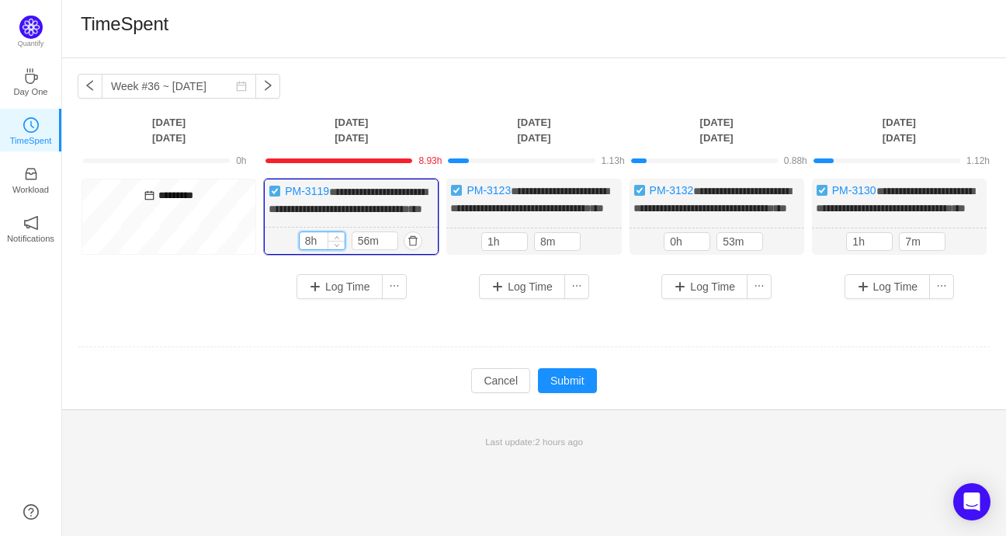
type input "8h"
type input "0m"
drag, startPoint x: 495, startPoint y: 256, endPoint x: 472, endPoint y: 258, distance: 23.4
click at [472, 255] on div "1h 8m 1h 8m" at bounding box center [533, 241] width 175 height 27
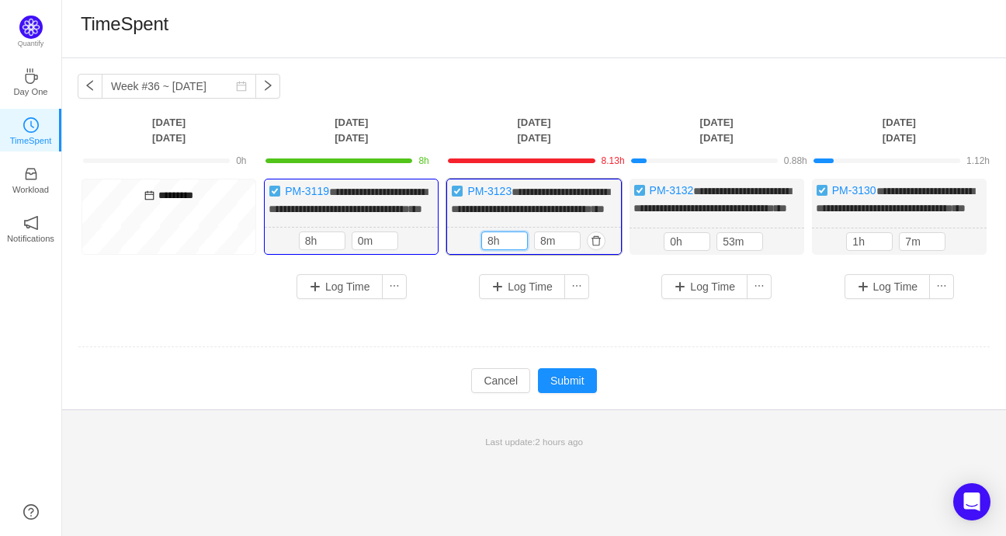
type input "8h"
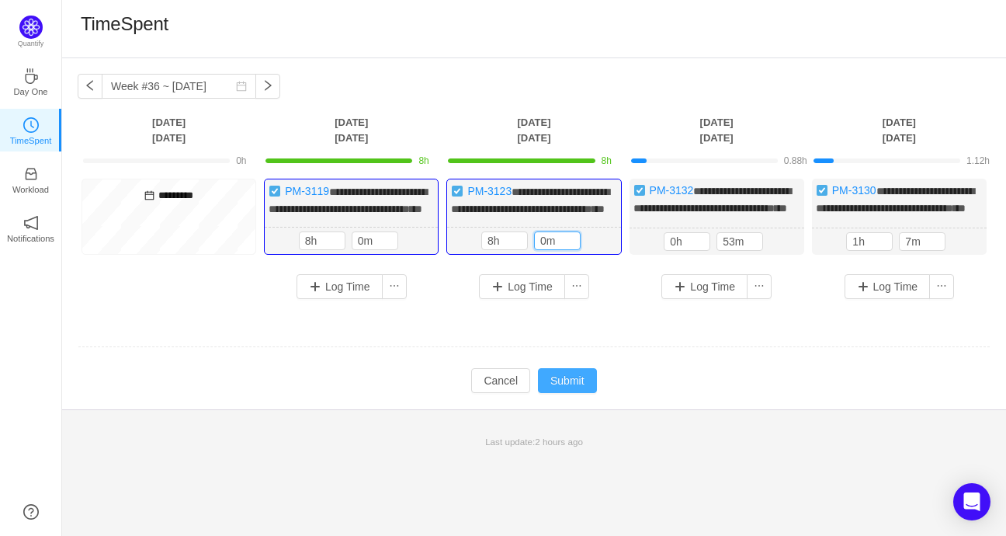
type input "0m"
click at [588, 391] on button "Submit" at bounding box center [567, 380] width 59 height 25
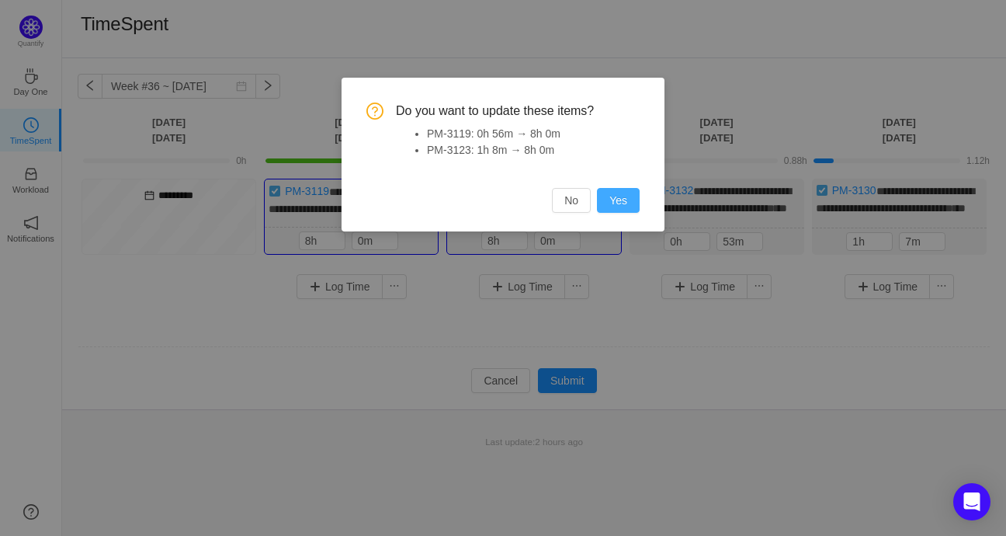
click at [627, 208] on button "Yes" at bounding box center [618, 200] width 43 height 25
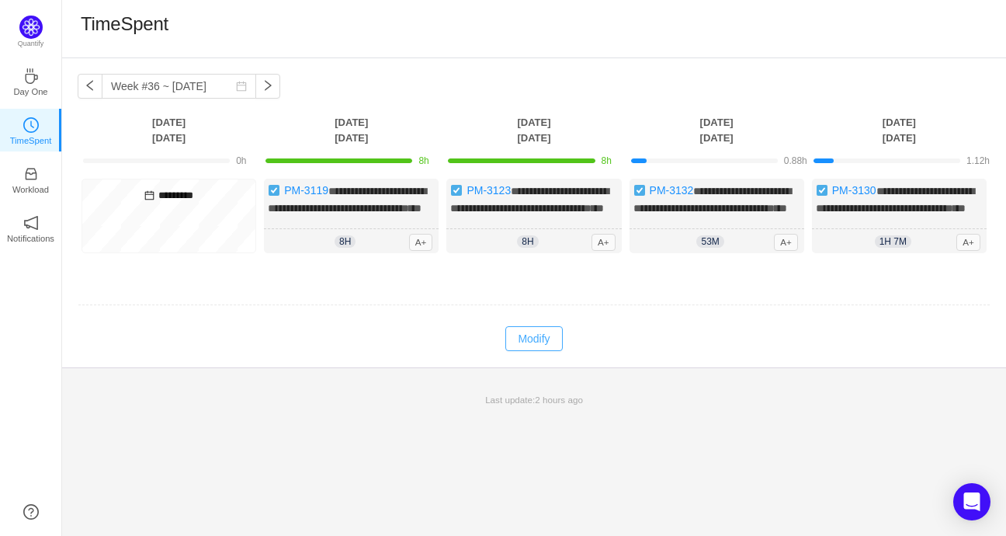
click at [540, 349] on button "Modify" at bounding box center [533, 338] width 57 height 25
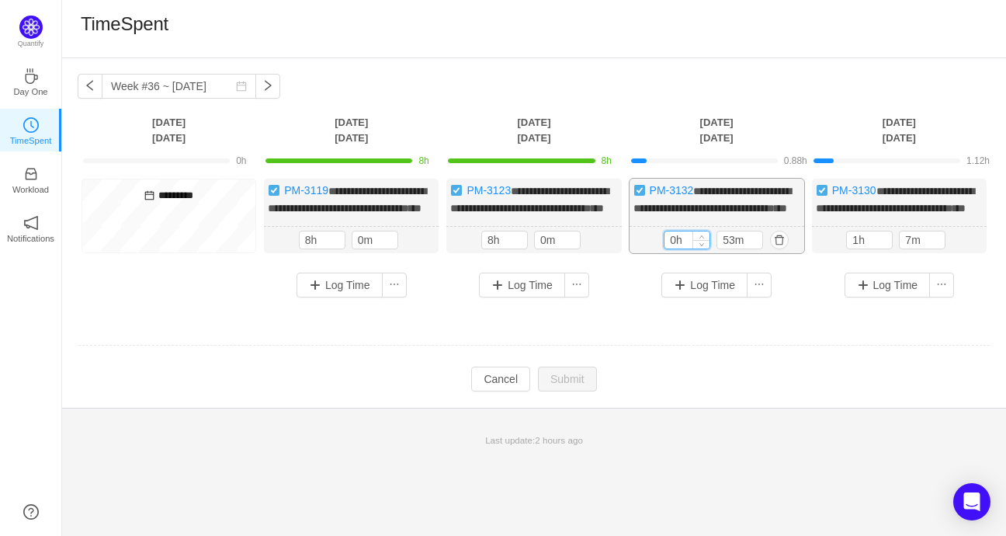
drag, startPoint x: 688, startPoint y: 255, endPoint x: 664, endPoint y: 256, distance: 23.3
click at [664, 248] on input "0h" at bounding box center [686, 239] width 45 height 17
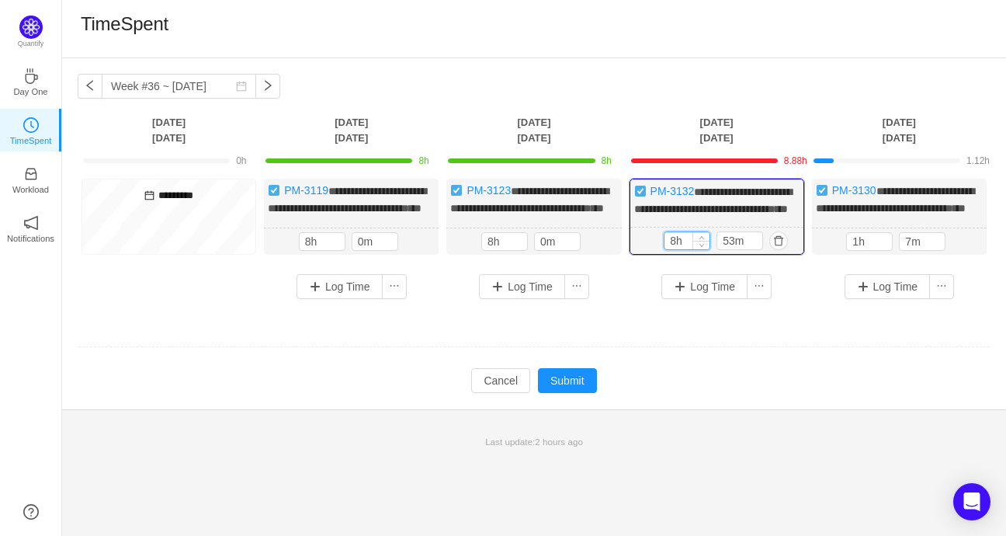
type input "8h"
type input "0m"
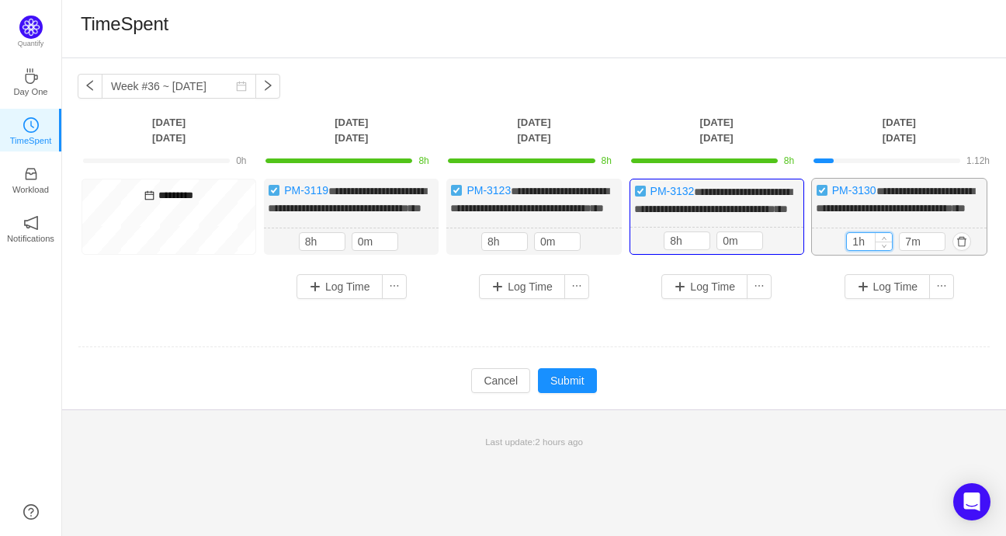
click at [864, 250] on input "1h" at bounding box center [869, 241] width 45 height 17
drag, startPoint x: 871, startPoint y: 256, endPoint x: 848, endPoint y: 258, distance: 23.4
click at [848, 250] on input "1h" at bounding box center [869, 241] width 45 height 17
type input "8h"
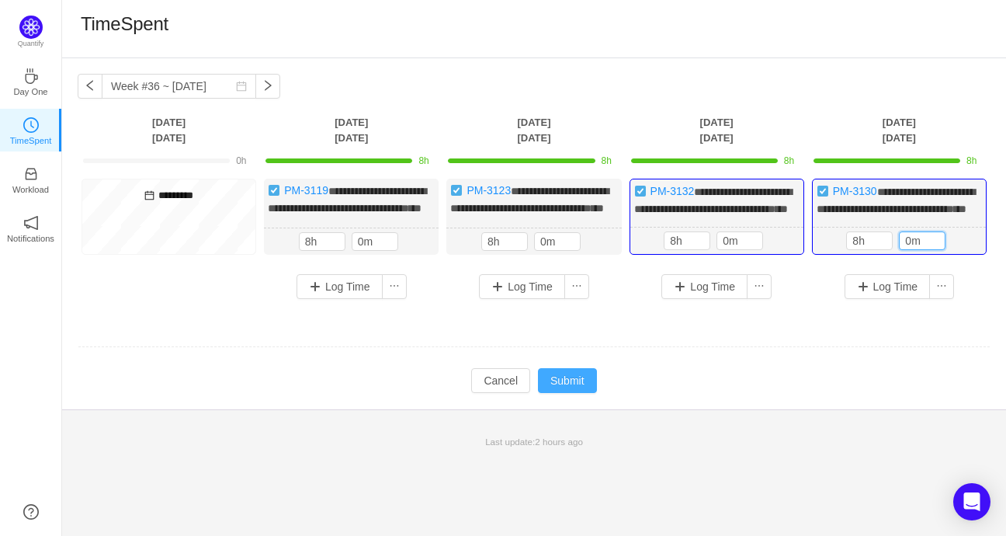
type input "0m"
click at [565, 391] on button "Submit" at bounding box center [567, 380] width 59 height 25
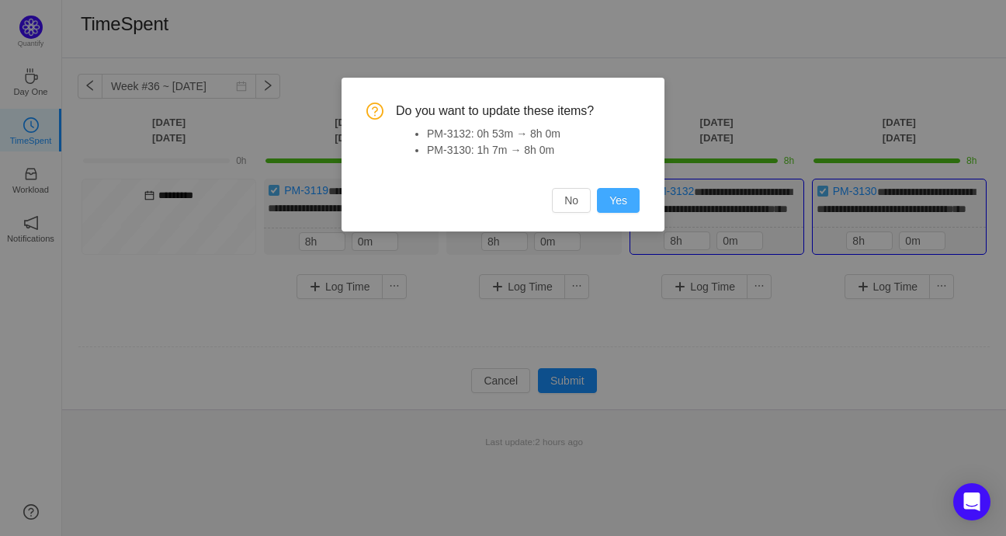
click at [612, 202] on button "Yes" at bounding box center [618, 200] width 43 height 25
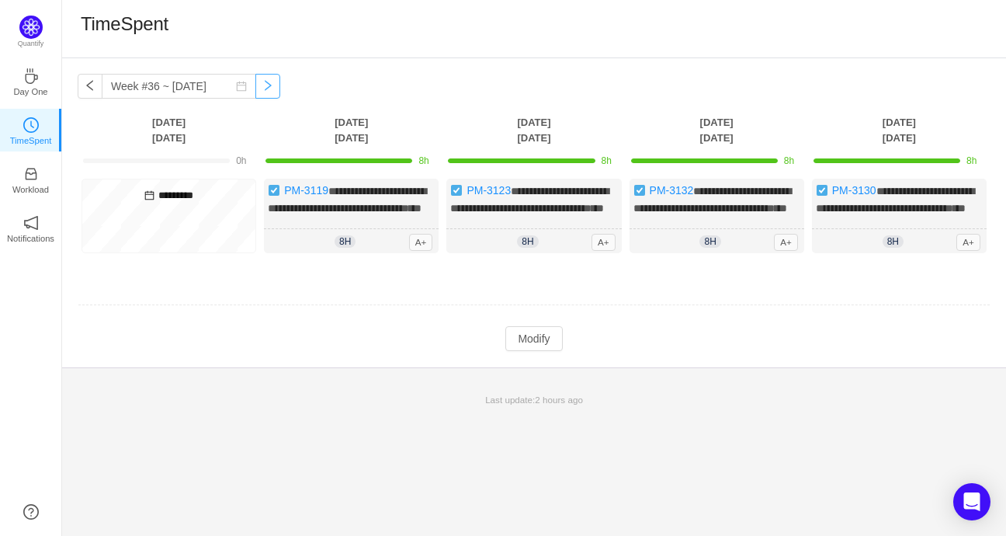
click at [255, 85] on button "button" at bounding box center [267, 86] width 25 height 25
type input "Week #37 ~ Sep 08"
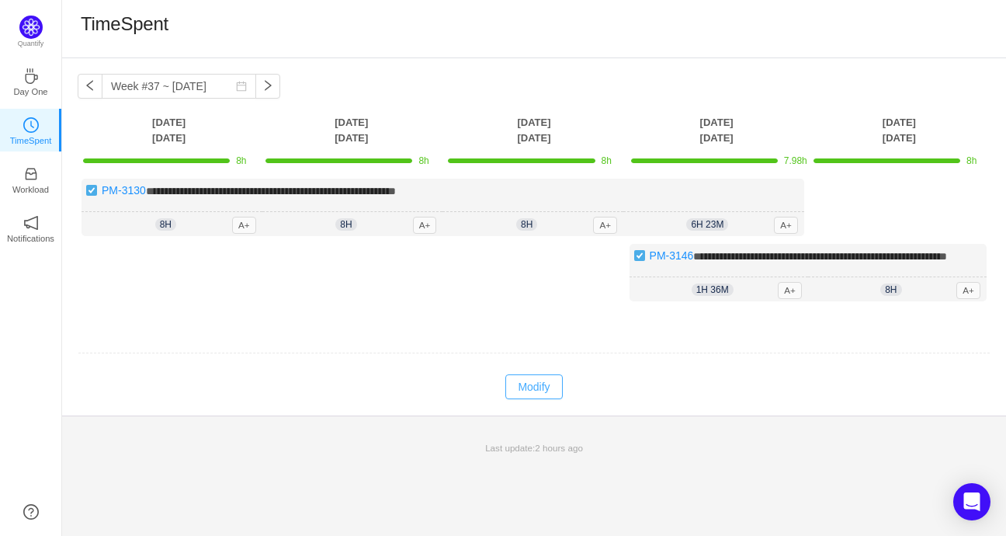
click at [527, 399] on button "Modify" at bounding box center [533, 386] width 57 height 25
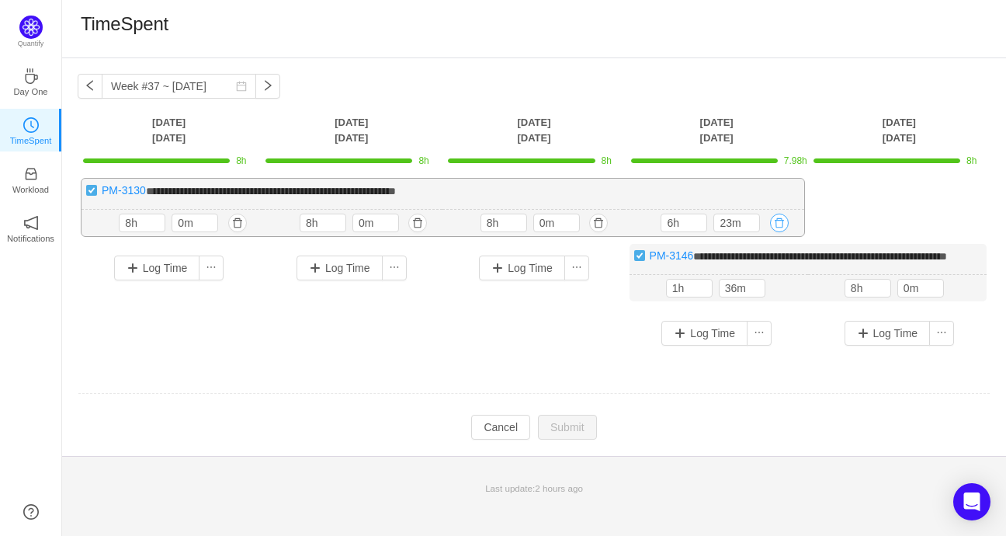
click at [781, 220] on button "button" at bounding box center [779, 222] width 19 height 19
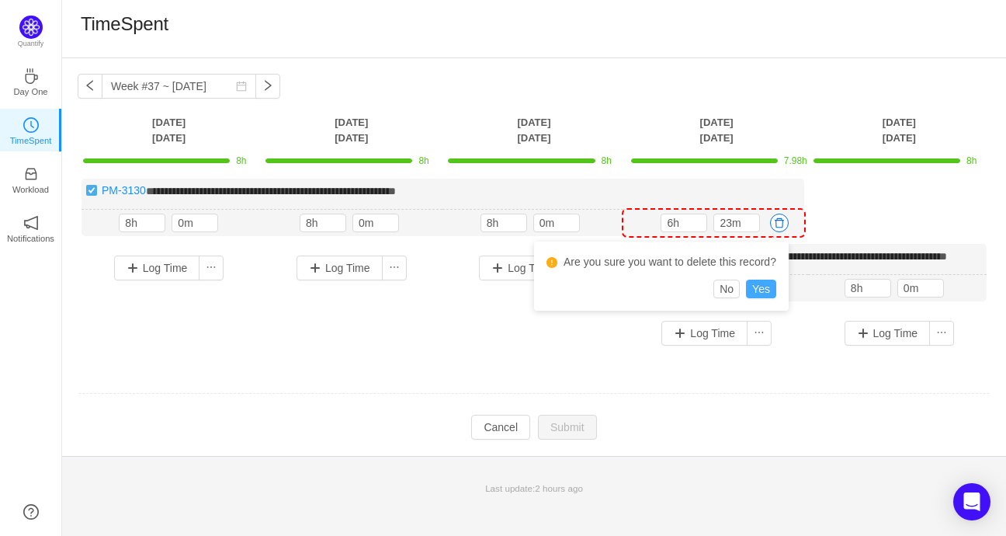
click at [768, 287] on button "Yes" at bounding box center [761, 288] width 30 height 19
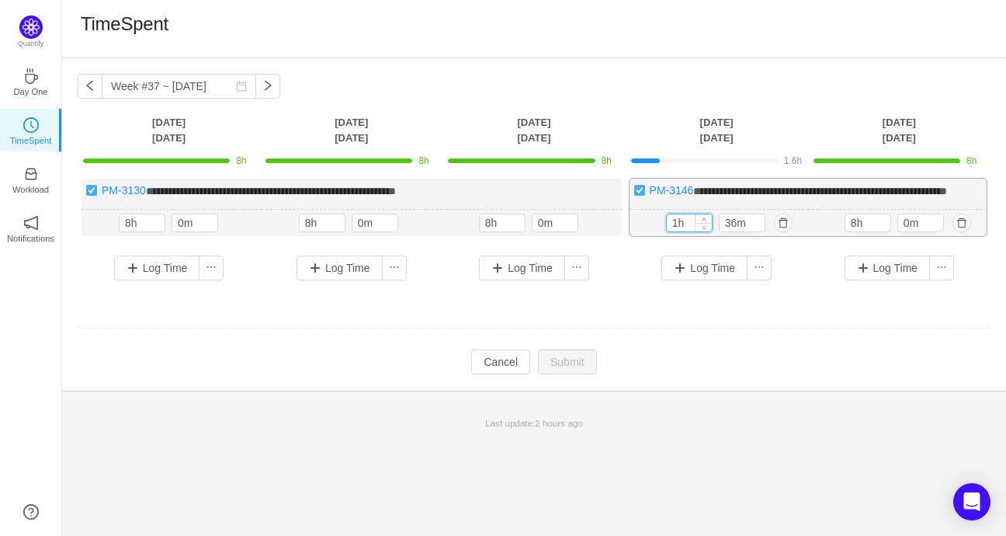
drag, startPoint x: 685, startPoint y: 237, endPoint x: 668, endPoint y: 237, distance: 17.9
click at [668, 231] on input "1h" at bounding box center [689, 222] width 45 height 17
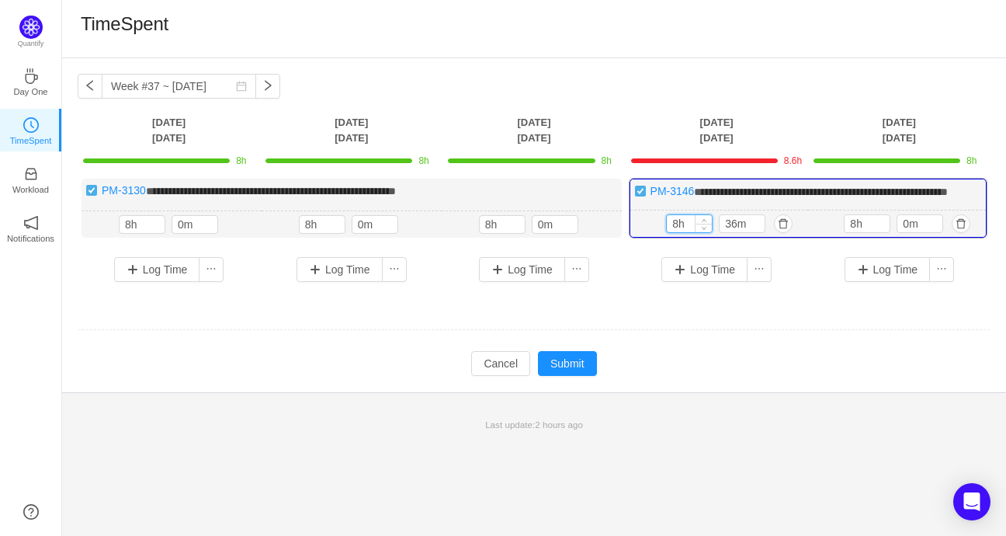
type input "8h"
type input "0m"
click at [574, 373] on button "Submit" at bounding box center [567, 363] width 59 height 25
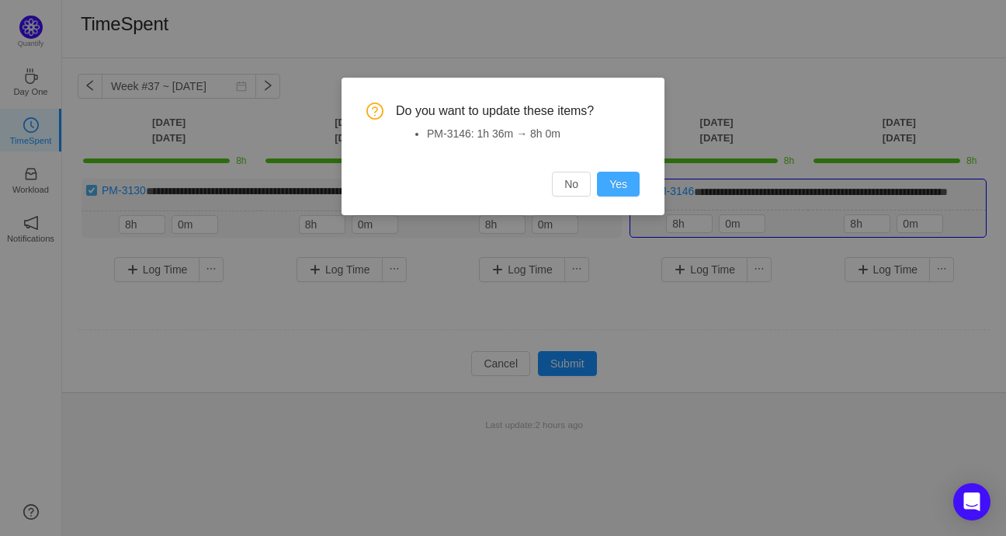
click at [633, 187] on button "Yes" at bounding box center [618, 184] width 43 height 25
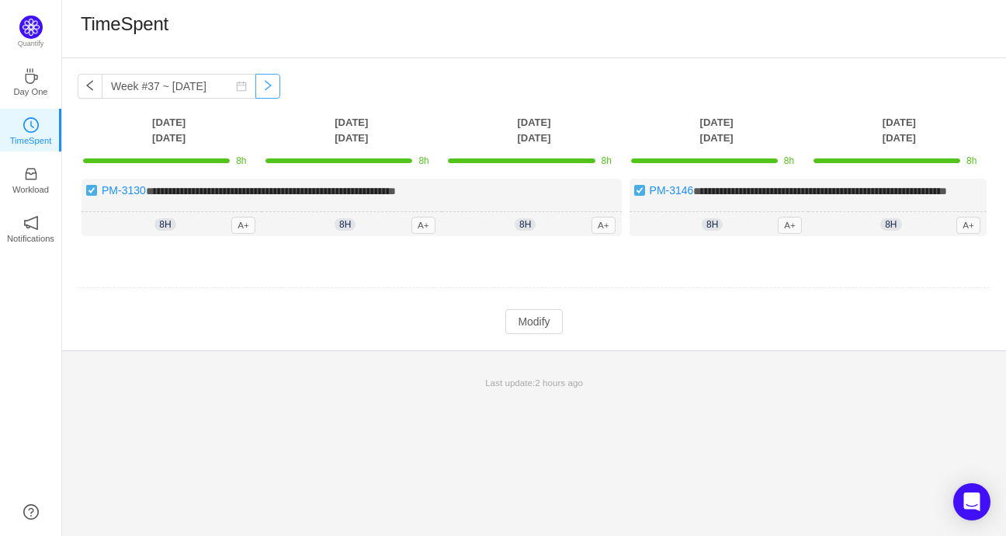
click at [255, 85] on button "button" at bounding box center [267, 86] width 25 height 25
type input "Week #38 ~ Sep 15"
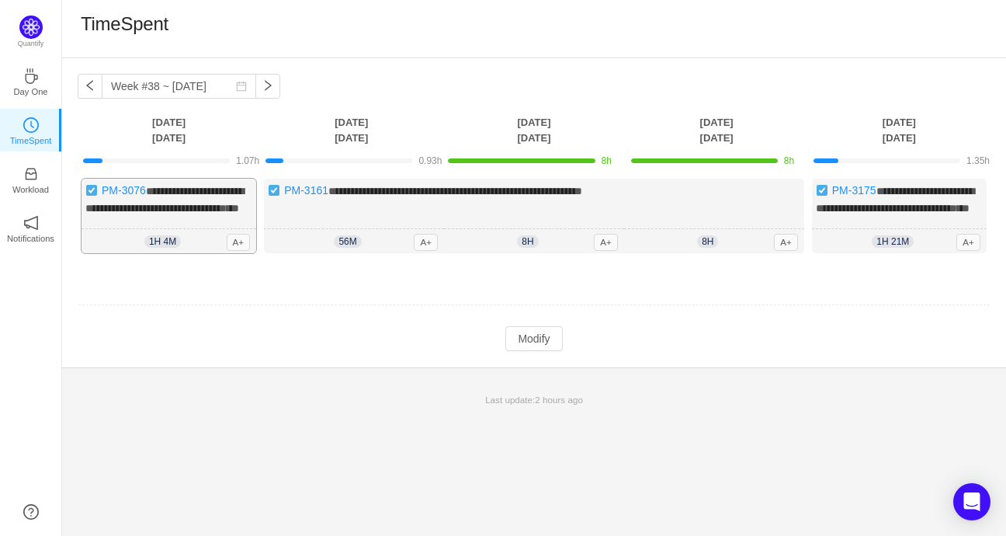
click at [189, 209] on span "**********" at bounding box center [164, 200] width 158 height 28
click at [556, 351] on button "Modify" at bounding box center [533, 338] width 57 height 25
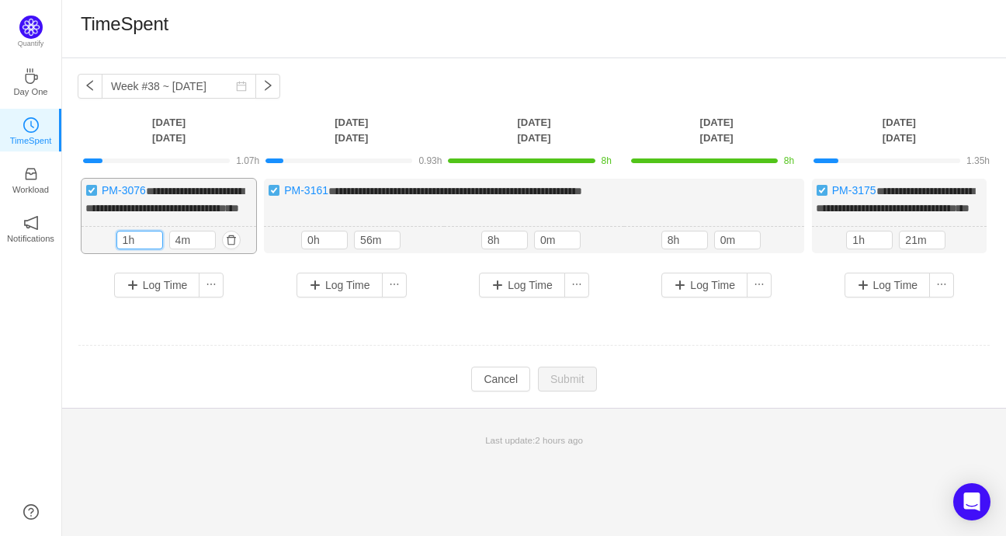
drag, startPoint x: 141, startPoint y: 256, endPoint x: 107, endPoint y: 252, distance: 34.4
click at [107, 252] on div "1h 4m 1h 4m" at bounding box center [168, 240] width 175 height 27
click at [154, 297] on button "Log Time" at bounding box center [157, 284] width 86 height 25
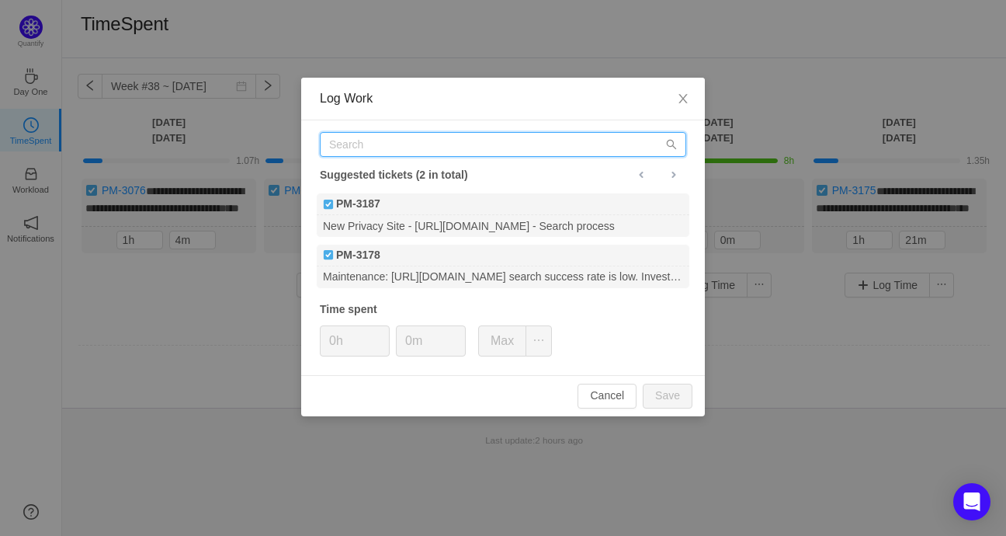
click at [394, 140] on input "text" at bounding box center [503, 144] width 366 height 25
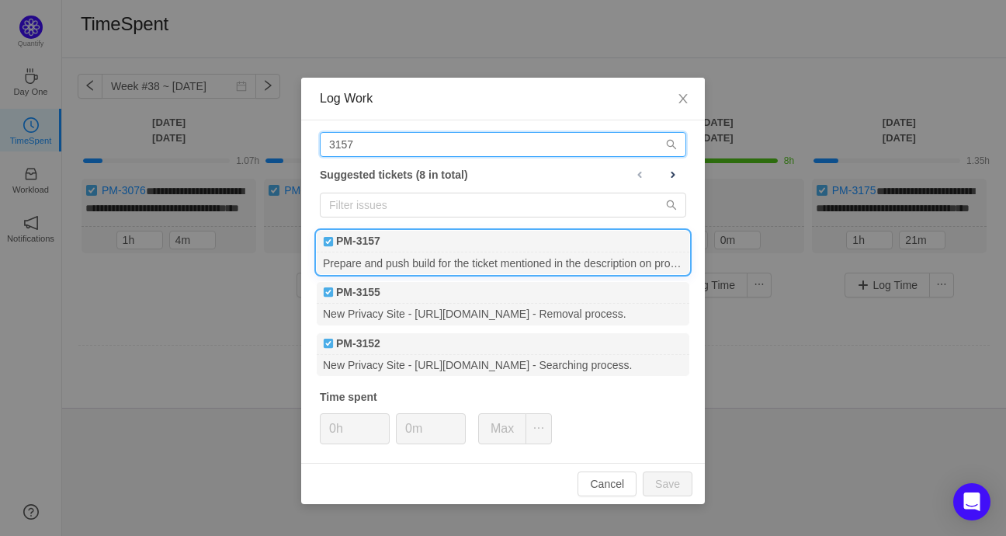
type input "3157"
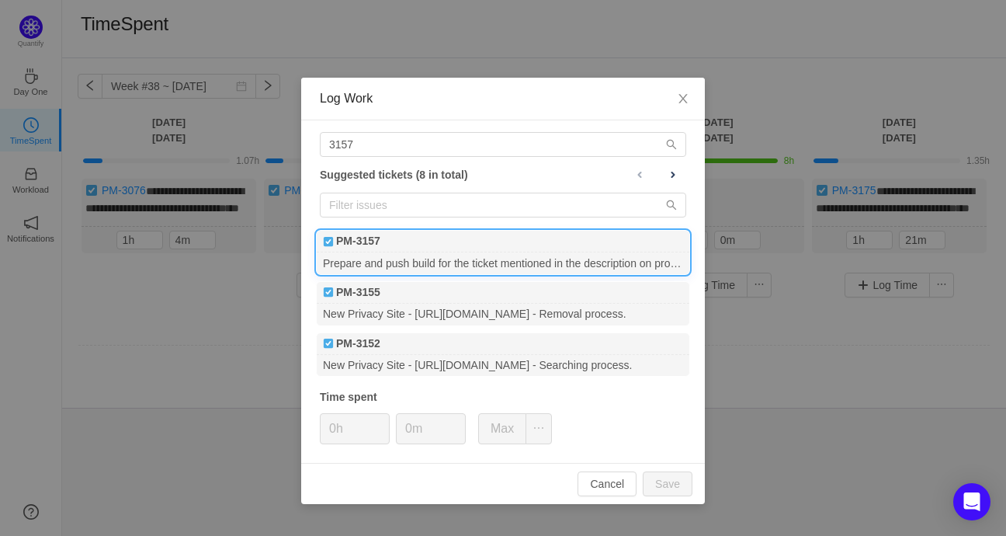
click at [405, 248] on div "PM-3157" at bounding box center [503, 242] width 373 height 22
click at [675, 490] on button "Save" at bounding box center [668, 483] width 50 height 25
type input "0h"
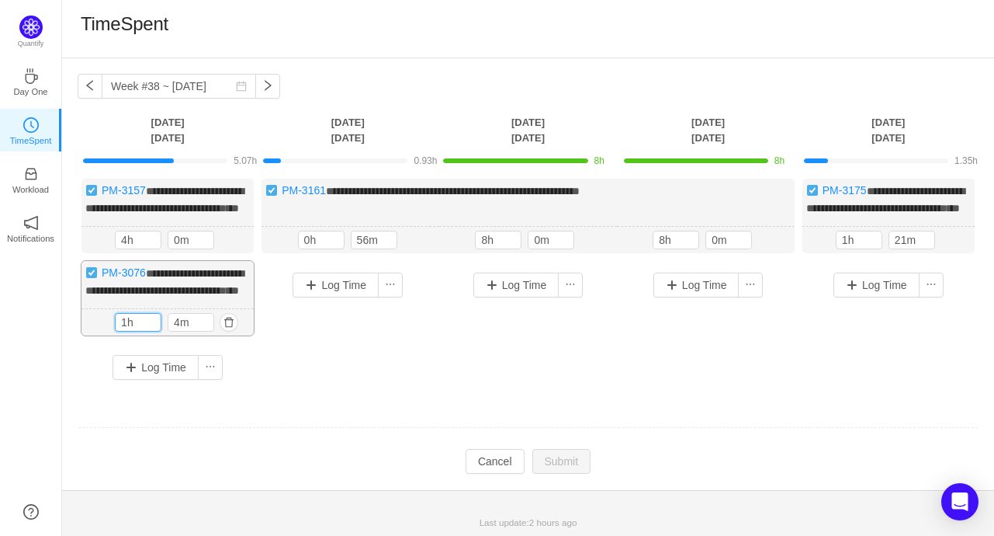
drag, startPoint x: 134, startPoint y: 349, endPoint x: 113, endPoint y: 352, distance: 22.0
click at [113, 336] on div "1h 4m 1h 4m" at bounding box center [167, 322] width 172 height 27
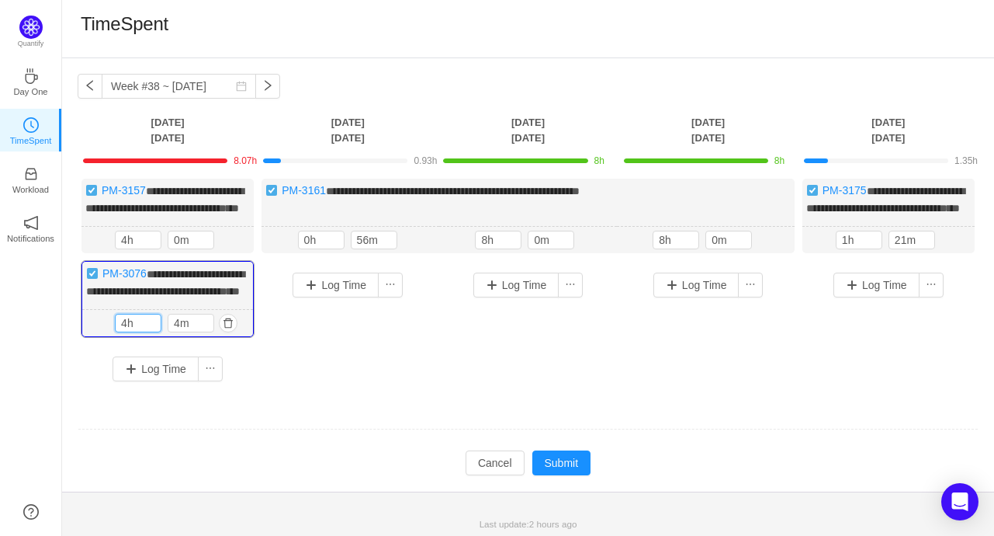
type input "4h"
type input "0m"
click at [554, 475] on button "Submit" at bounding box center [561, 462] width 59 height 25
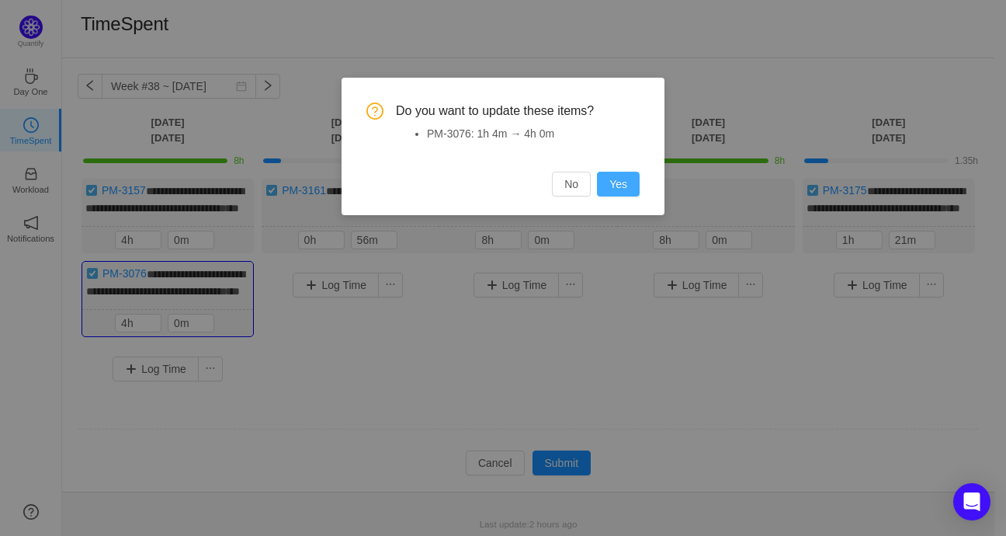
click at [623, 176] on button "Yes" at bounding box center [618, 184] width 43 height 25
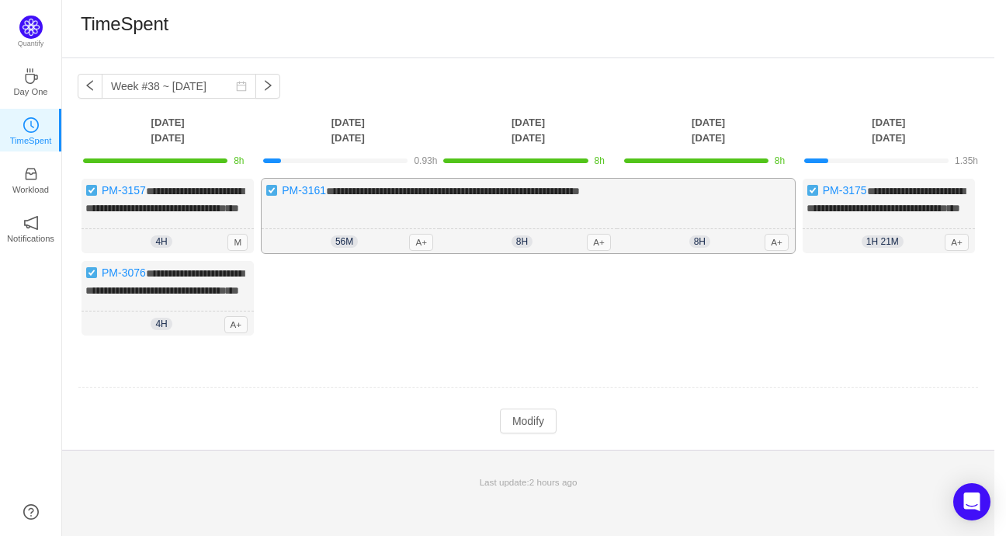
click at [368, 231] on div "**********" at bounding box center [528, 216] width 533 height 75
click at [522, 433] on button "Modify" at bounding box center [528, 420] width 57 height 25
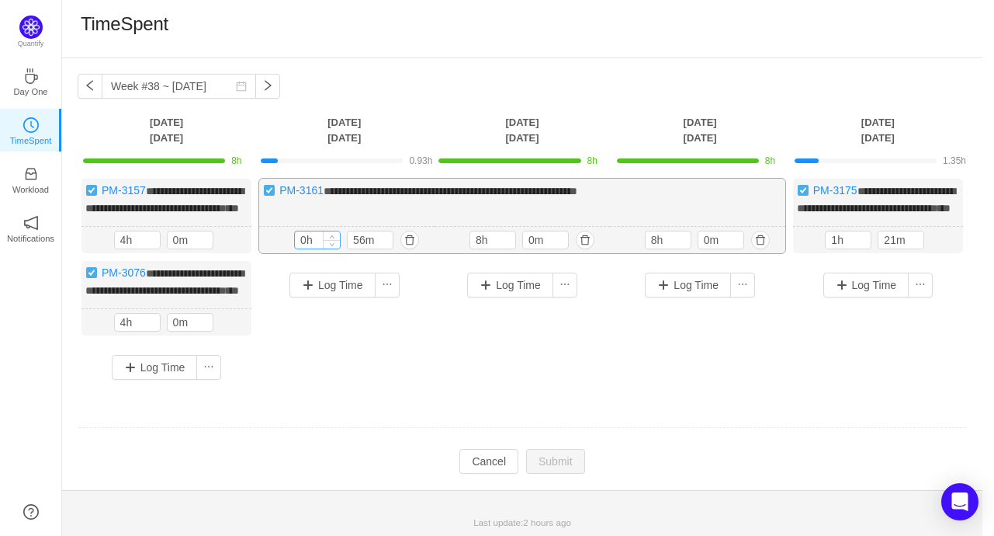
click at [295, 248] on input "0h" at bounding box center [317, 239] width 45 height 17
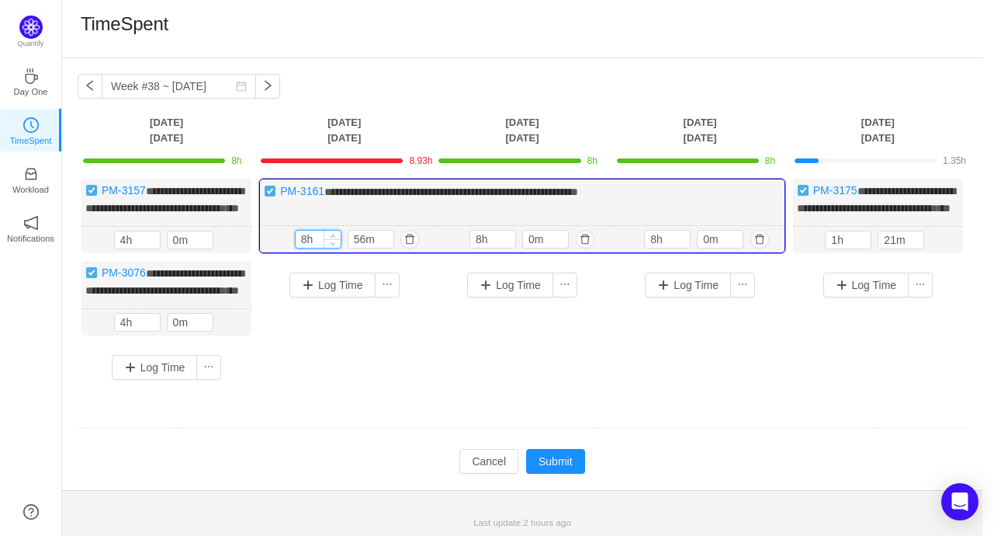
type input "8h"
type input "0m"
click at [547, 473] on button "Submit" at bounding box center [555, 461] width 59 height 25
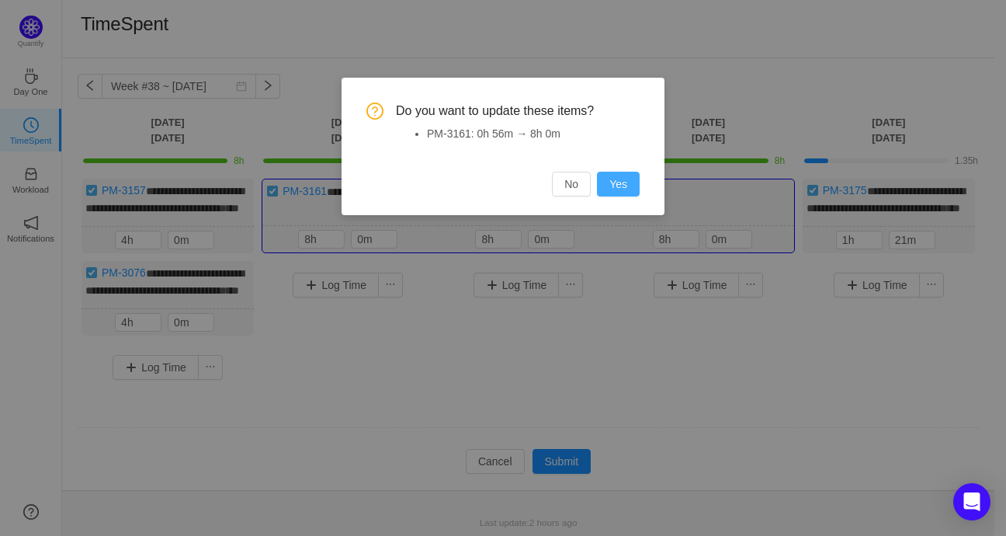
click at [623, 187] on button "Yes" at bounding box center [618, 184] width 43 height 25
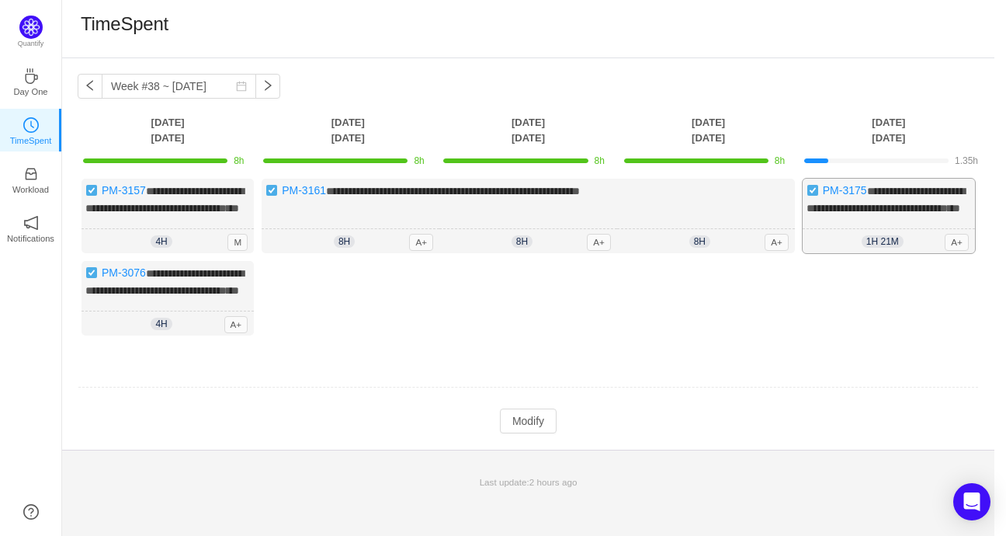
click at [869, 213] on span "**********" at bounding box center [885, 200] width 158 height 28
click at [541, 433] on button "Modify" at bounding box center [528, 420] width 57 height 25
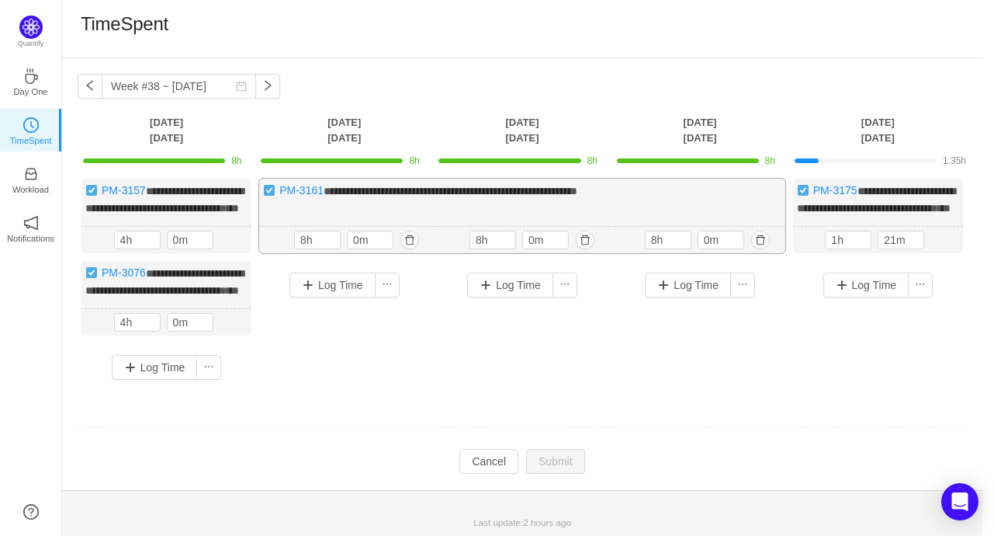
drag, startPoint x: 821, startPoint y: 252, endPoint x: 773, endPoint y: 246, distance: 48.5
click at [773, 246] on div "**********" at bounding box center [523, 285] width 890 height 213
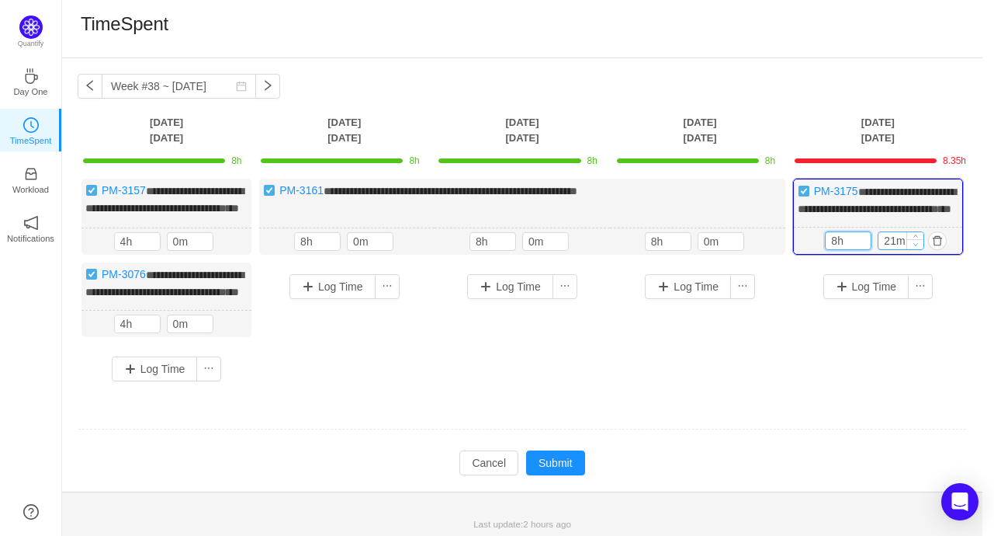
type input "8h"
type input "0m"
click at [560, 475] on button "Submit" at bounding box center [555, 462] width 59 height 25
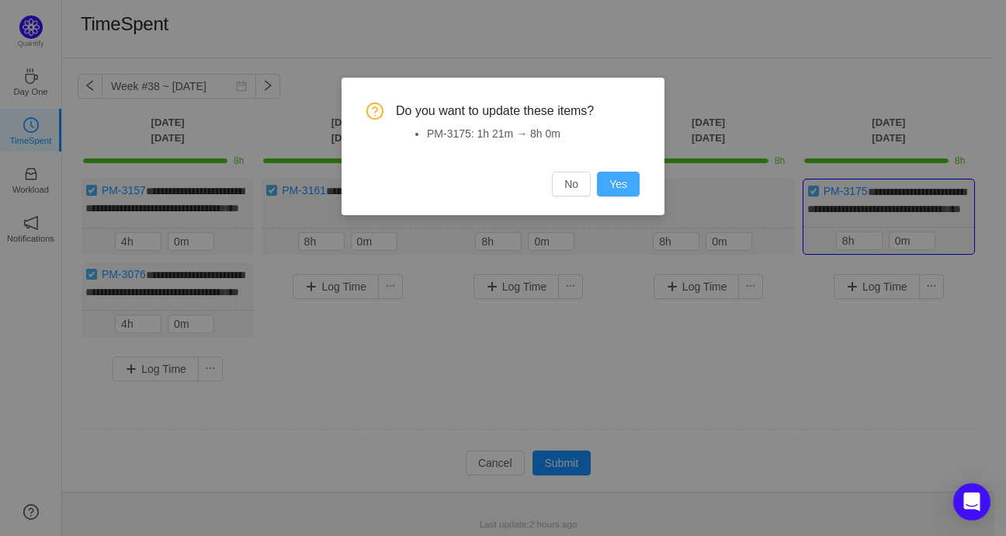
click at [629, 175] on button "Yes" at bounding box center [618, 184] width 43 height 25
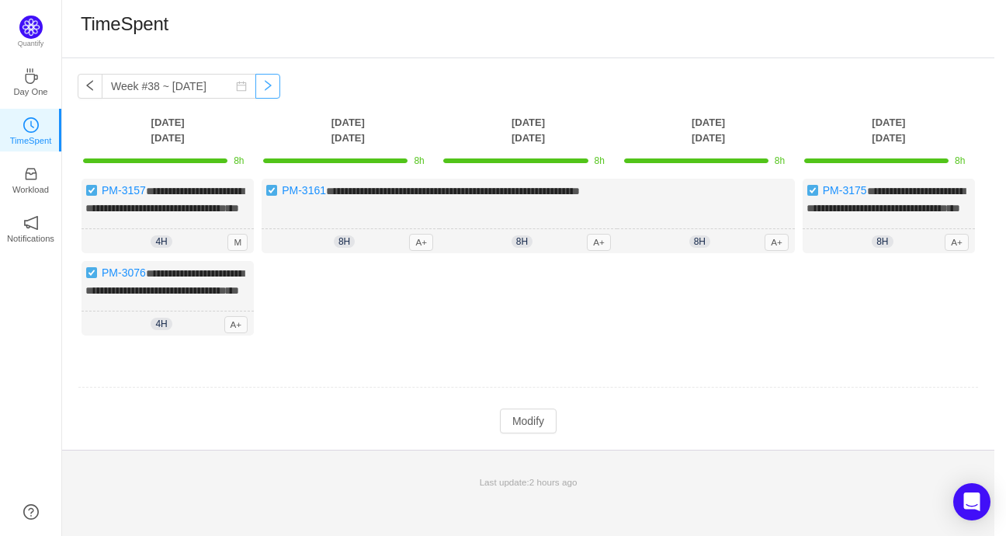
click at [255, 88] on button "button" at bounding box center [267, 86] width 25 height 25
type input "Week #39 ~ Sep 22"
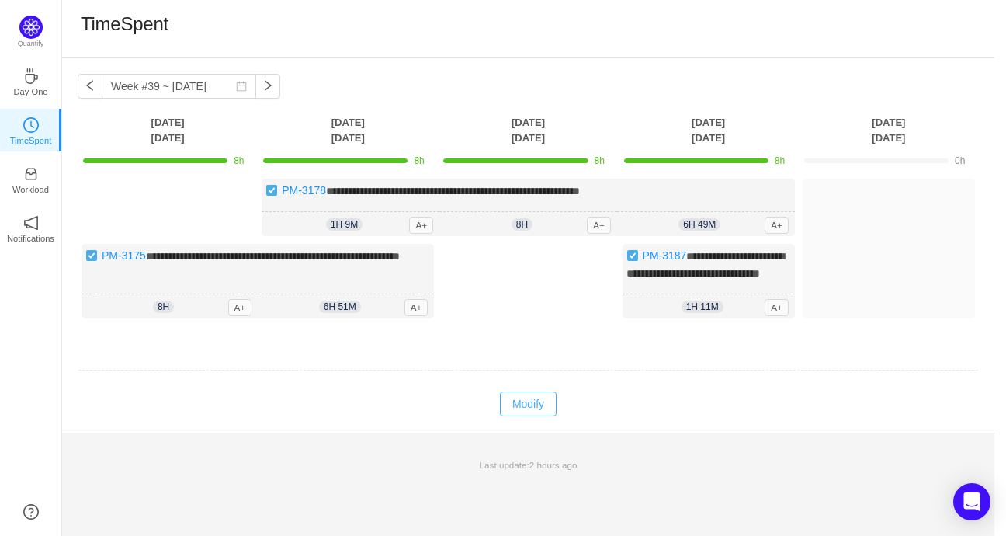
click at [532, 416] on button "Modify" at bounding box center [528, 403] width 57 height 25
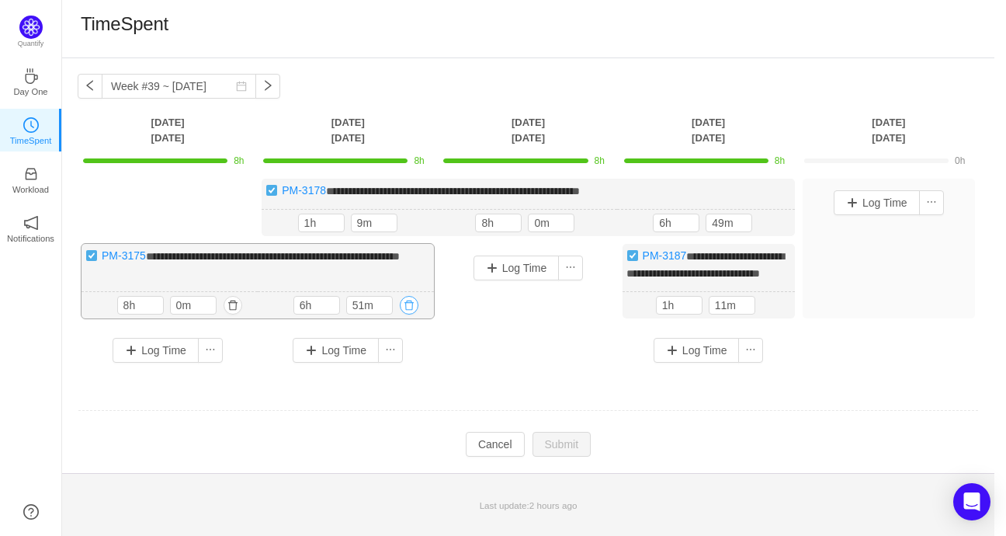
click at [410, 314] on button "button" at bounding box center [409, 305] width 19 height 19
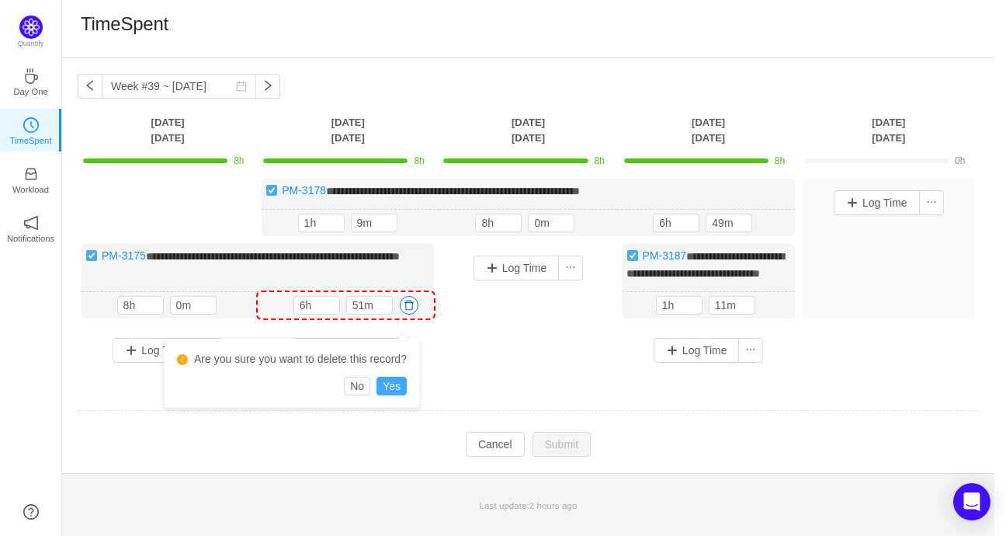
click at [401, 387] on button "Yes" at bounding box center [391, 385] width 30 height 19
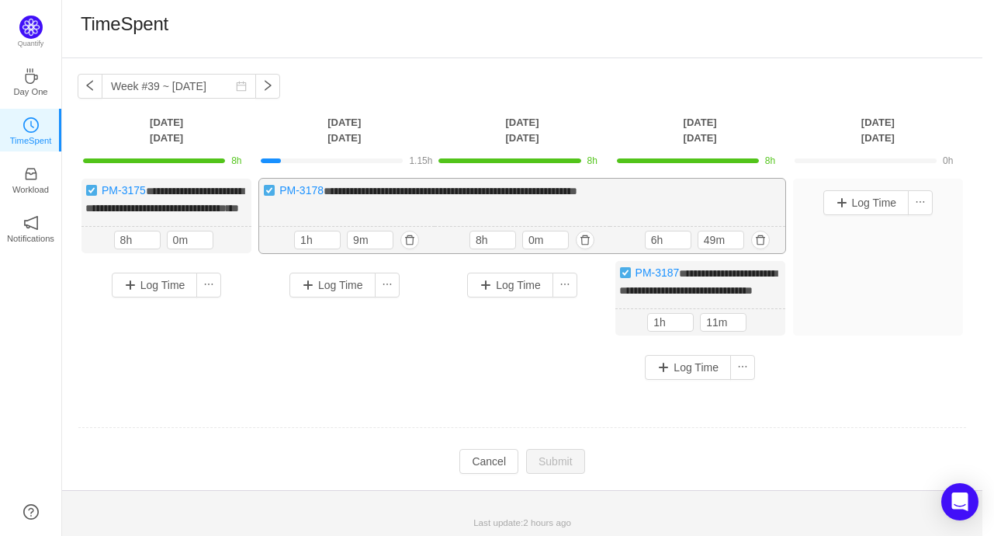
click at [288, 254] on div "1h 9m 1h 9m" at bounding box center [346, 240] width 175 height 27
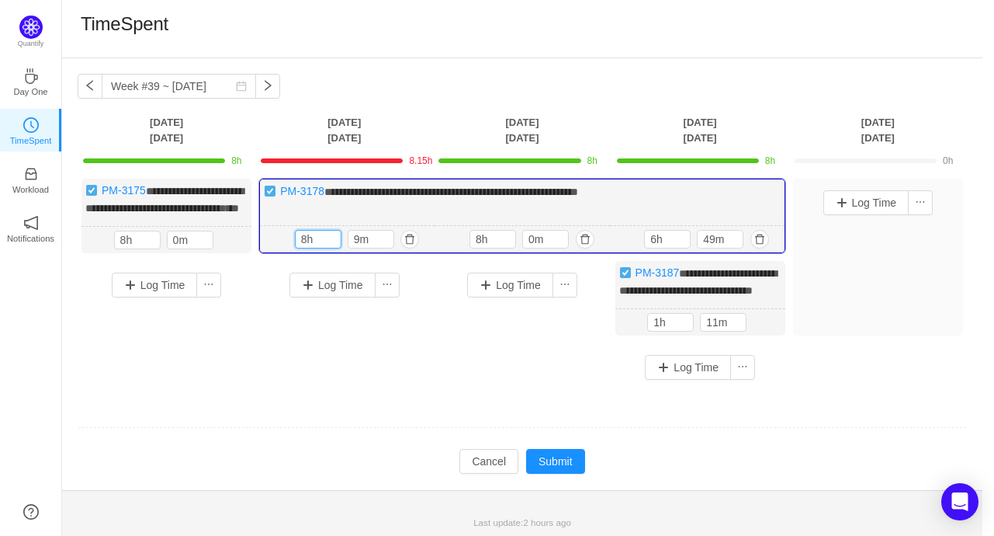
type input "8h"
type input "0m"
click at [754, 248] on button "button" at bounding box center [760, 239] width 19 height 19
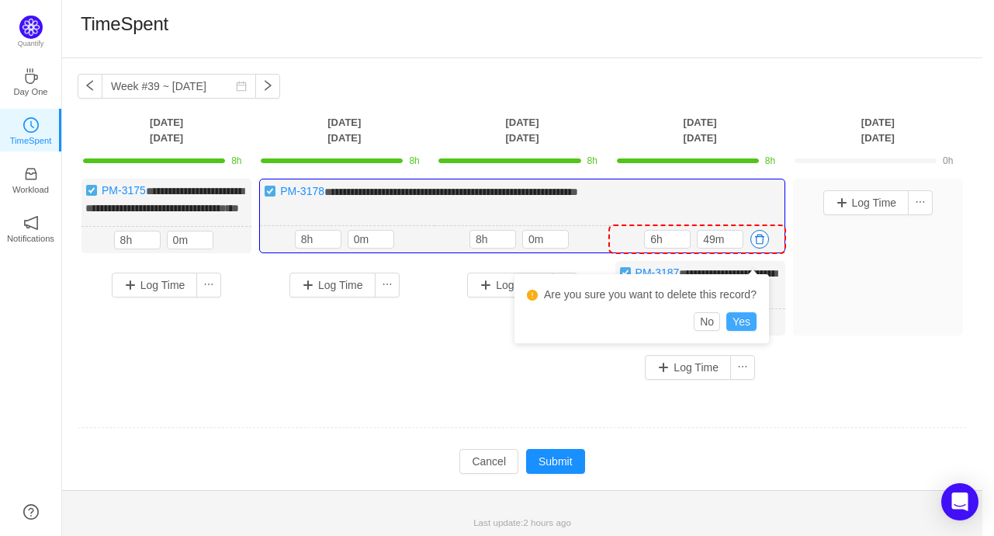
click at [740, 317] on button "Yes" at bounding box center [742, 321] width 30 height 19
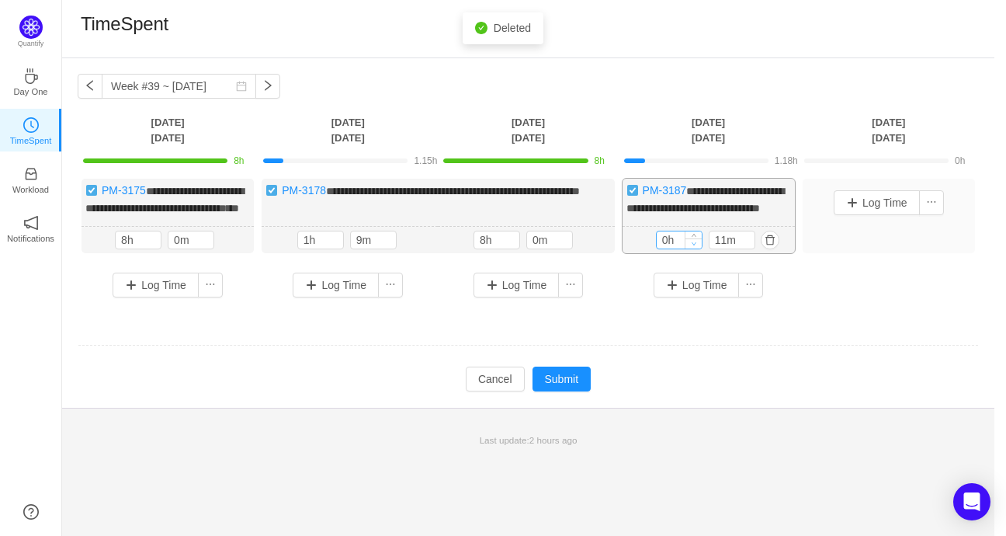
click at [688, 248] on span "Decrease Value" at bounding box center [693, 243] width 16 height 10
drag, startPoint x: 676, startPoint y: 252, endPoint x: 649, endPoint y: 255, distance: 27.3
click at [649, 255] on div "11m 0h 11m" at bounding box center [708, 240] width 171 height 27
type input "8h"
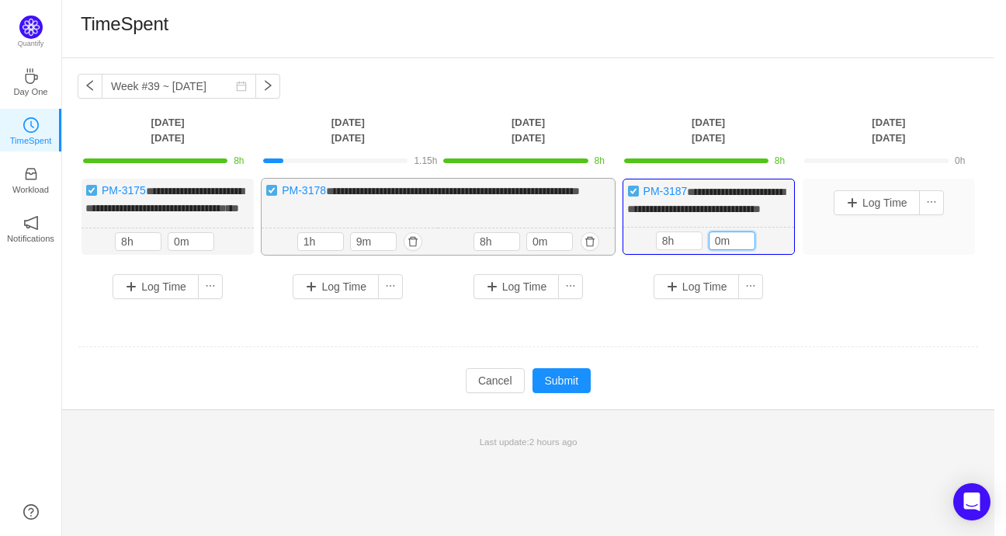
type input "0m"
click at [290, 255] on div "1h 9m 1h 9m" at bounding box center [350, 241] width 176 height 27
type input "8h"
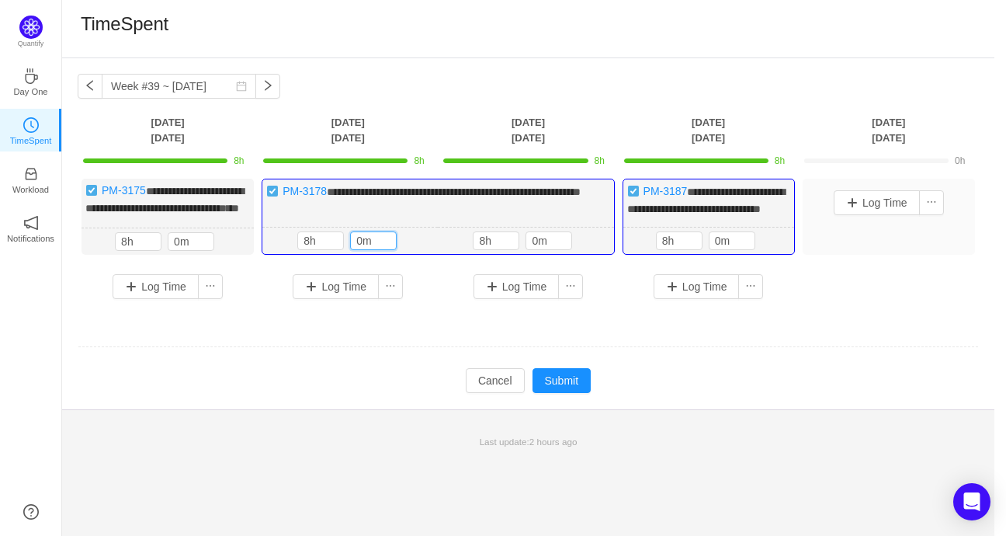
type input "0m"
click at [660, 359] on td at bounding box center [528, 348] width 901 height 40
click at [574, 393] on button "Submit" at bounding box center [561, 380] width 59 height 25
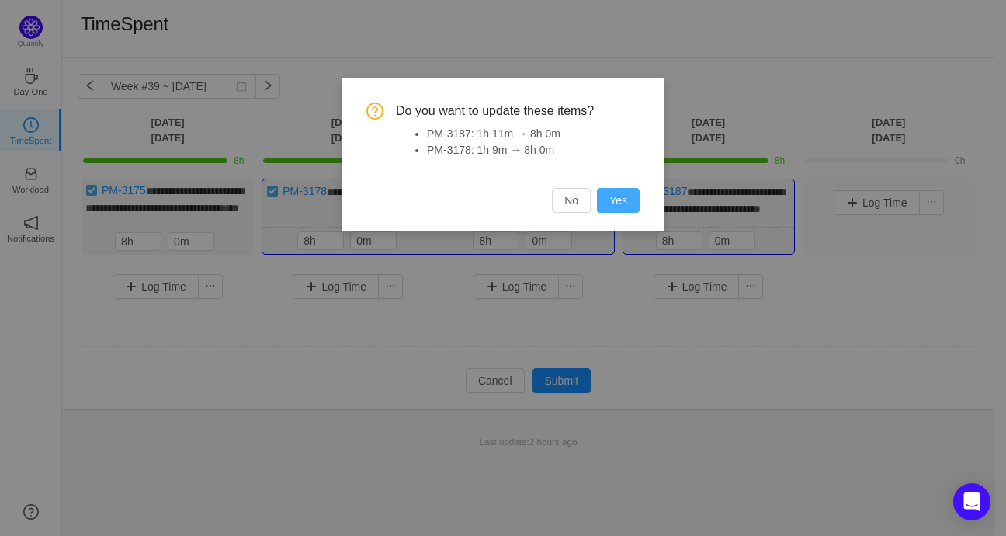
click at [630, 192] on button "Yes" at bounding box center [618, 200] width 43 height 25
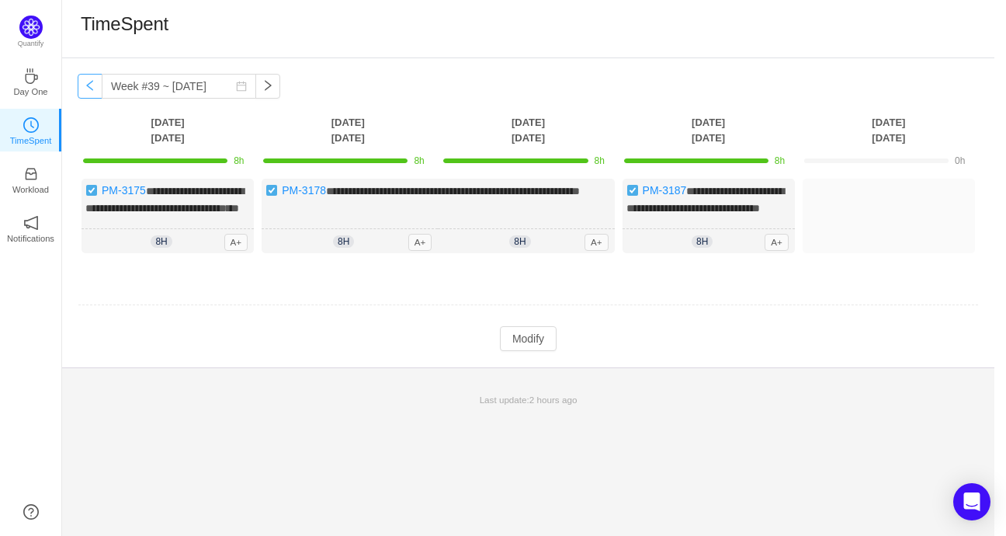
click at [90, 87] on button "button" at bounding box center [90, 86] width 25 height 25
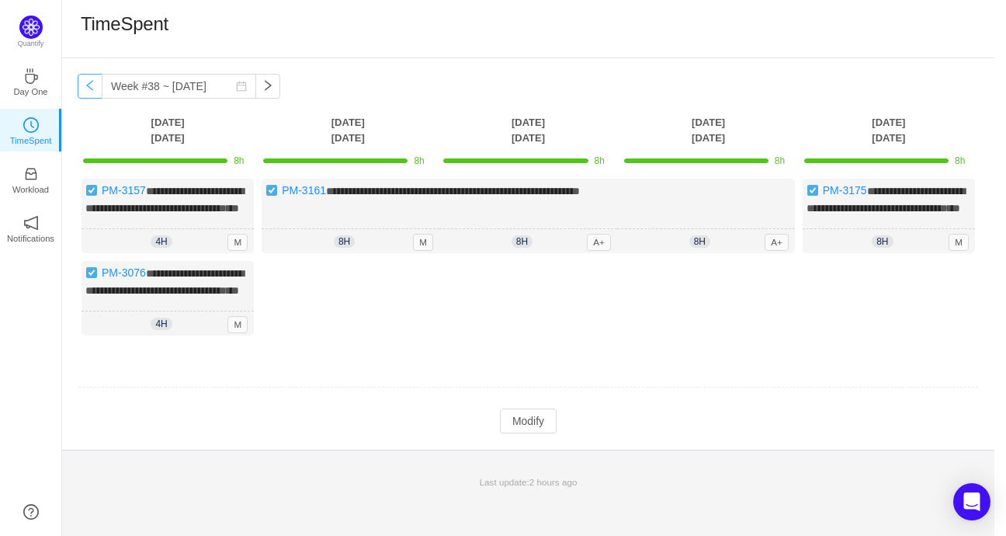
click at [90, 87] on button "button" at bounding box center [90, 86] width 25 height 25
type input "Week #37 ~ Sep 08"
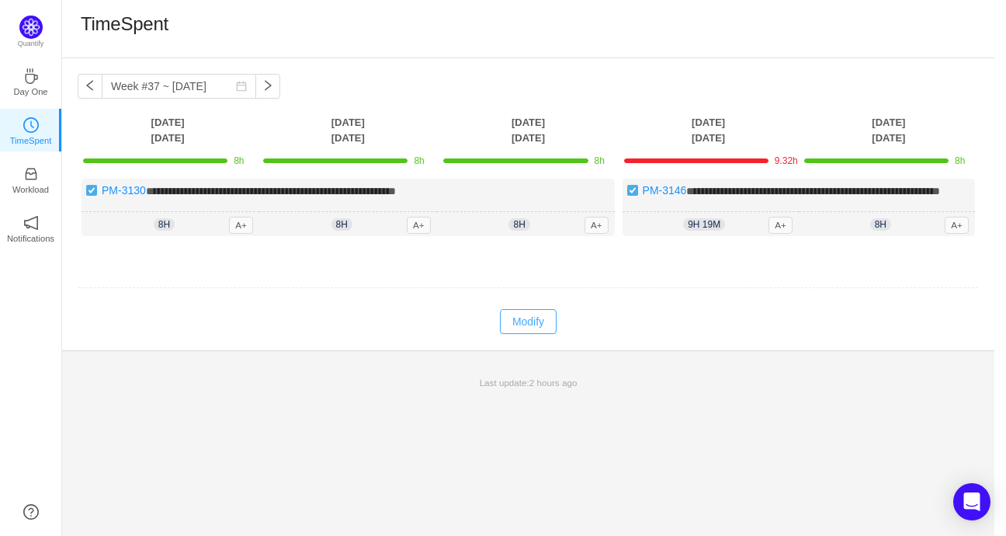
click at [540, 334] on button "Modify" at bounding box center [528, 321] width 57 height 25
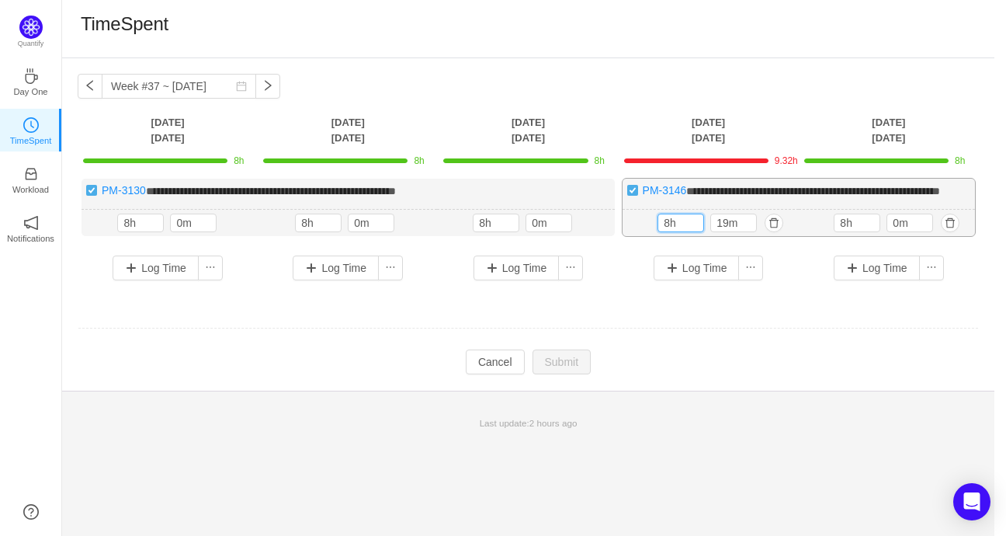
drag, startPoint x: 650, startPoint y: 240, endPoint x: 640, endPoint y: 242, distance: 9.6
click at [647, 237] on div "9h 19m 8h 19m" at bounding box center [711, 223] width 176 height 27
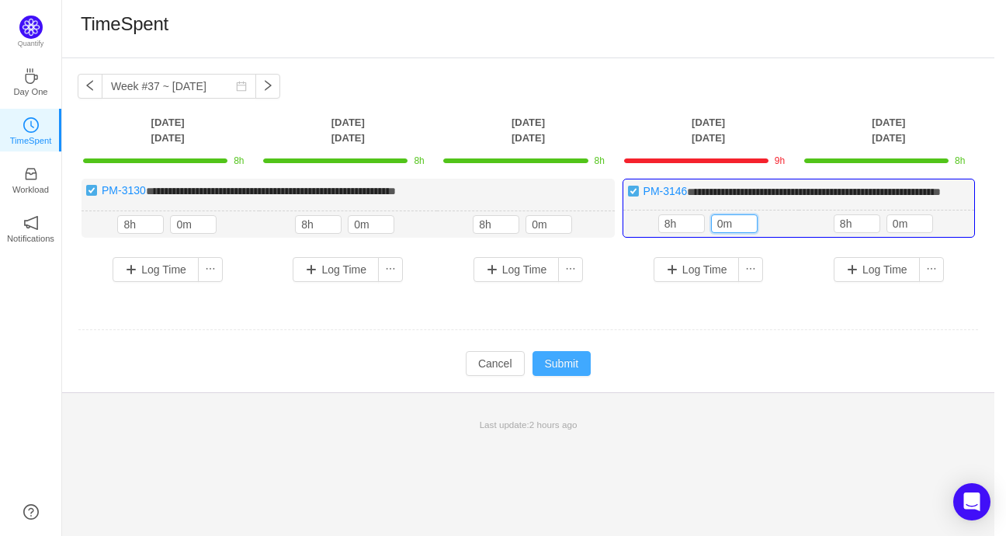
type input "0m"
click at [566, 376] on button "Submit" at bounding box center [561, 363] width 59 height 25
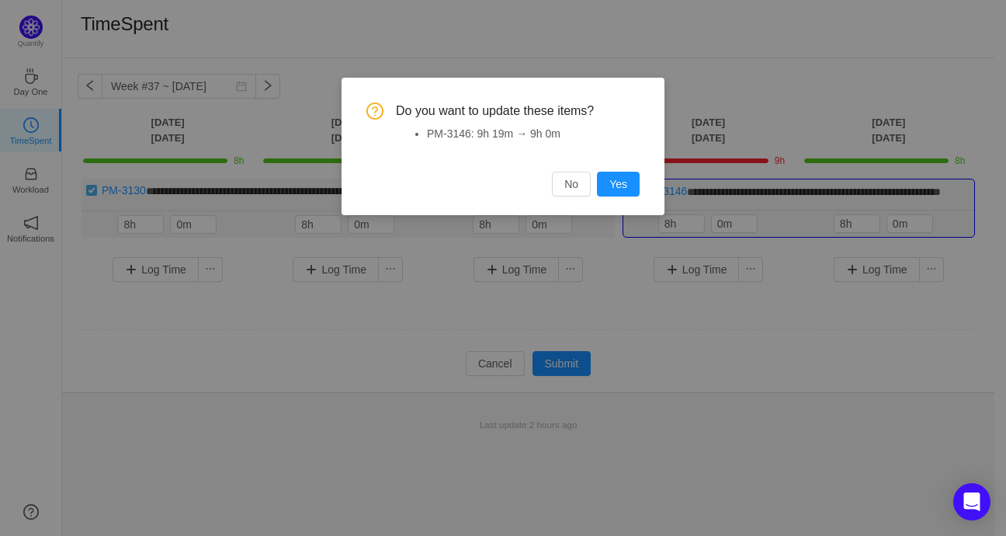
click at [620, 174] on button "Yes" at bounding box center [618, 184] width 43 height 25
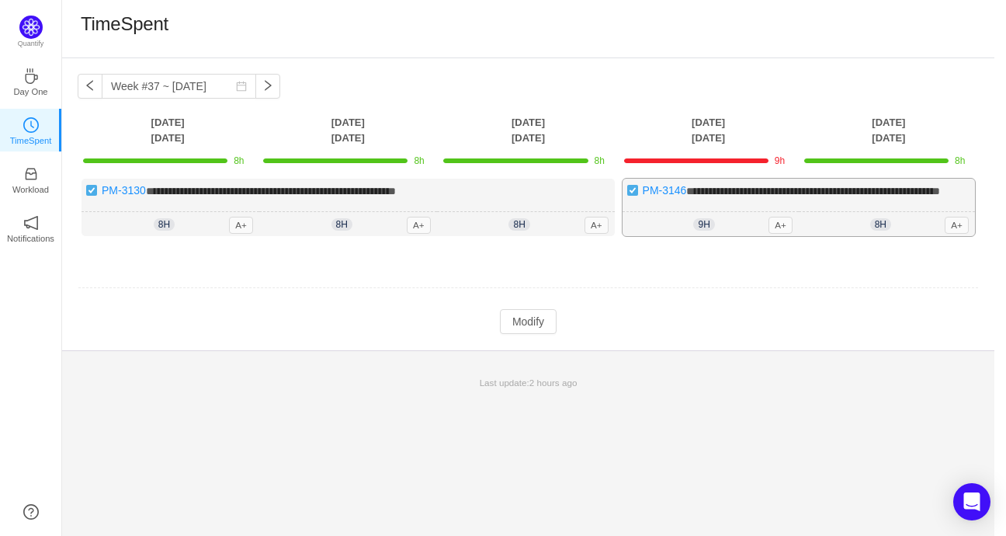
click at [707, 187] on span "**********" at bounding box center [813, 191] width 254 height 11
click at [93, 82] on button "button" at bounding box center [90, 86] width 25 height 25
type input "Week #36 ~ Sep 01"
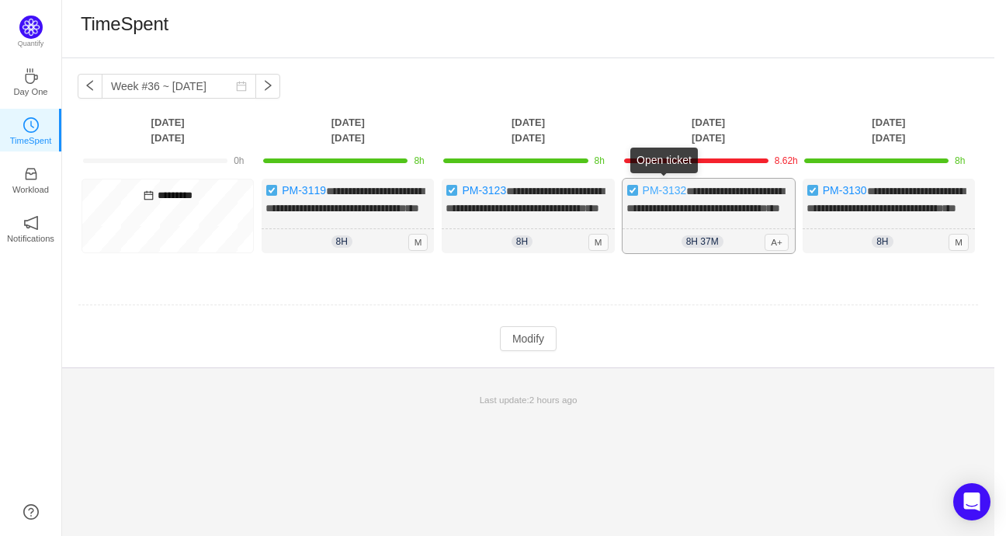
click at [680, 196] on link "PM-3132" at bounding box center [665, 190] width 44 height 12
click at [536, 351] on button "Modify" at bounding box center [528, 338] width 57 height 25
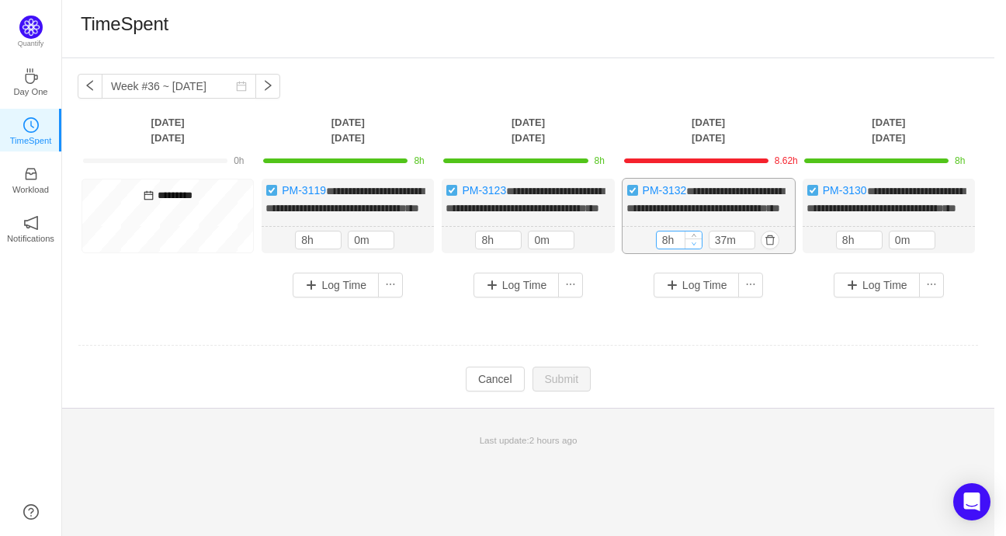
drag, startPoint x: 695, startPoint y: 255, endPoint x: 714, endPoint y: 254, distance: 18.7
click at [695, 248] on icon "icon: down" at bounding box center [693, 244] width 5 height 5
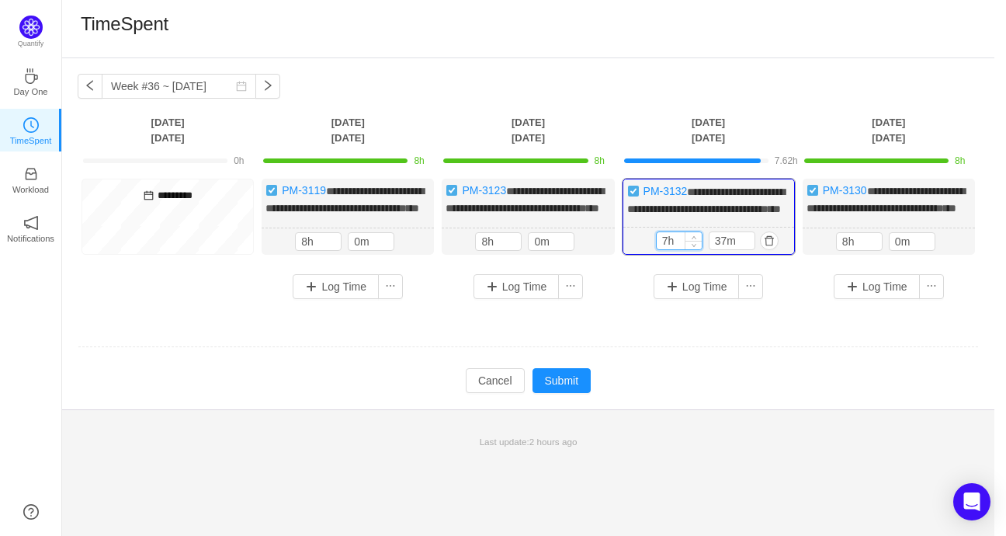
click at [674, 249] on input "7h" at bounding box center [679, 240] width 45 height 17
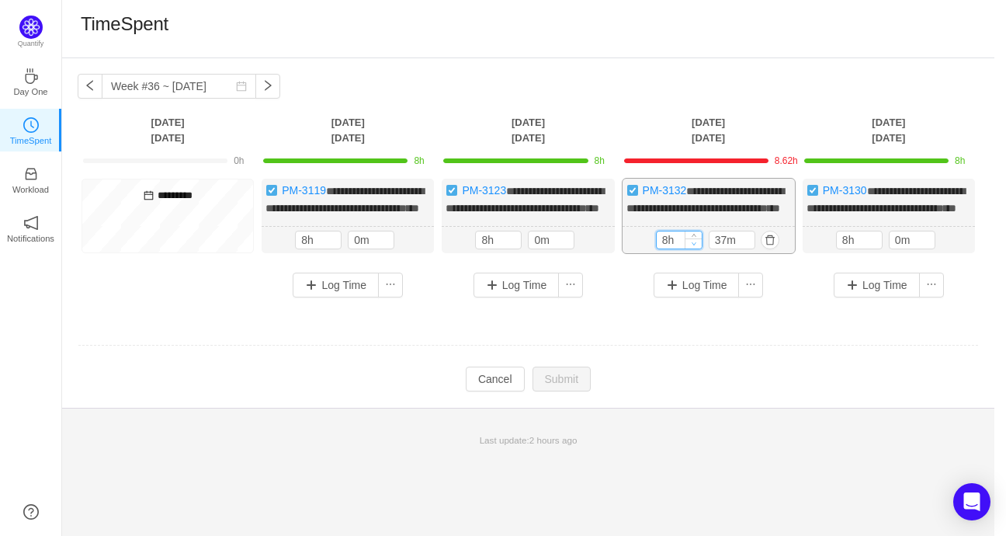
type input "8h"
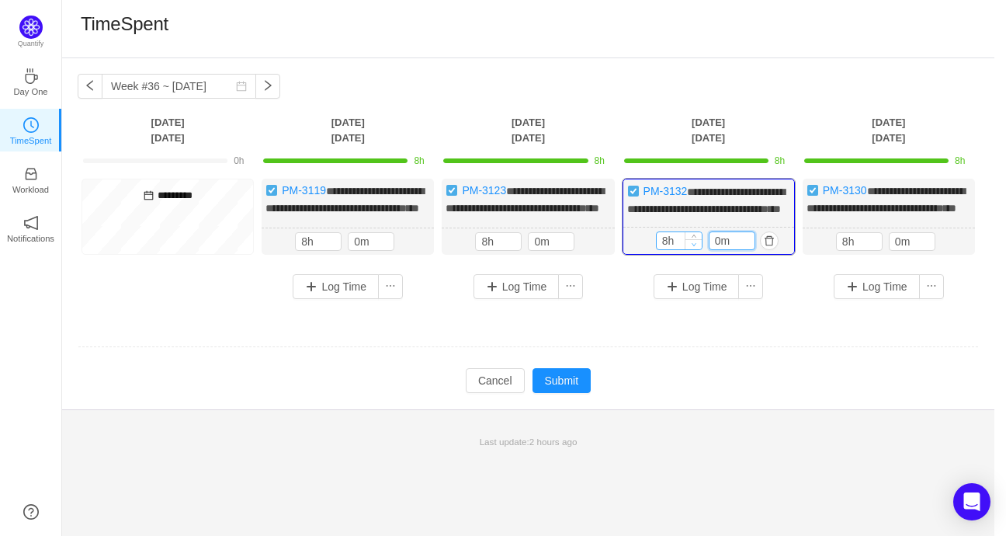
type input "0m"
click at [571, 390] on button "Submit" at bounding box center [561, 380] width 59 height 25
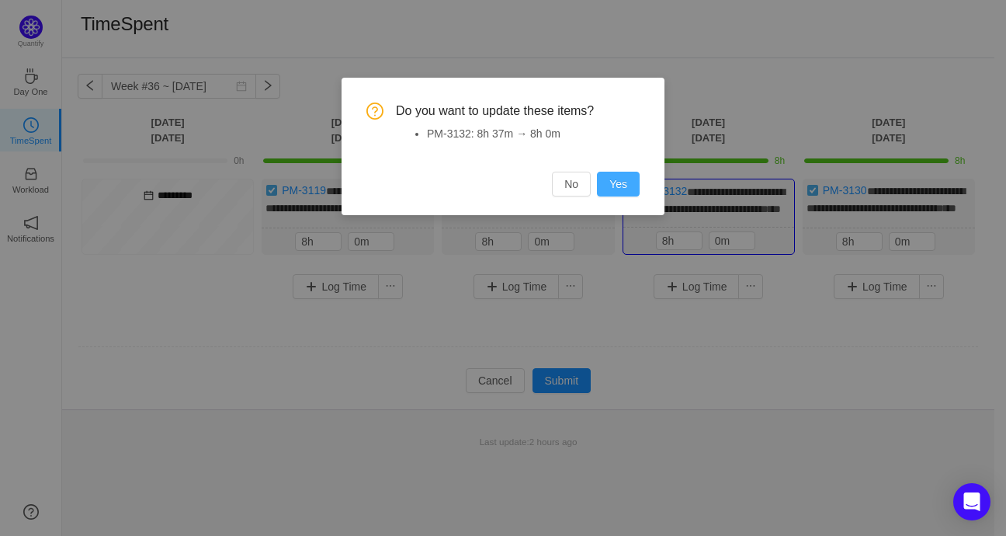
click at [624, 177] on button "Yes" at bounding box center [618, 184] width 43 height 25
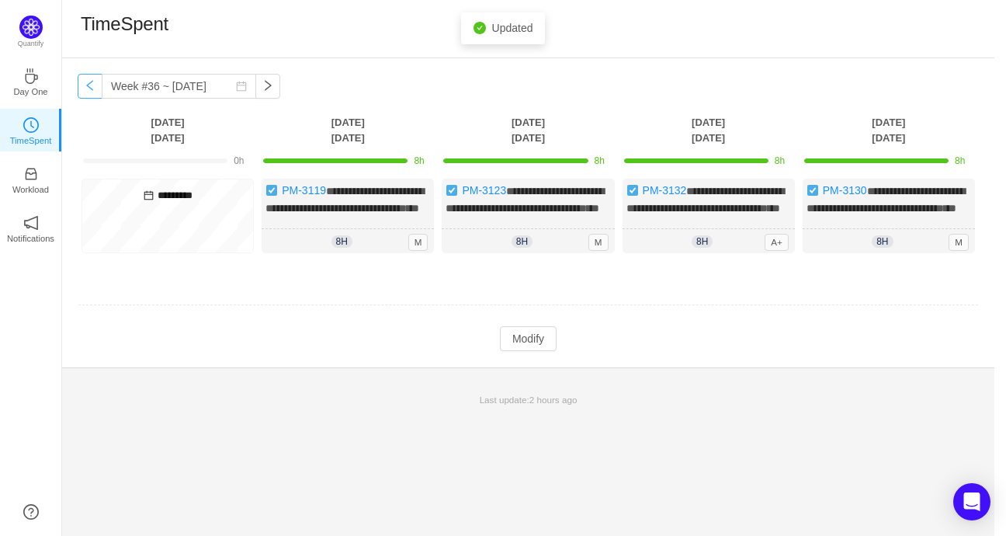
click at [88, 85] on button "button" at bounding box center [90, 86] width 25 height 25
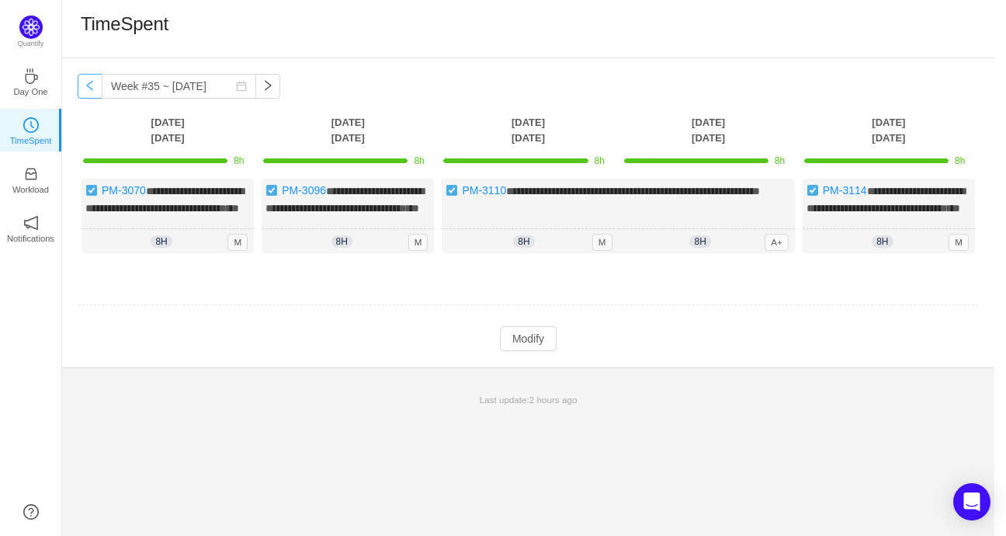
click at [88, 85] on button "button" at bounding box center [90, 86] width 25 height 25
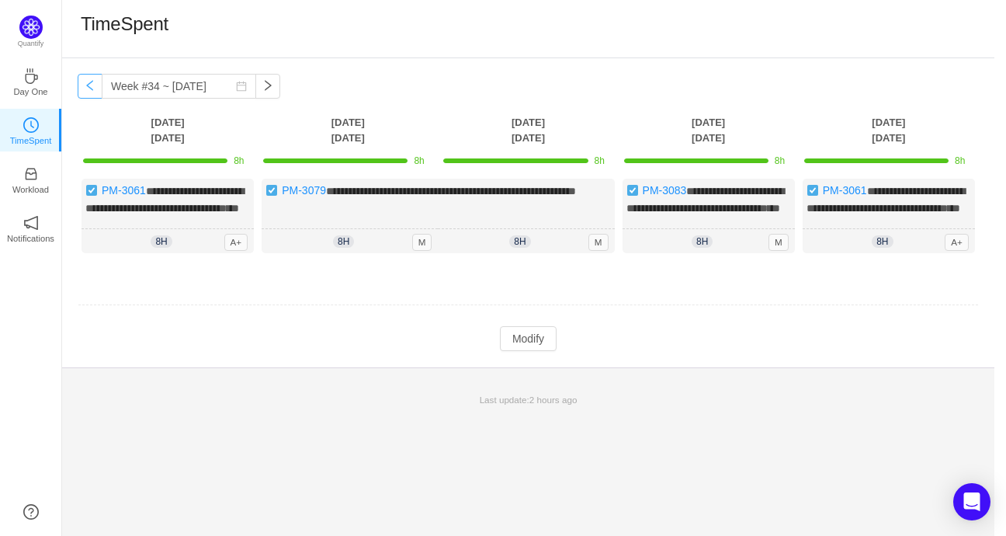
click at [88, 85] on button "button" at bounding box center [90, 86] width 25 height 25
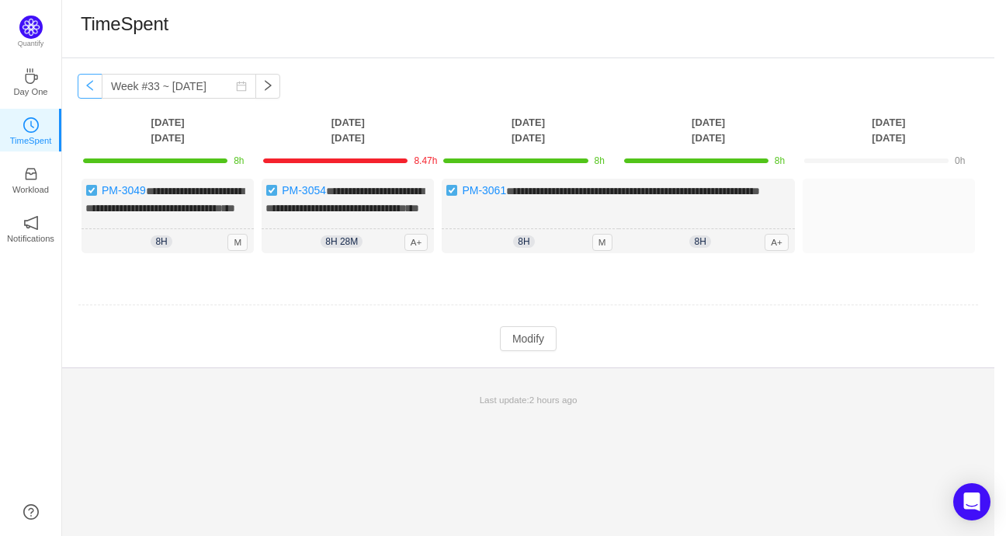
click at [97, 84] on button "button" at bounding box center [90, 86] width 25 height 25
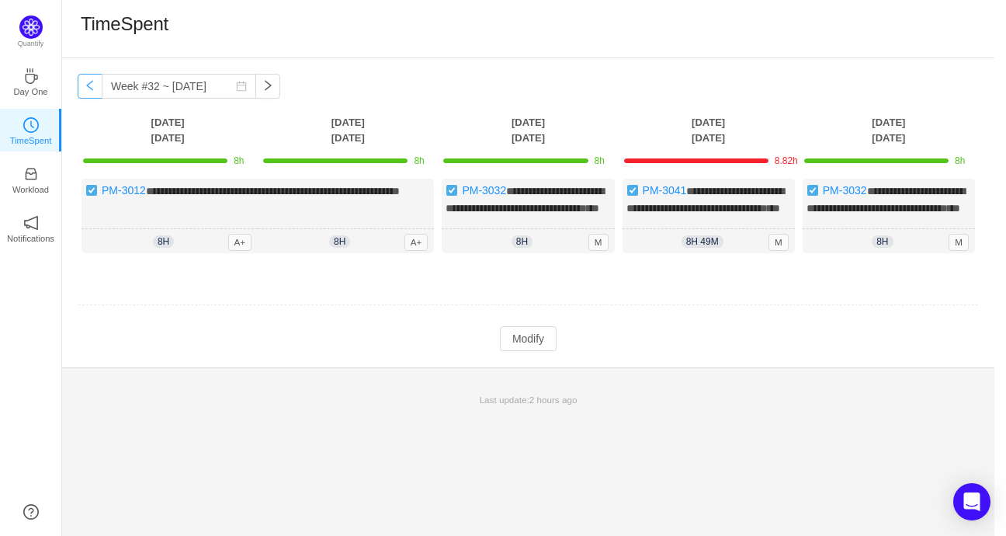
click at [97, 84] on button "button" at bounding box center [90, 86] width 25 height 25
type input "Week #31 ~ Jul 28"
